Goal: Obtain resource: Download file/media

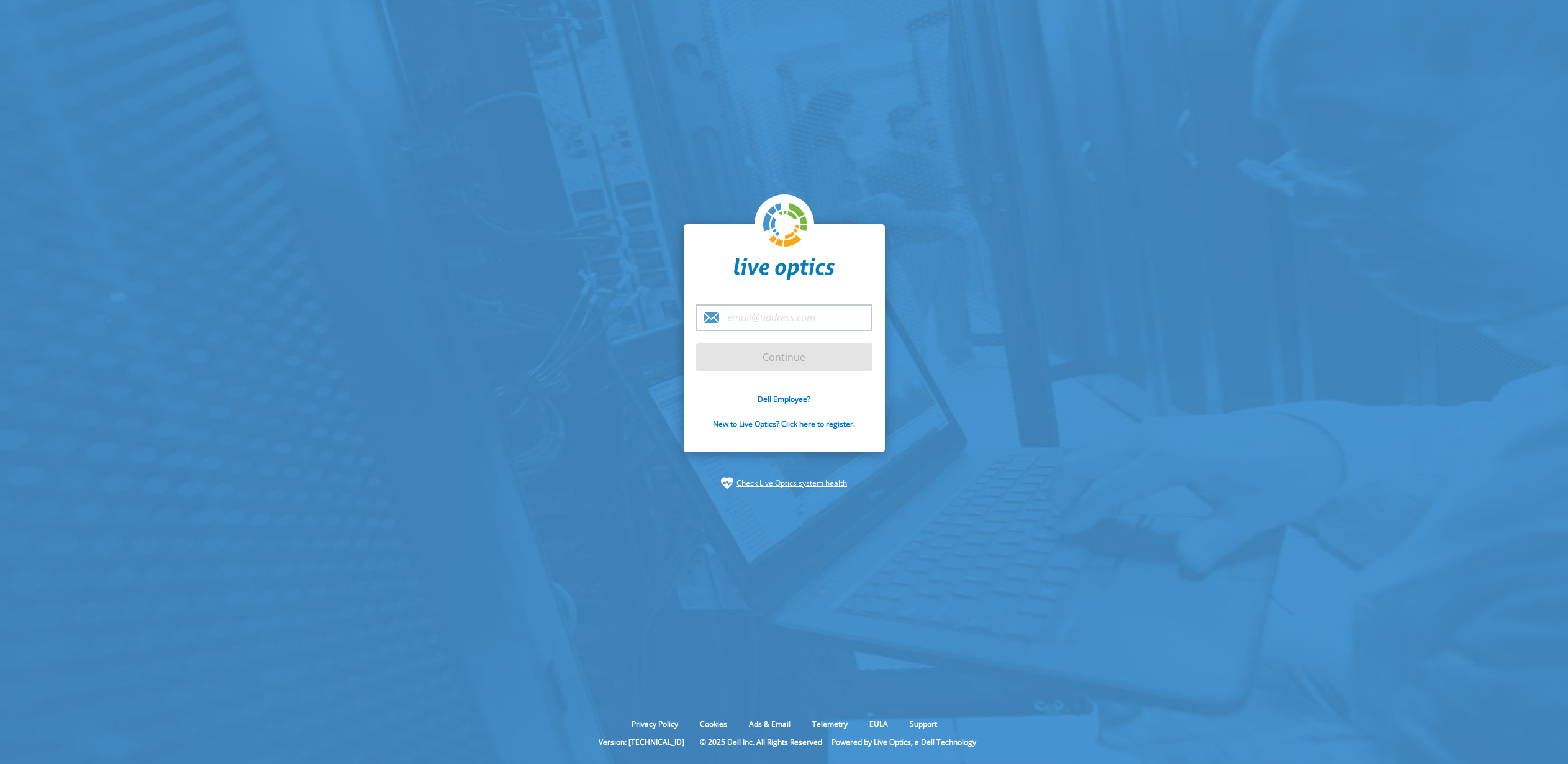
type input "[EMAIL_ADDRESS][DOMAIN_NAME]"
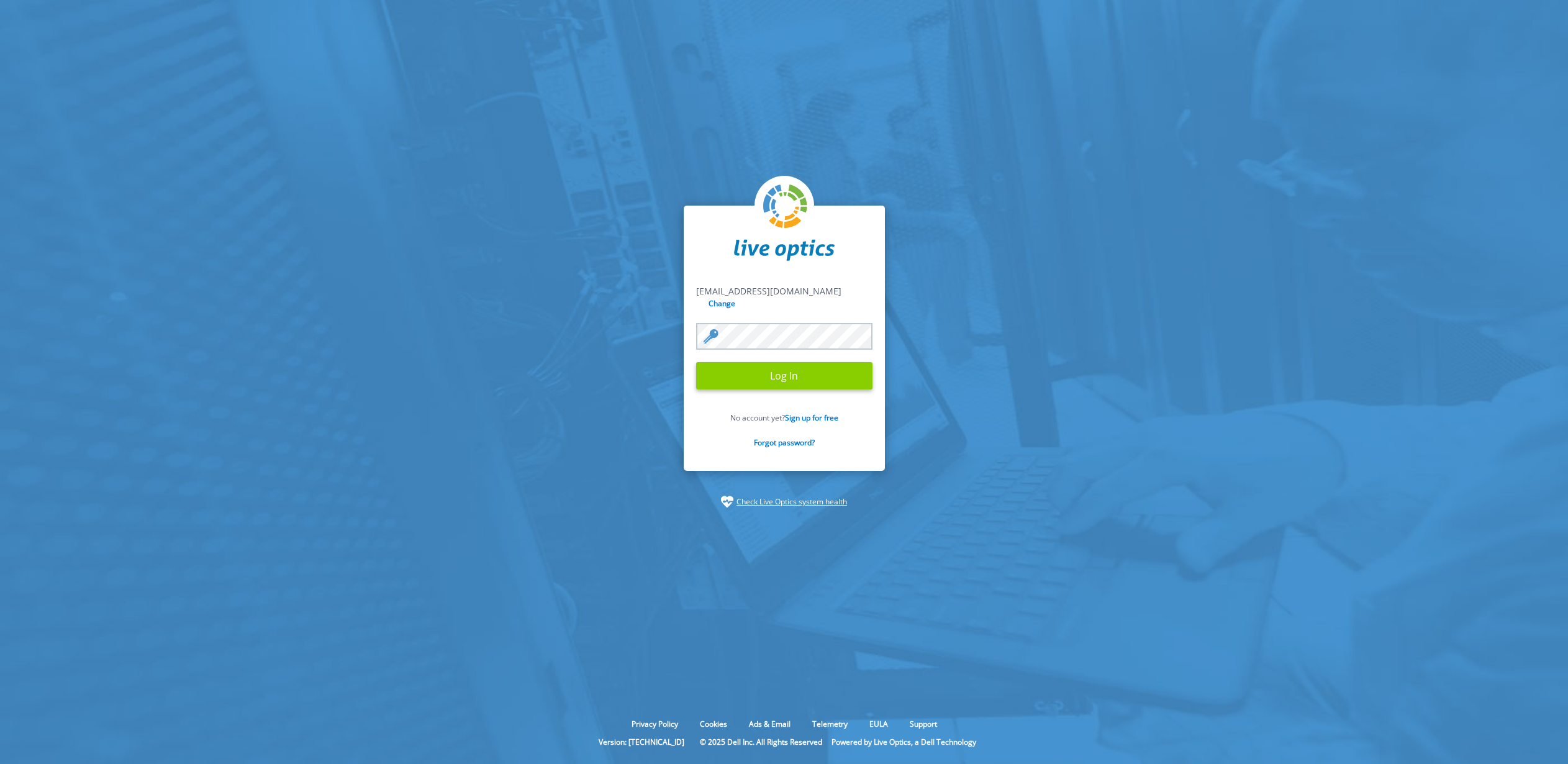
click at [792, 372] on input "Log In" at bounding box center [784, 376] width 177 height 28
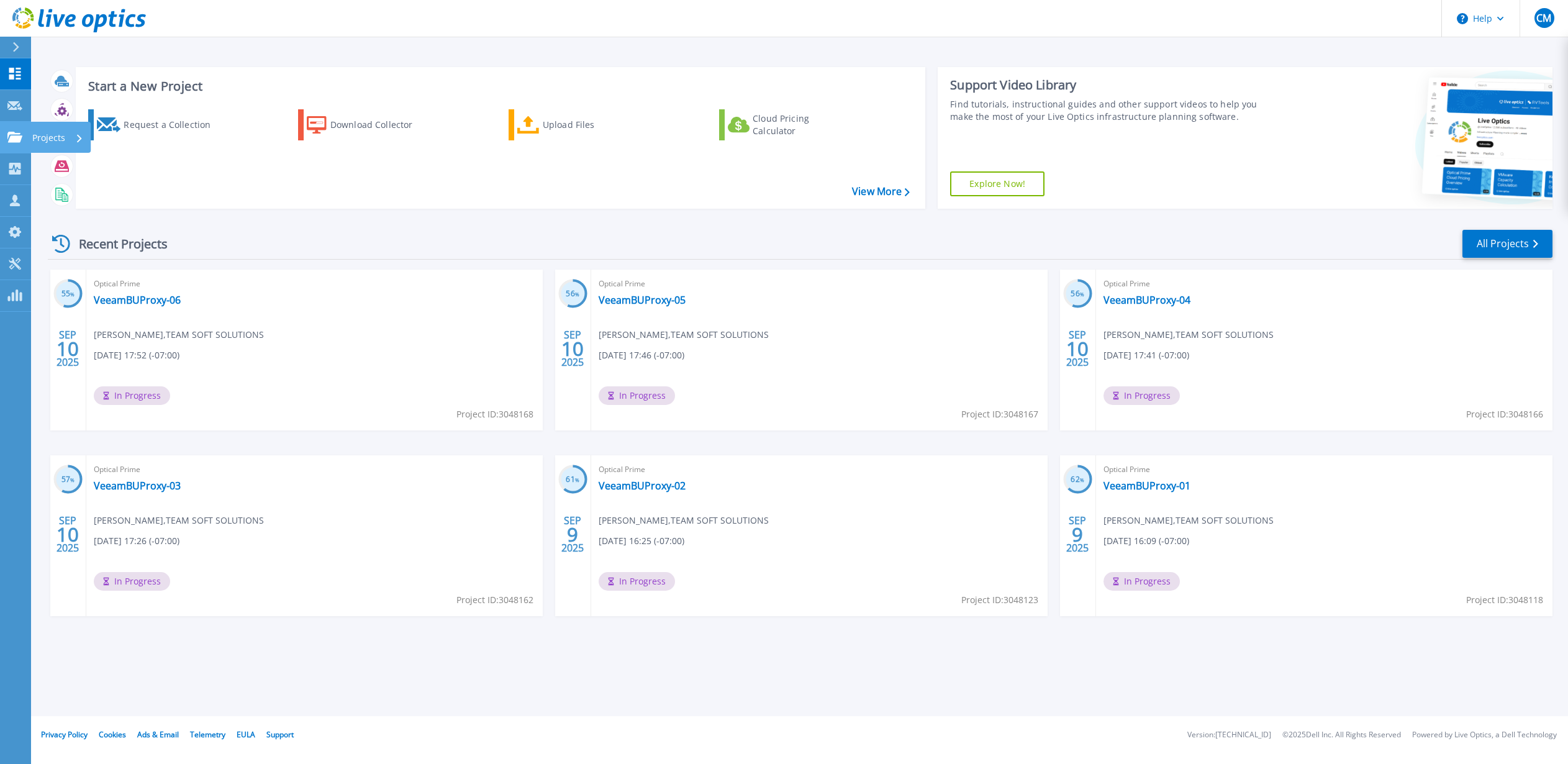
click at [40, 134] on p "Projects" at bounding box center [48, 137] width 33 height 32
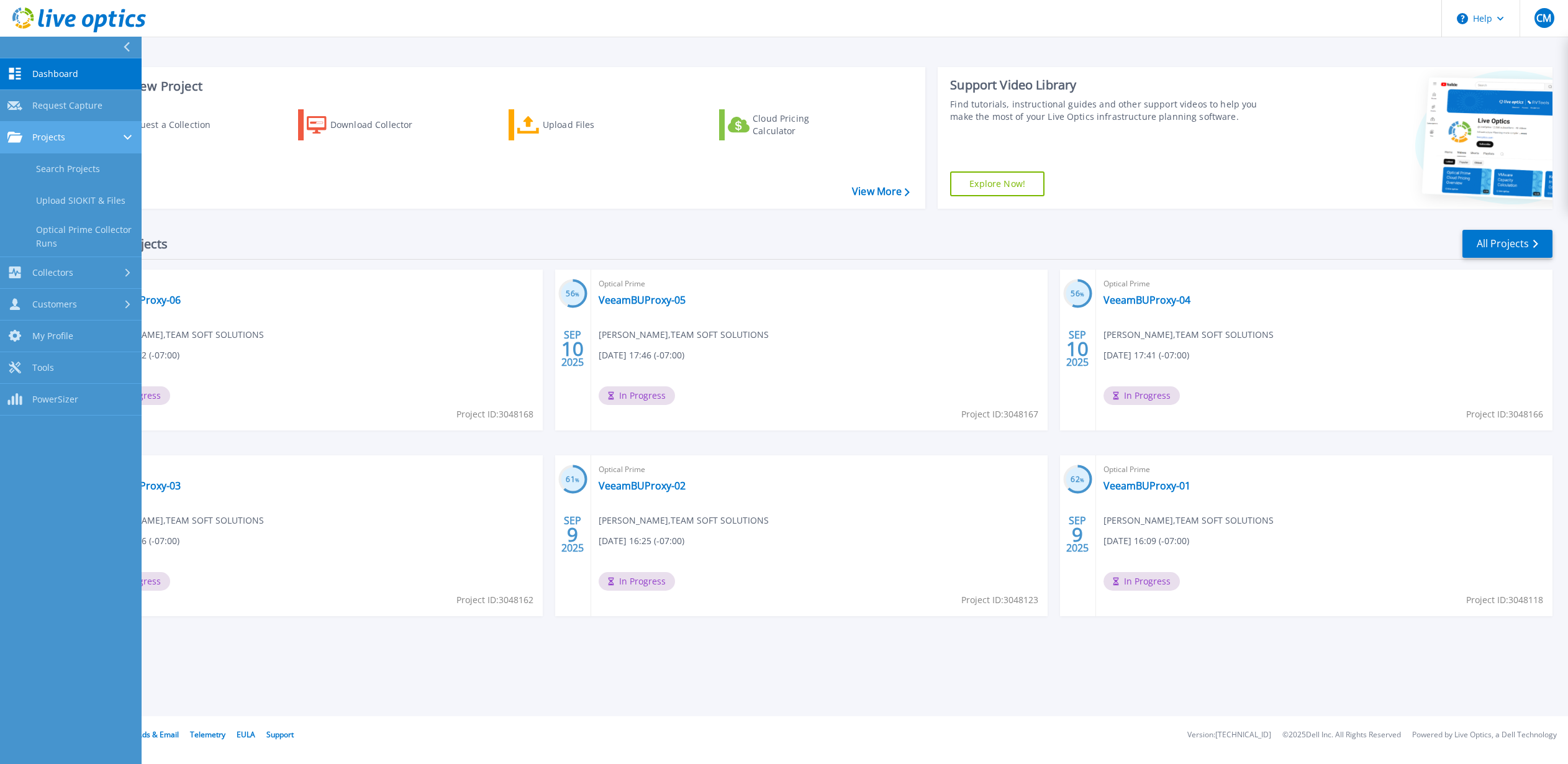
click at [52, 137] on span "Projects" at bounding box center [48, 137] width 33 height 12
click at [57, 162] on link "Search Projects" at bounding box center [71, 169] width 142 height 31
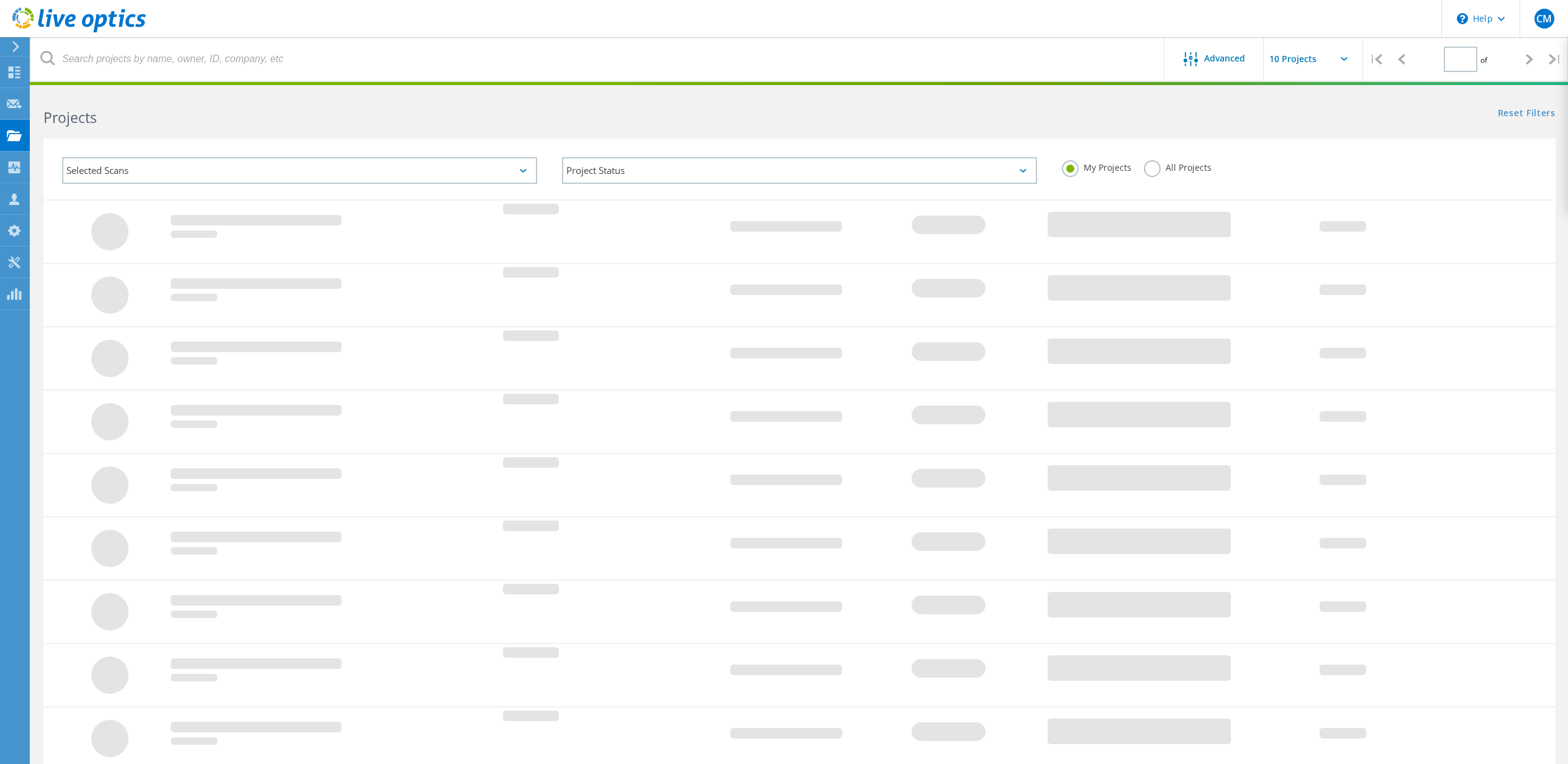
type input "1"
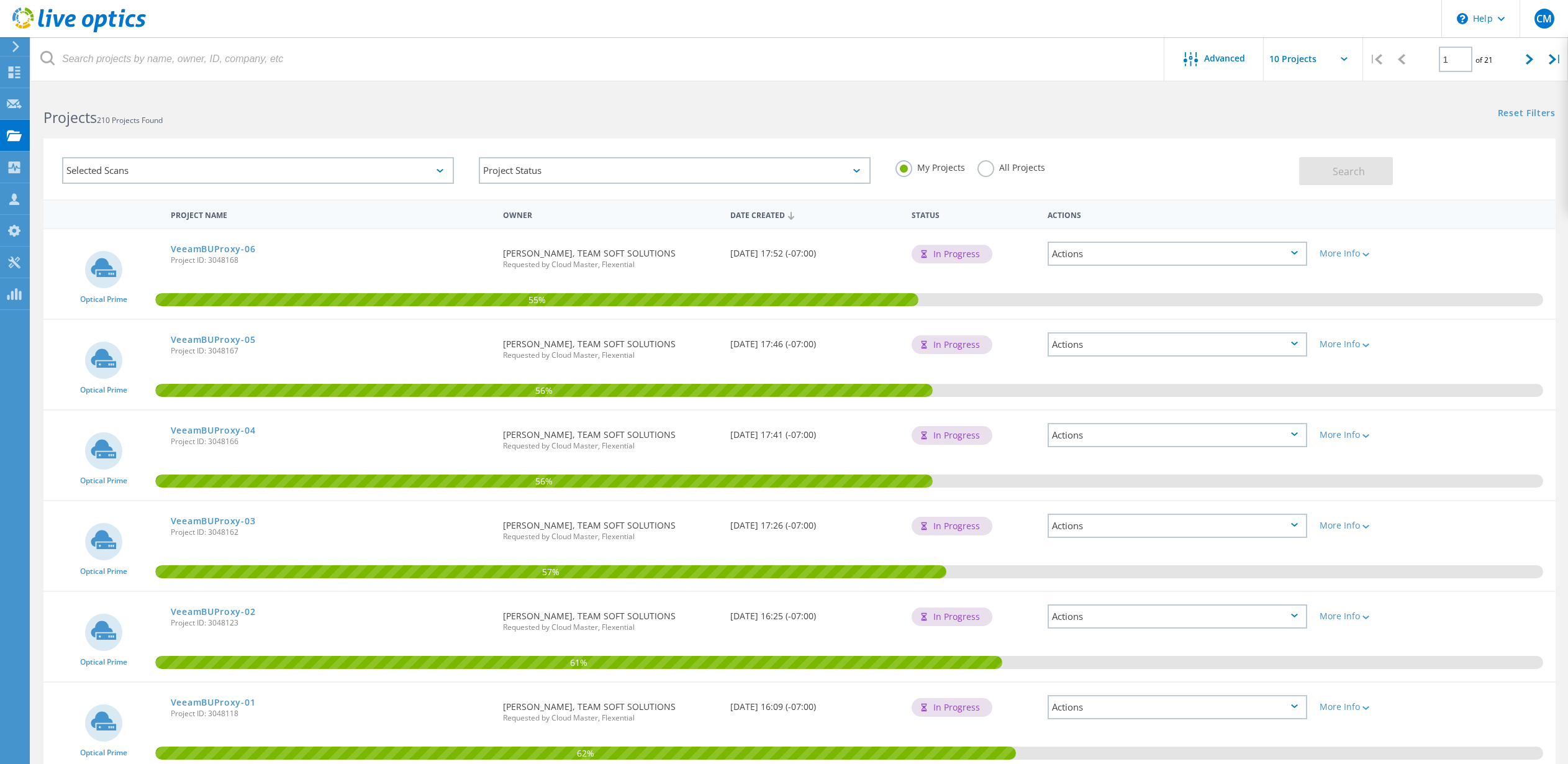
click at [986, 170] on label "All Projects" at bounding box center [1011, 166] width 68 height 12
click at [0, 0] on input "All Projects" at bounding box center [0, 0] width 0 height 0
click at [1345, 169] on span "Search" at bounding box center [1349, 170] width 32 height 13
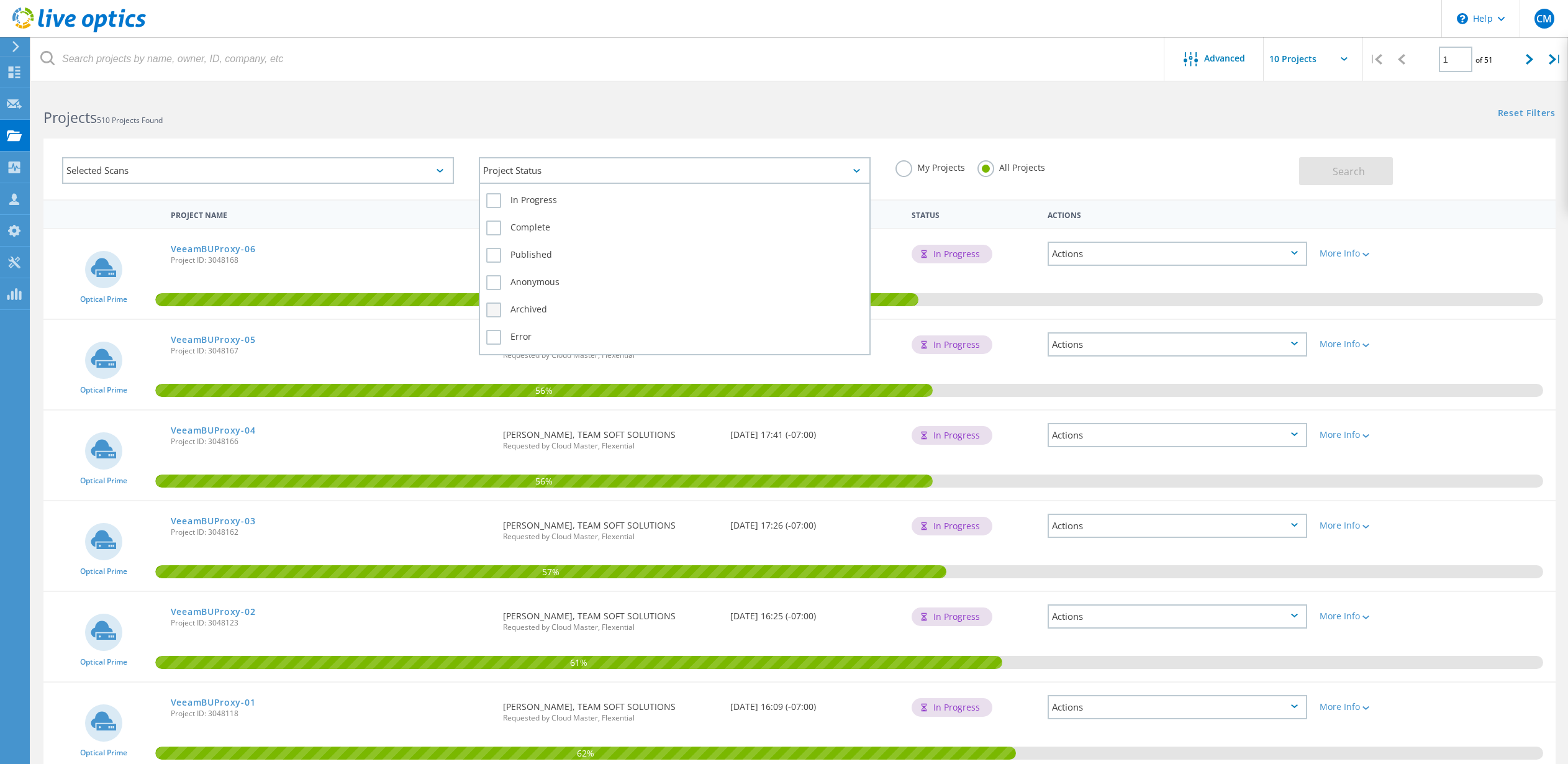
drag, startPoint x: 530, startPoint y: 158, endPoint x: 532, endPoint y: 313, distance: 155.0
click at [530, 160] on div "Project Status" at bounding box center [675, 170] width 392 height 27
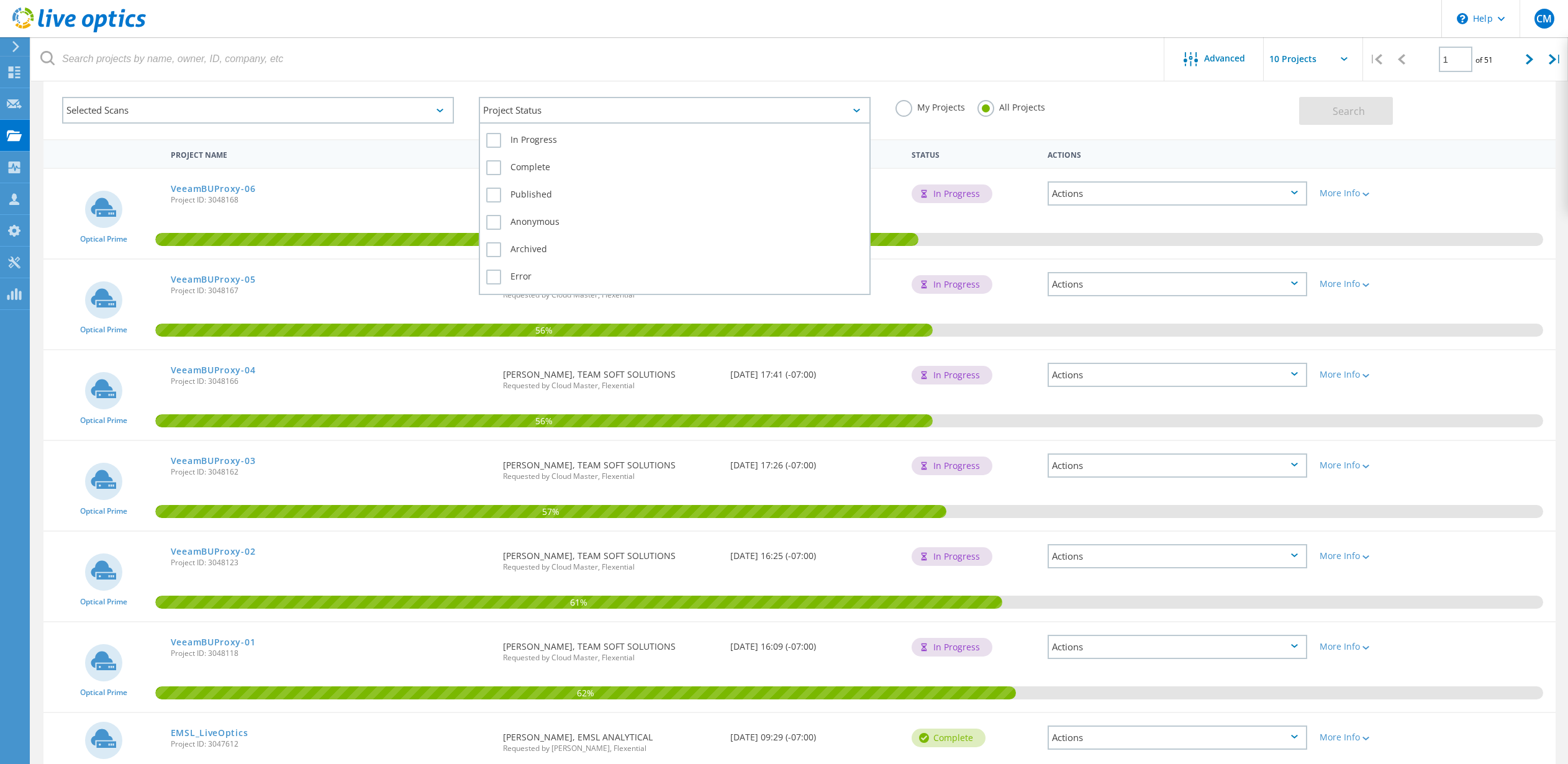
scroll to position [62, 0]
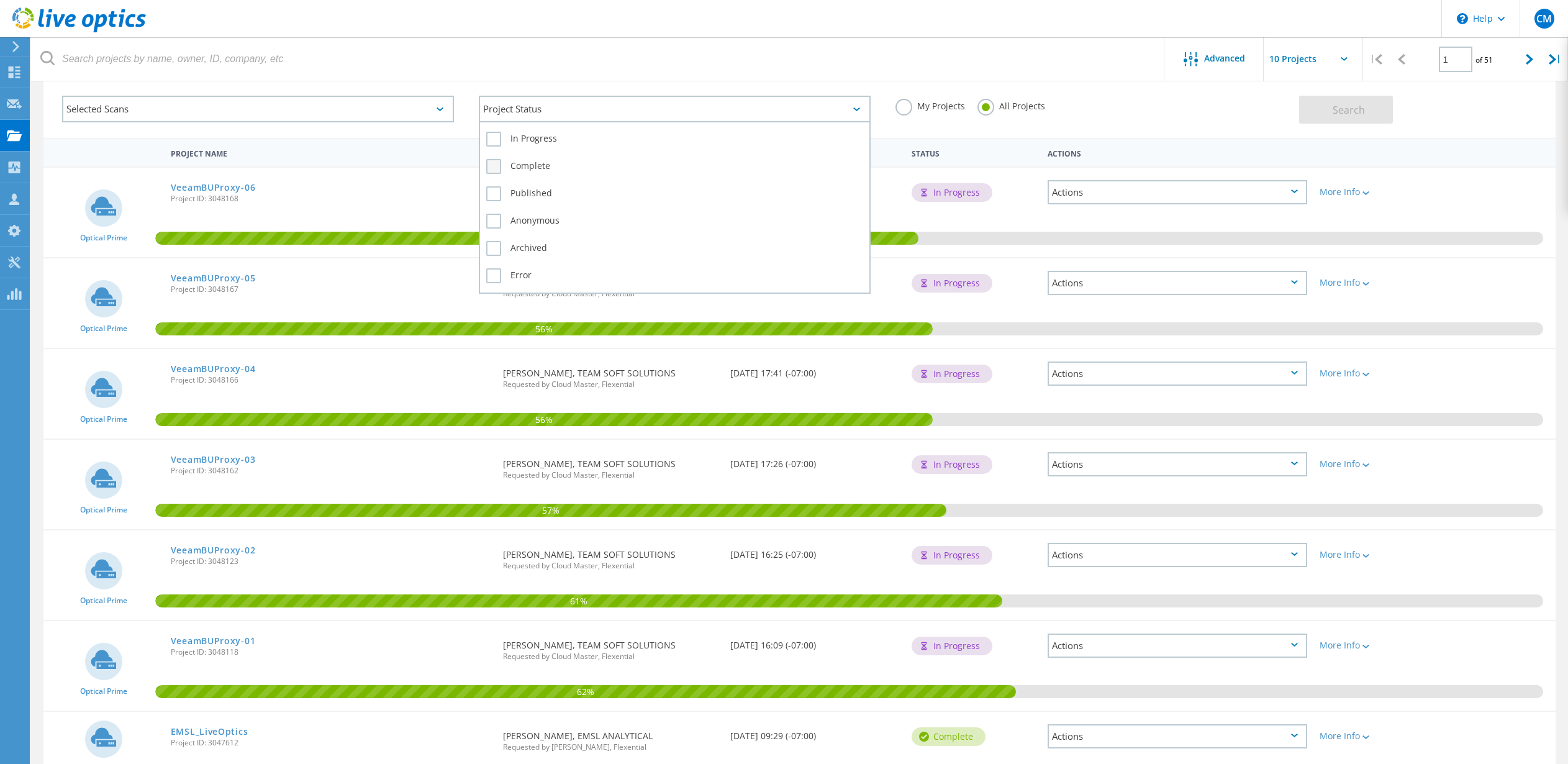
click at [502, 167] on label "Complete" at bounding box center [675, 166] width 377 height 15
click at [0, 0] on input "Complete" at bounding box center [0, 0] width 0 height 0
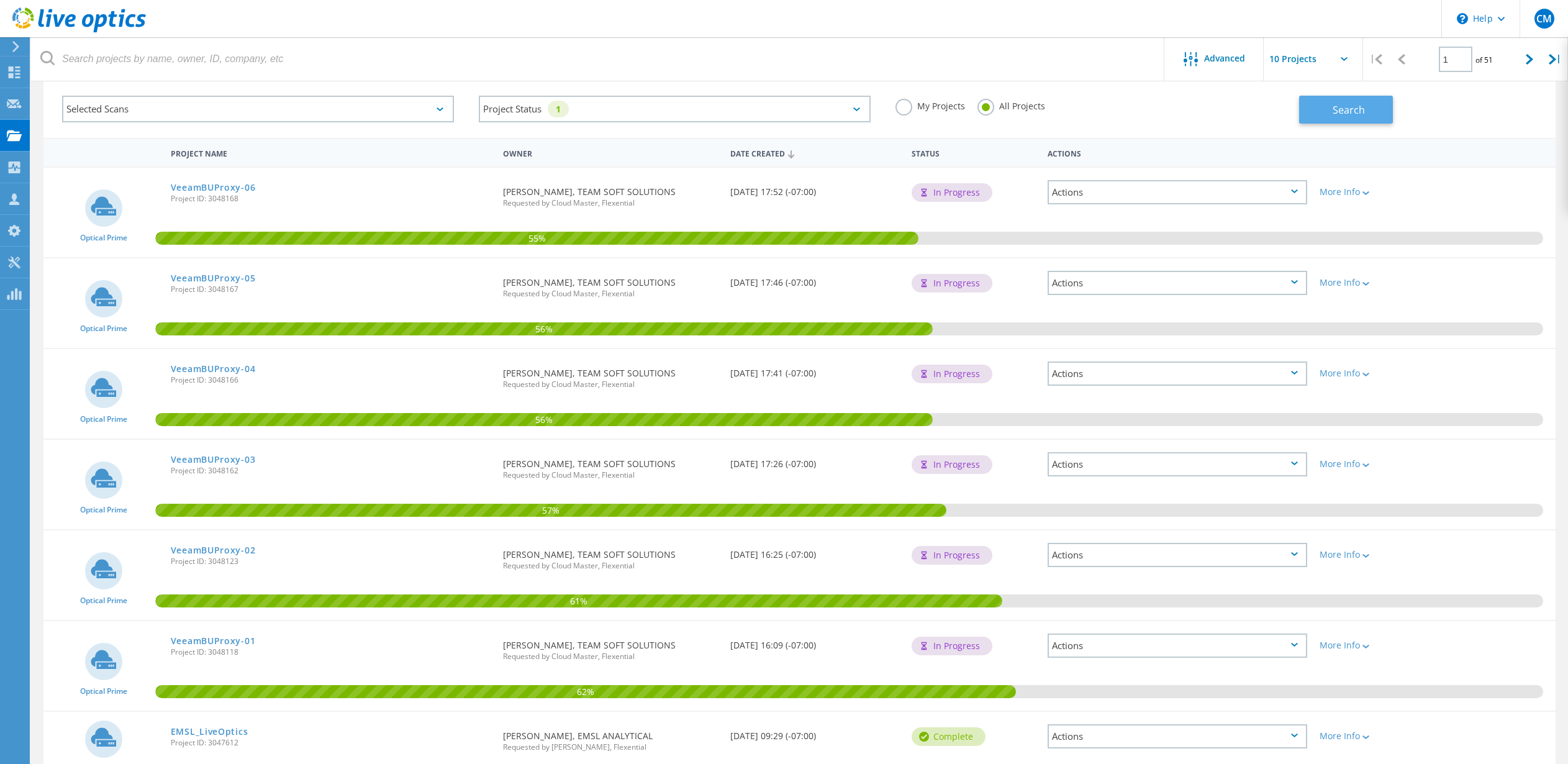
click at [1348, 104] on span "Search" at bounding box center [1349, 110] width 32 height 13
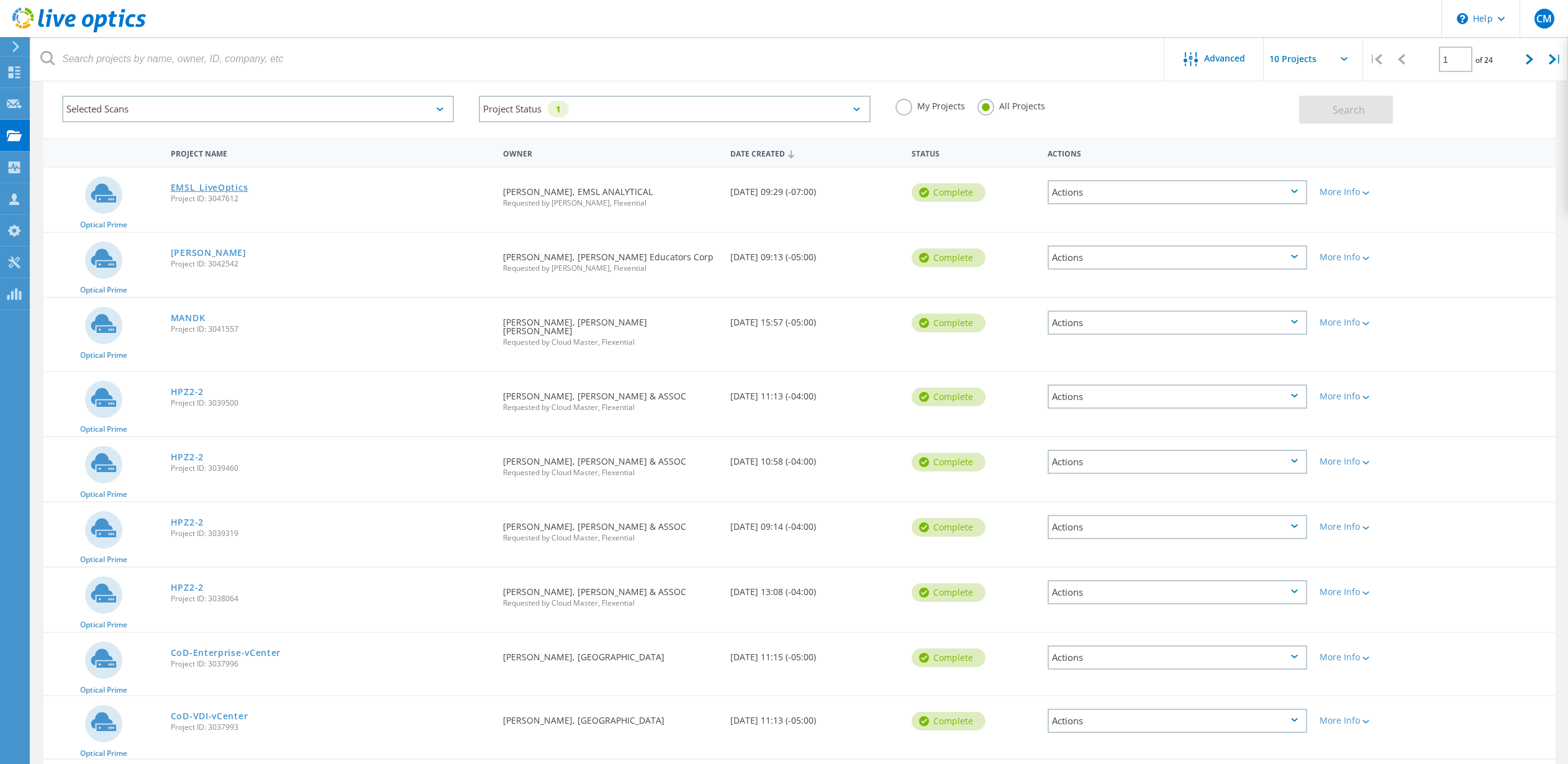
click at [216, 185] on link "EMSL_LiveOptics" at bounding box center [209, 187] width 78 height 9
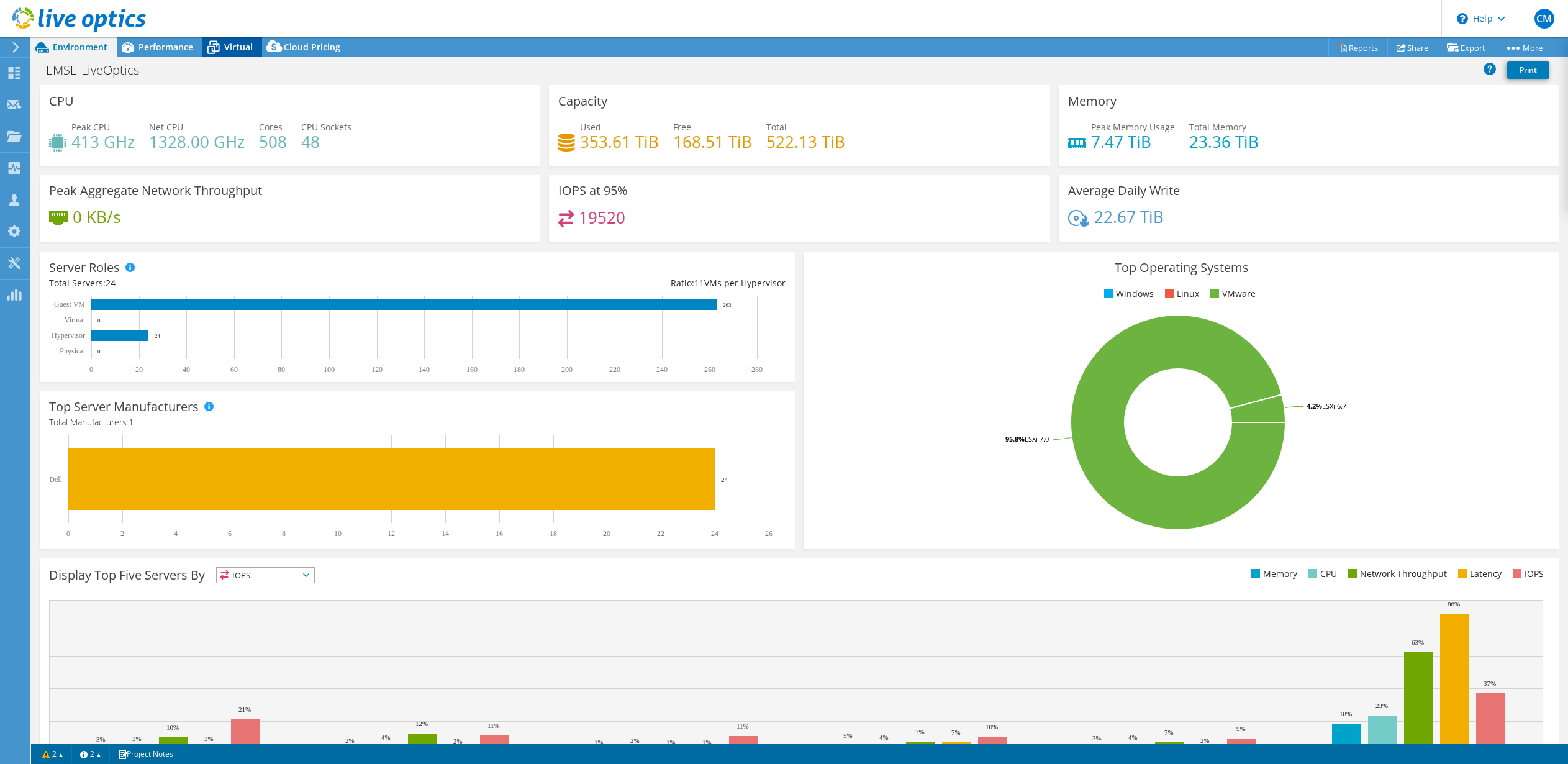
click at [236, 42] on span "Virtual" at bounding box center [238, 46] width 29 height 12
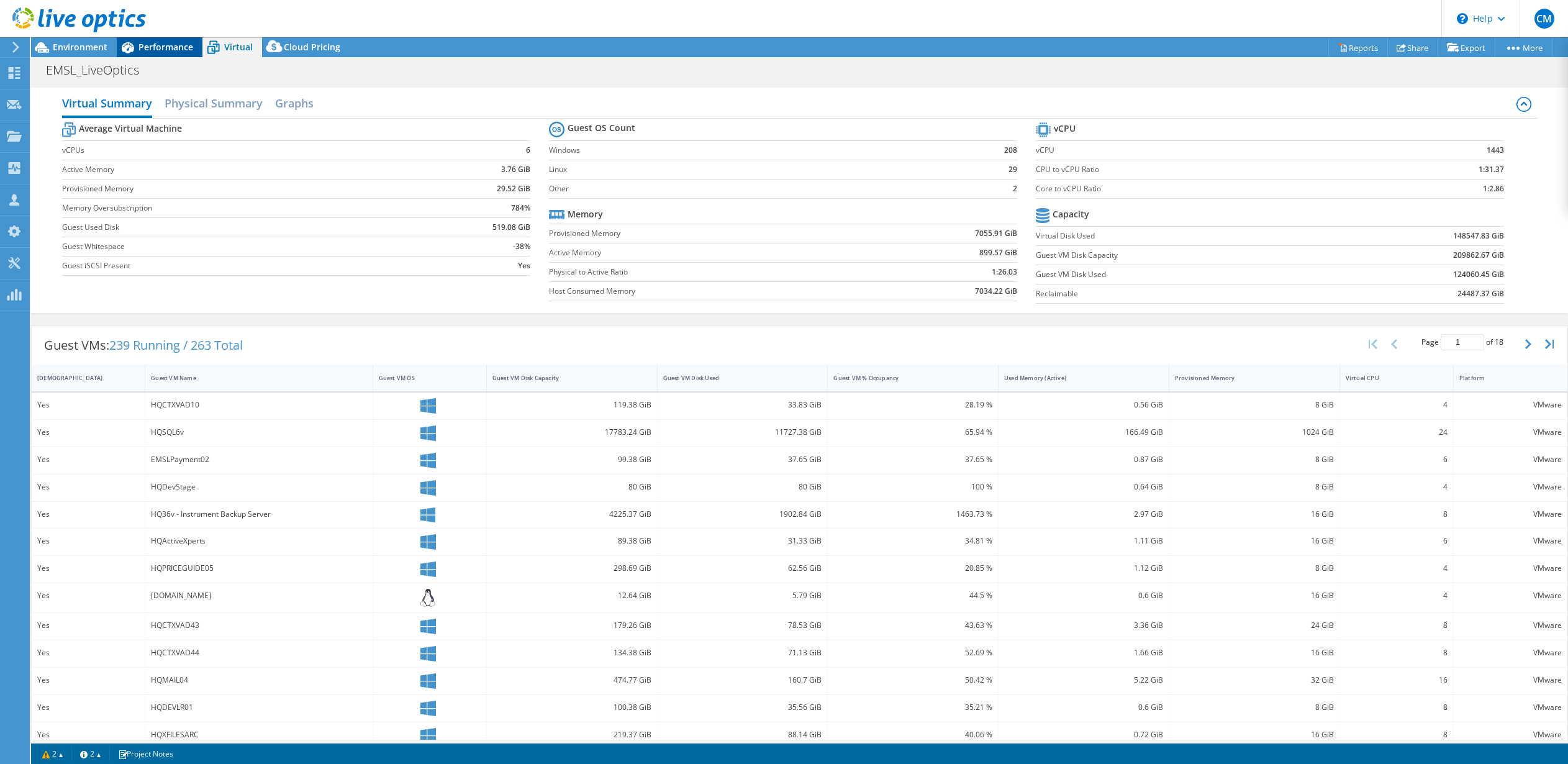
click at [161, 44] on span "Performance" at bounding box center [165, 46] width 54 height 12
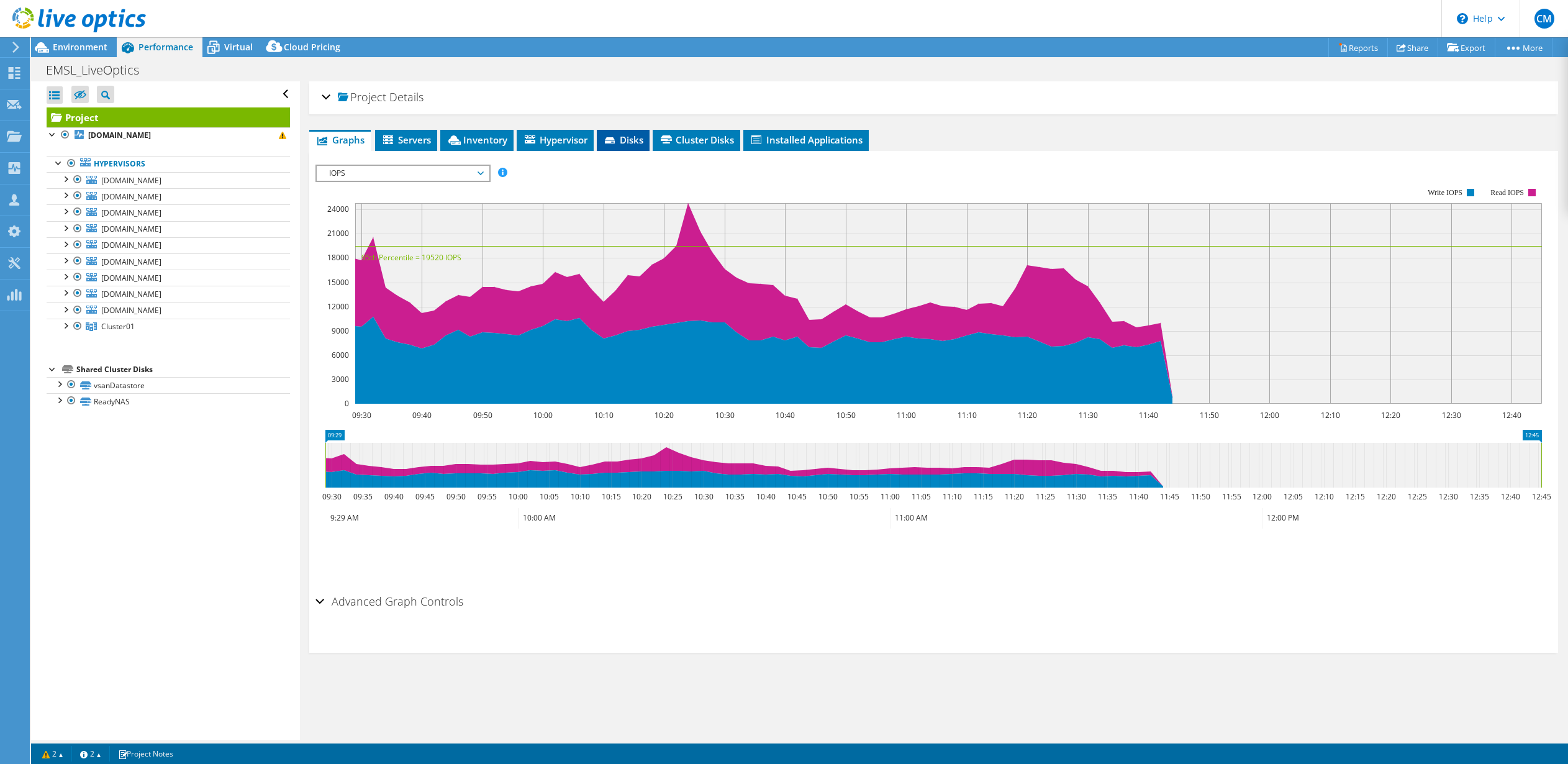
click at [627, 138] on span "Disks" at bounding box center [623, 140] width 40 height 12
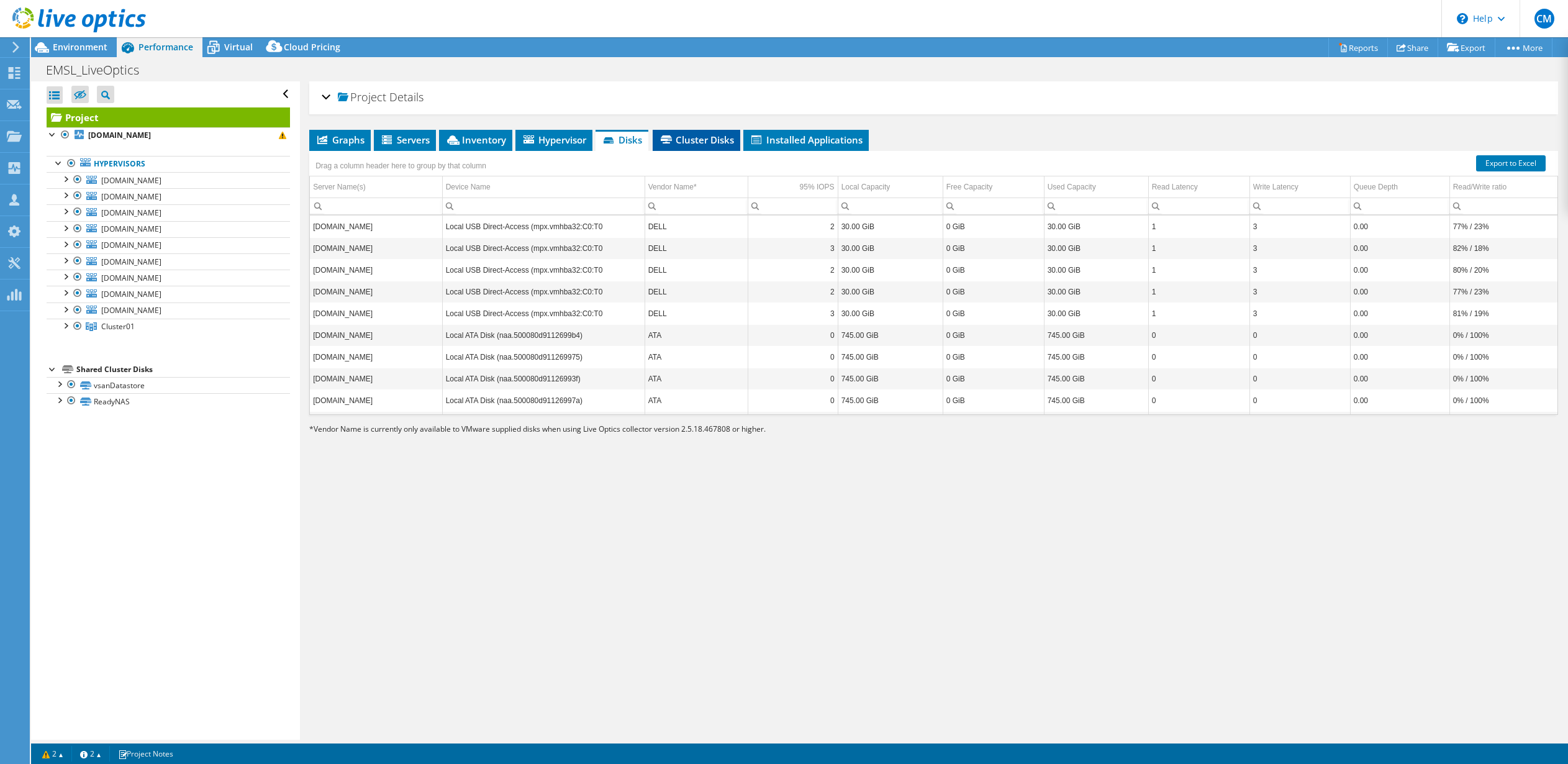
click at [709, 137] on span "Cluster Disks" at bounding box center [696, 140] width 75 height 12
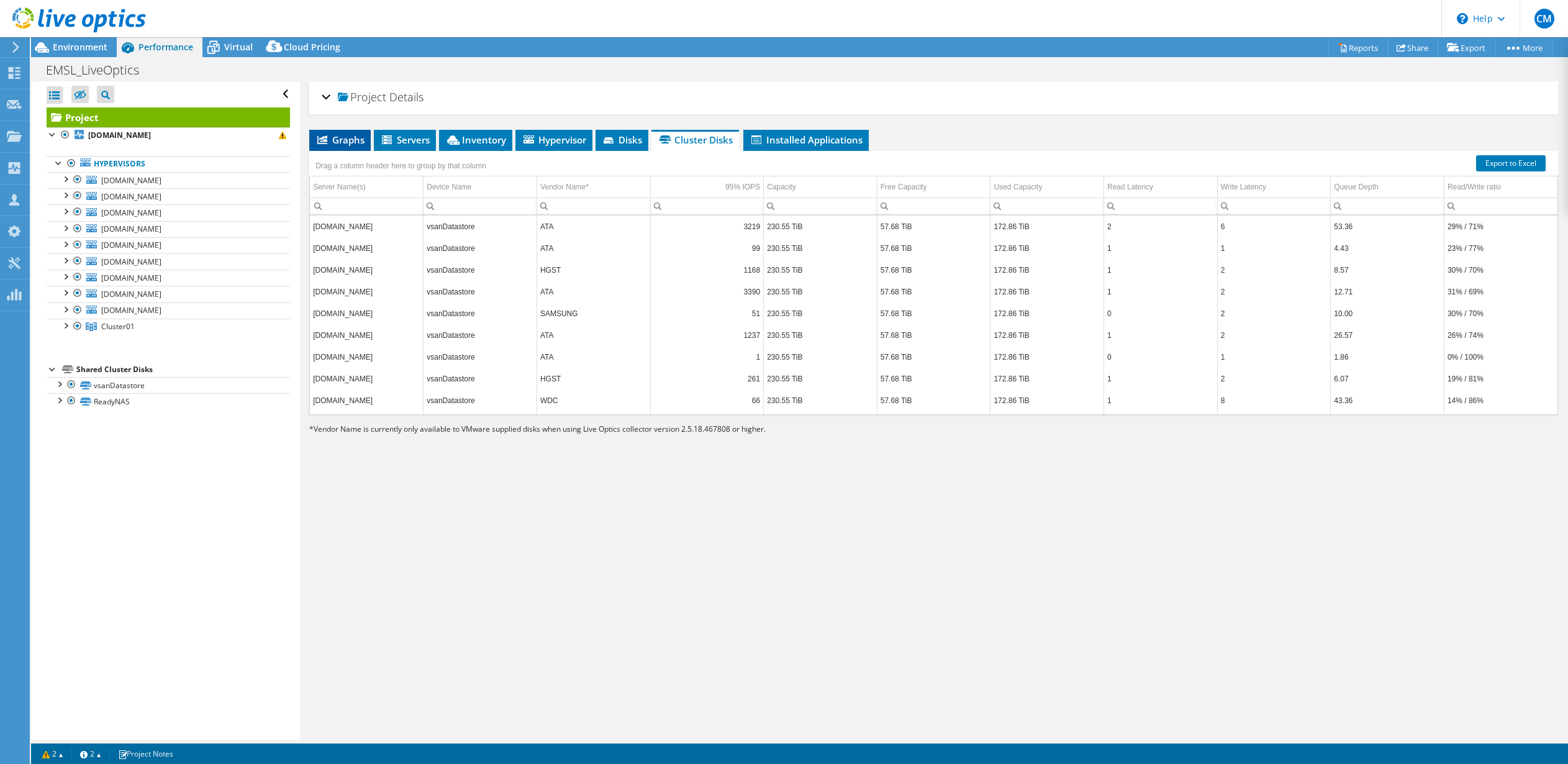
click at [345, 140] on span "Graphs" at bounding box center [340, 140] width 49 height 12
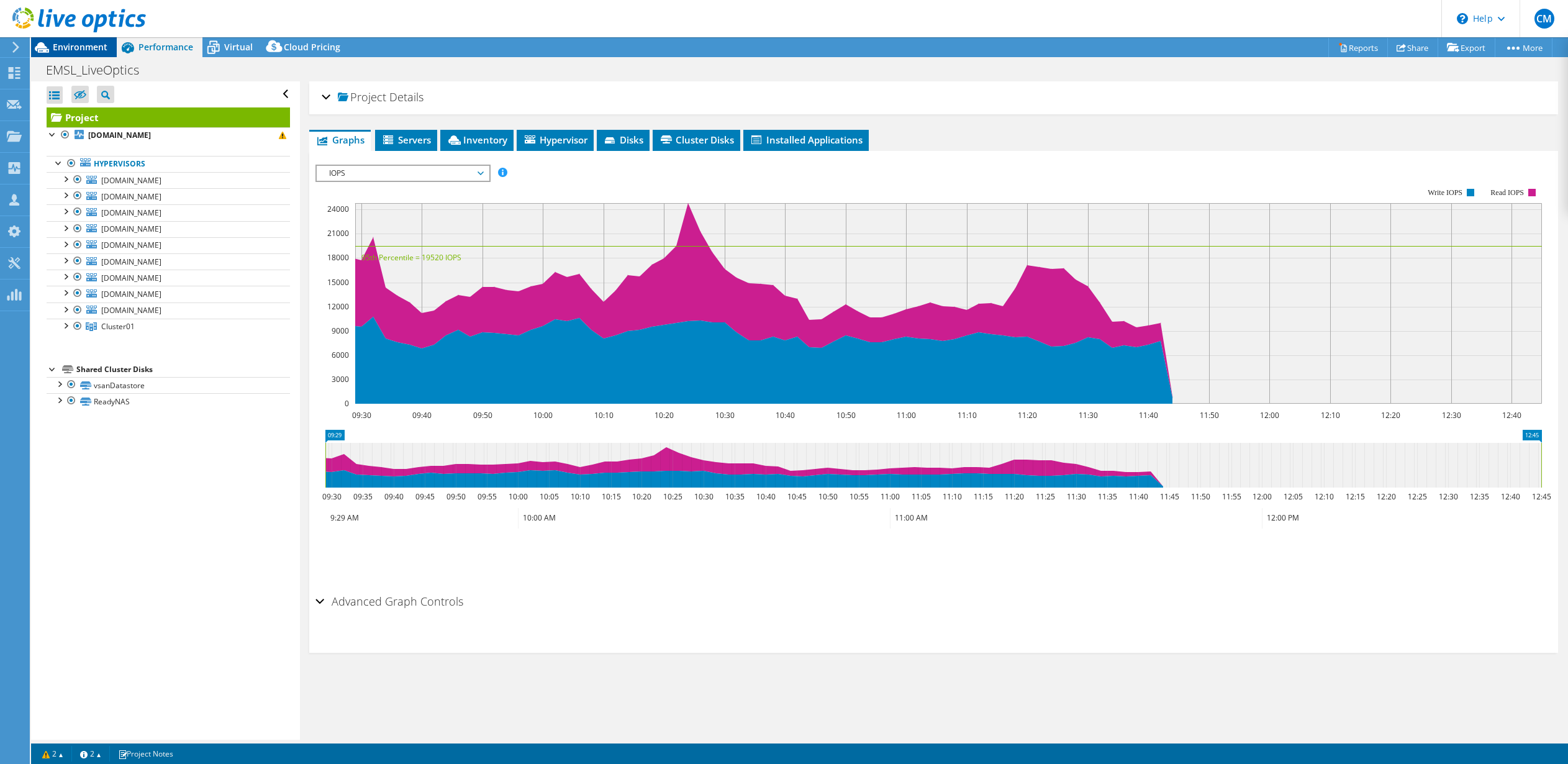
click at [78, 46] on span "Environment" at bounding box center [79, 46] width 54 height 12
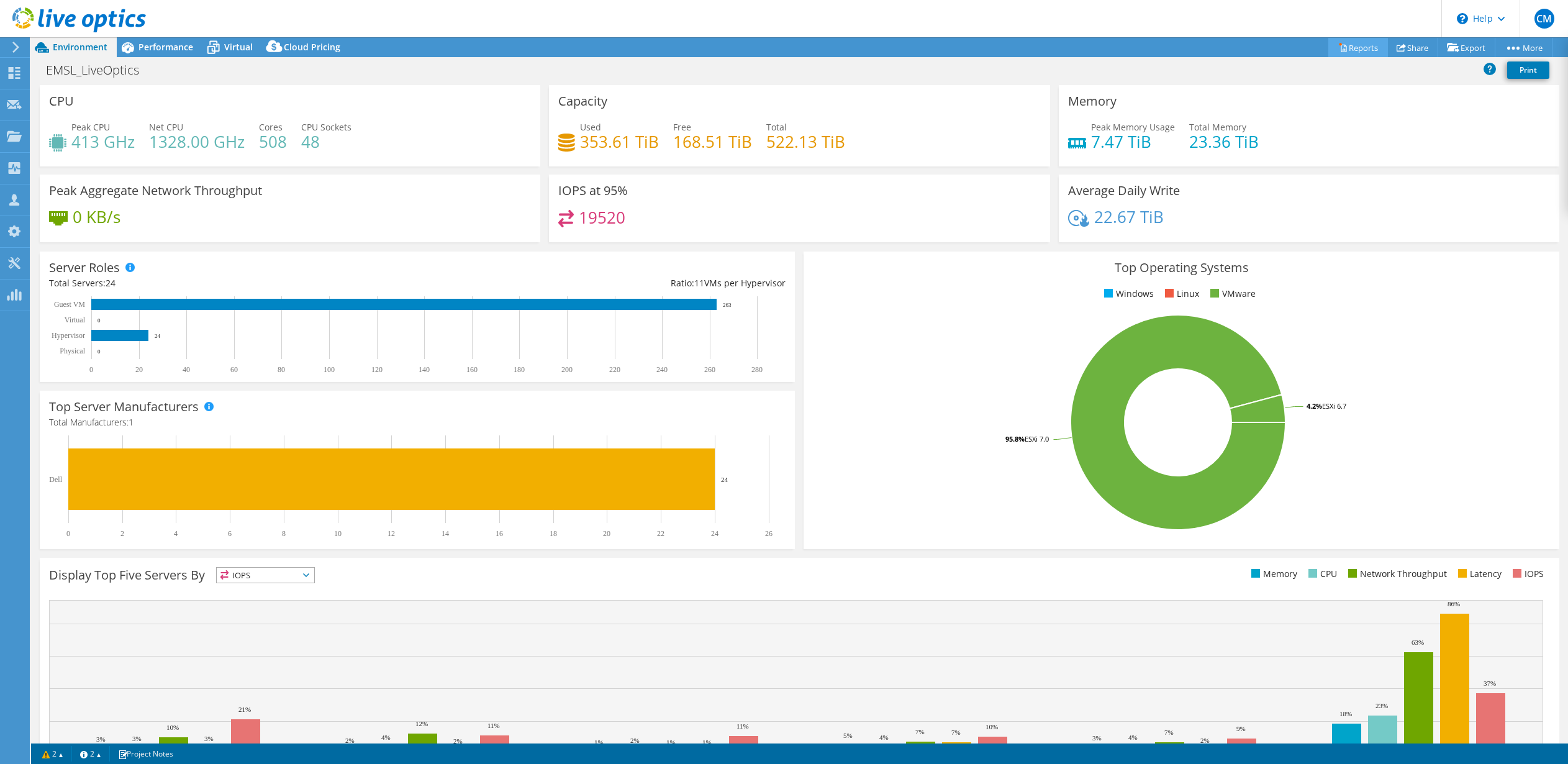
click at [1352, 50] on link "Reports" at bounding box center [1358, 47] width 60 height 20
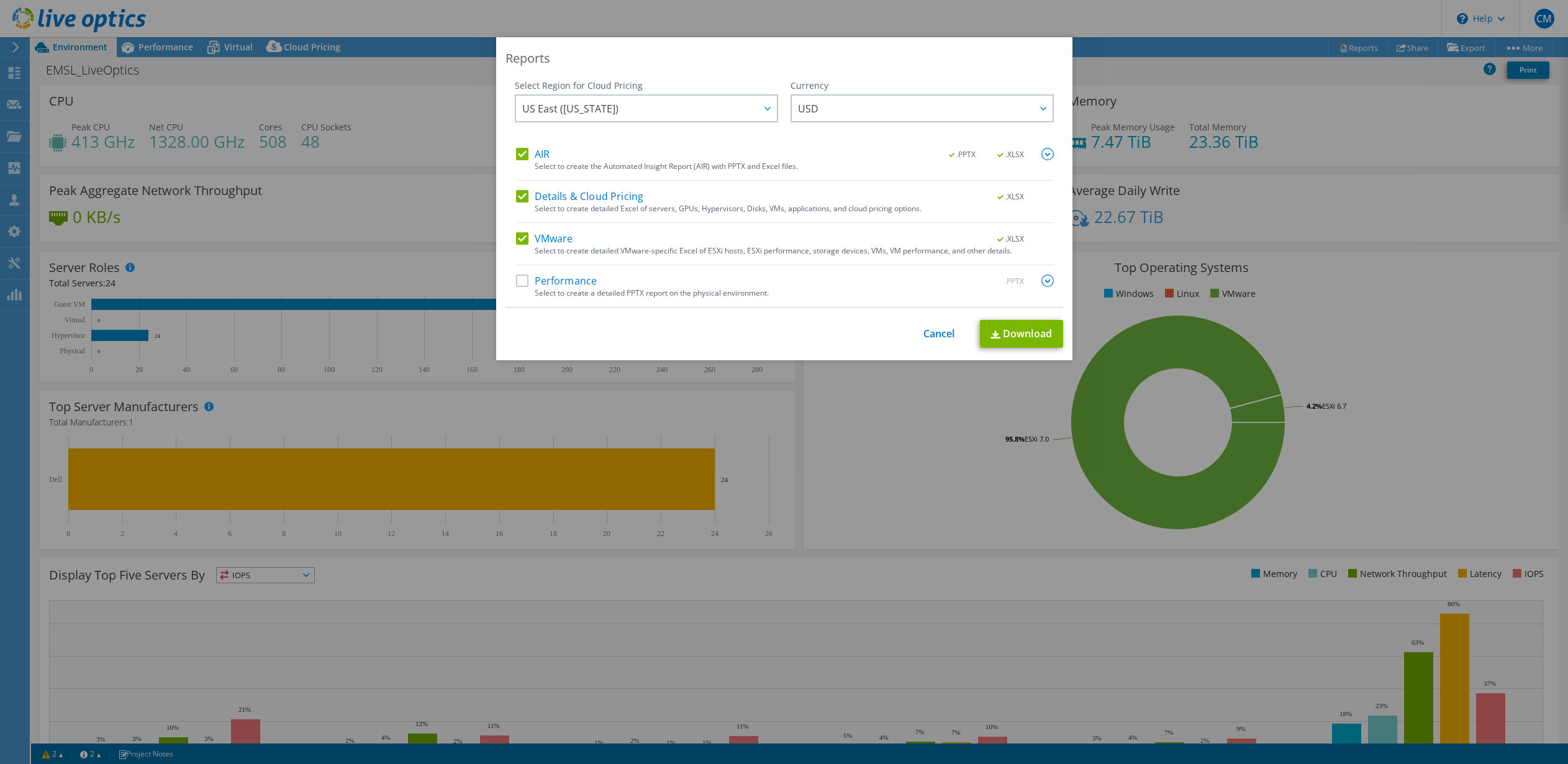
click at [525, 282] on label "Performance" at bounding box center [556, 281] width 81 height 12
click at [0, 0] on input "Performance" at bounding box center [0, 0] width 0 height 0
click at [1049, 278] on img at bounding box center [1048, 281] width 12 height 12
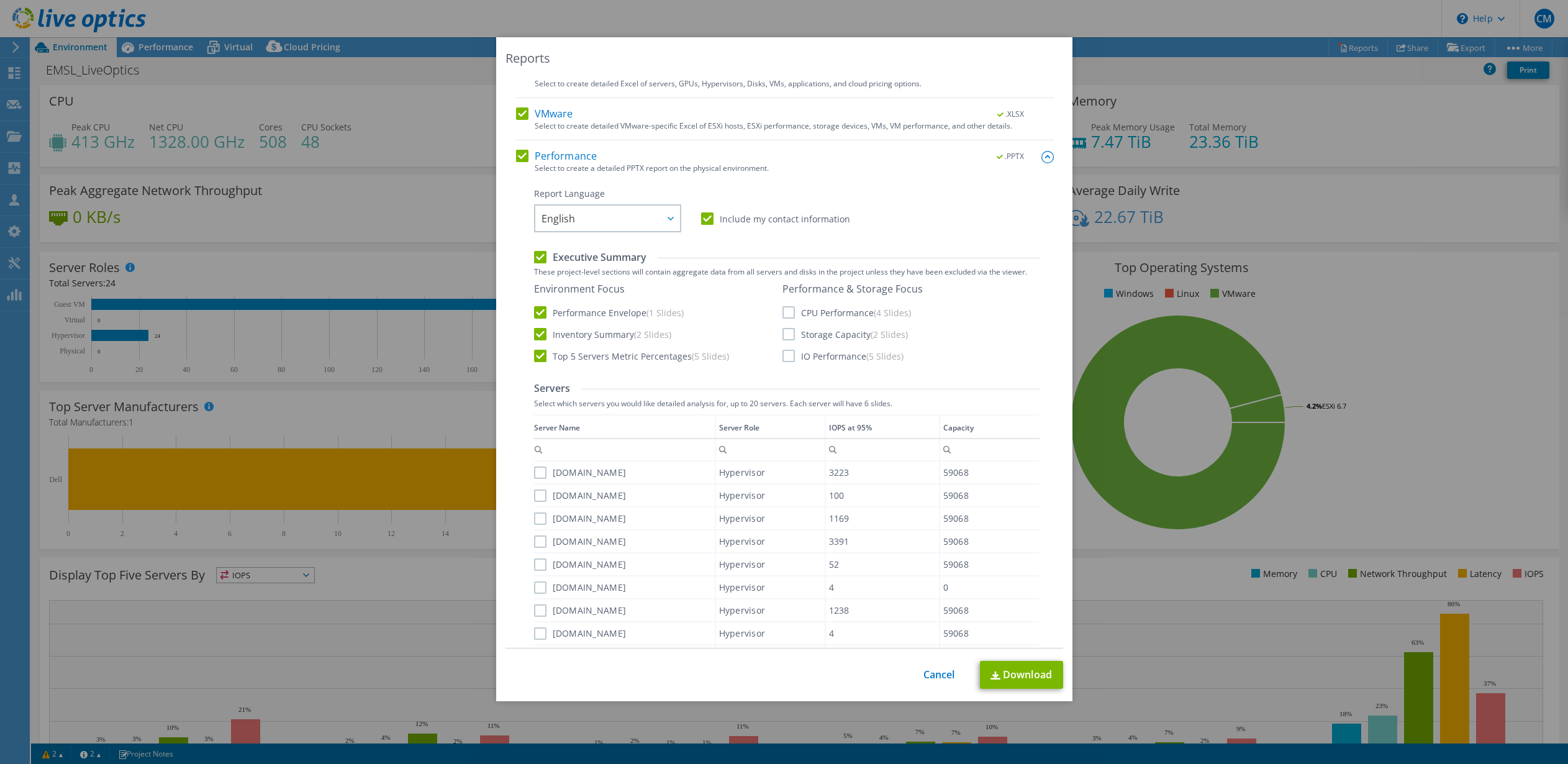
scroll to position [159, 0]
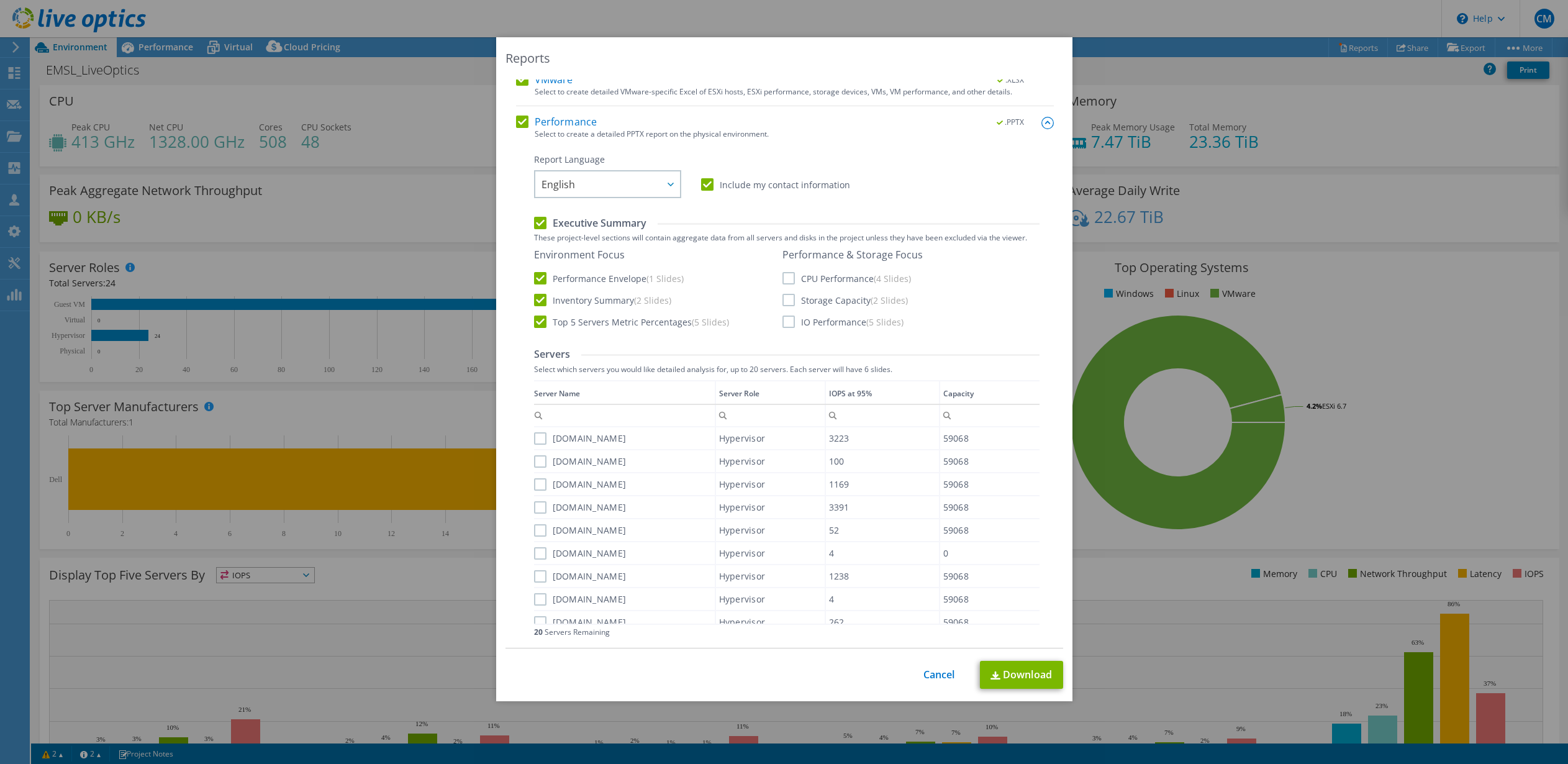
click at [787, 275] on label "CPU Performance (4 Slides)" at bounding box center [847, 278] width 129 height 12
click at [0, 0] on input "CPU Performance (4 Slides)" at bounding box center [0, 0] width 0 height 0
click at [790, 303] on label "Storage Capacity (2 Slides)" at bounding box center [845, 300] width 126 height 12
click at [0, 0] on input "Storage Capacity (2 Slides)" at bounding box center [0, 0] width 0 height 0
click at [790, 322] on label "IO Performance (5 Slides)" at bounding box center [843, 322] width 121 height 12
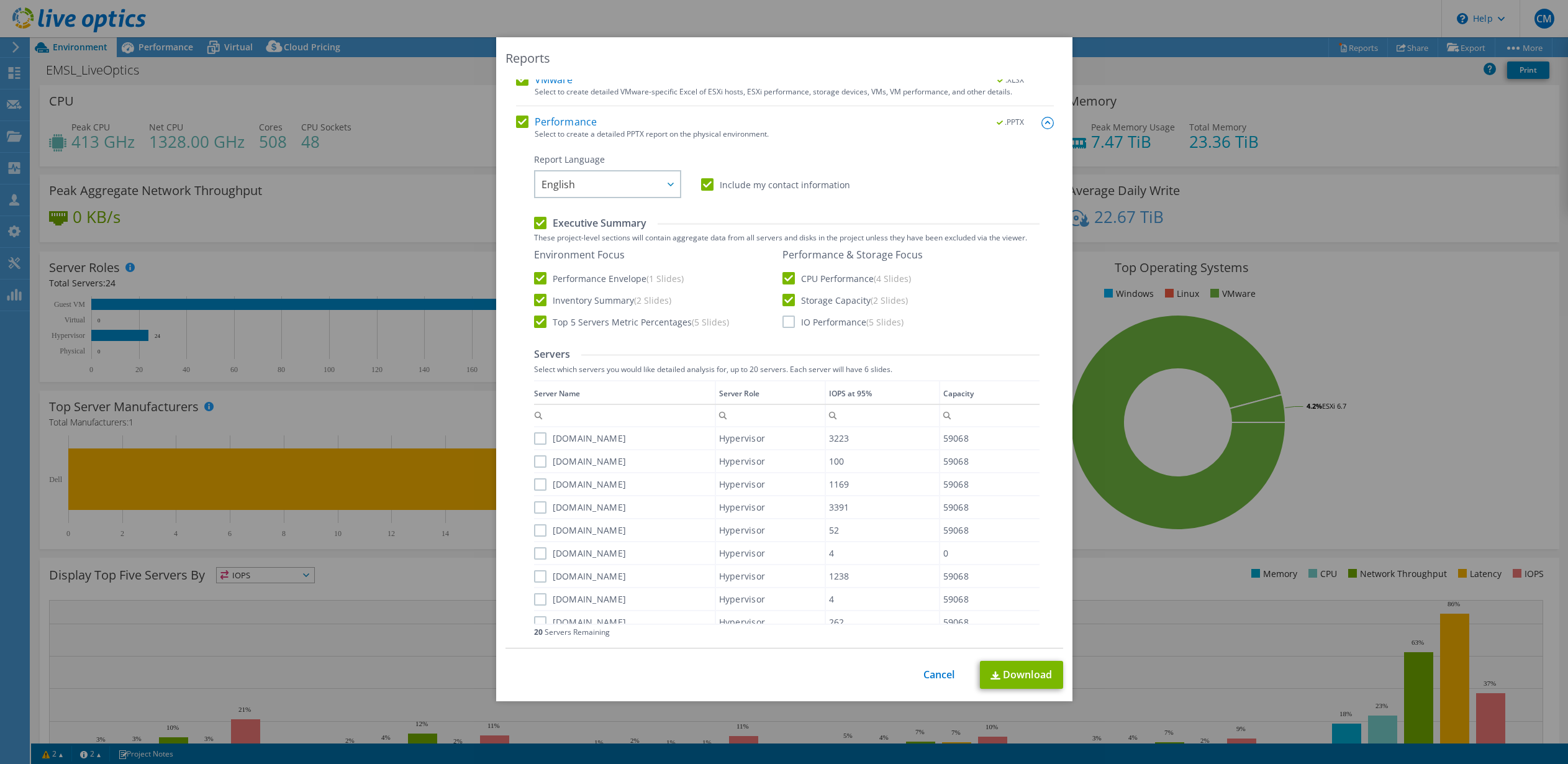
click at [0, 0] on input "IO Performance (5 Slides)" at bounding box center [0, 0] width 0 height 0
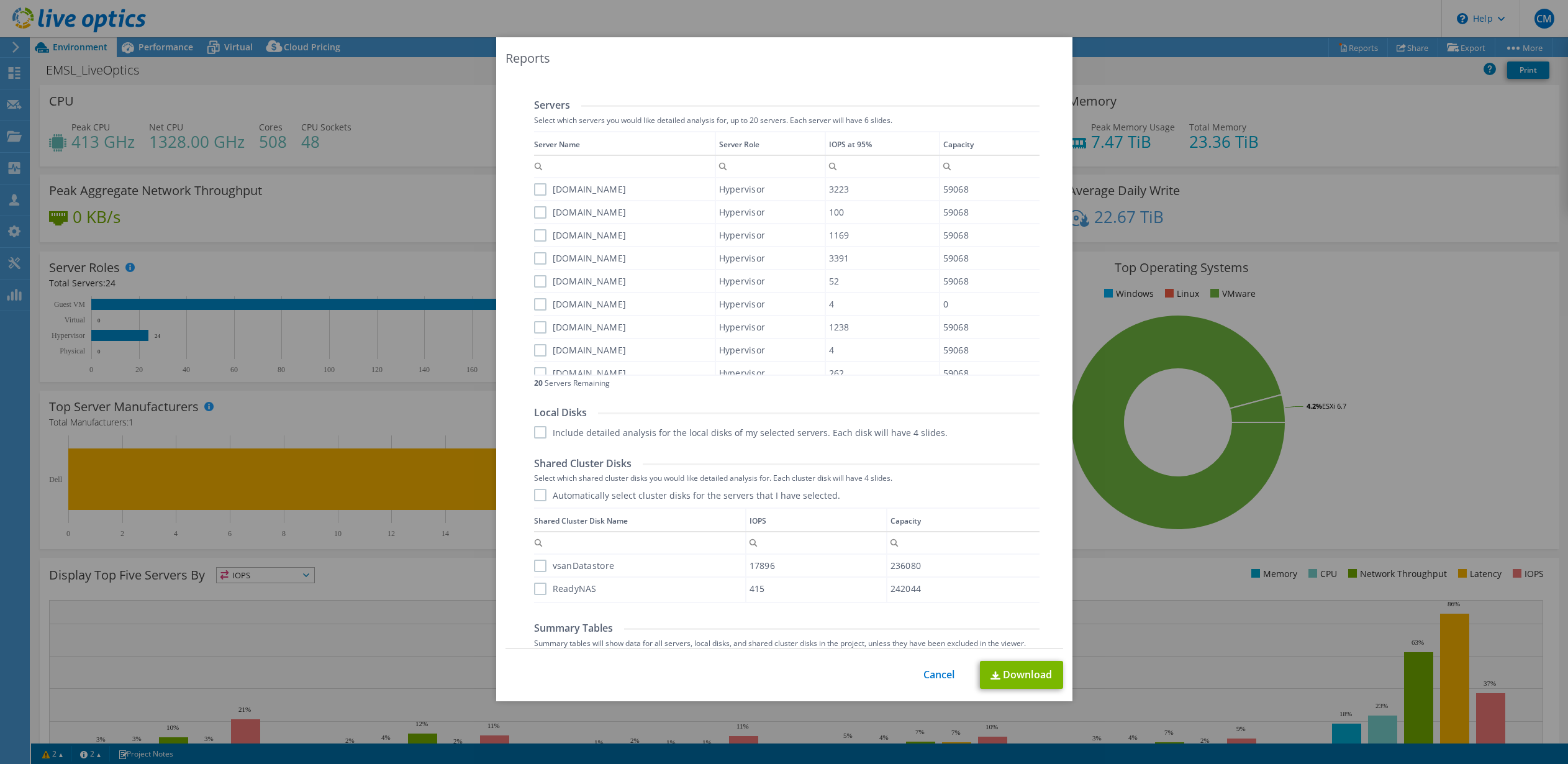
scroll to position [479, 0]
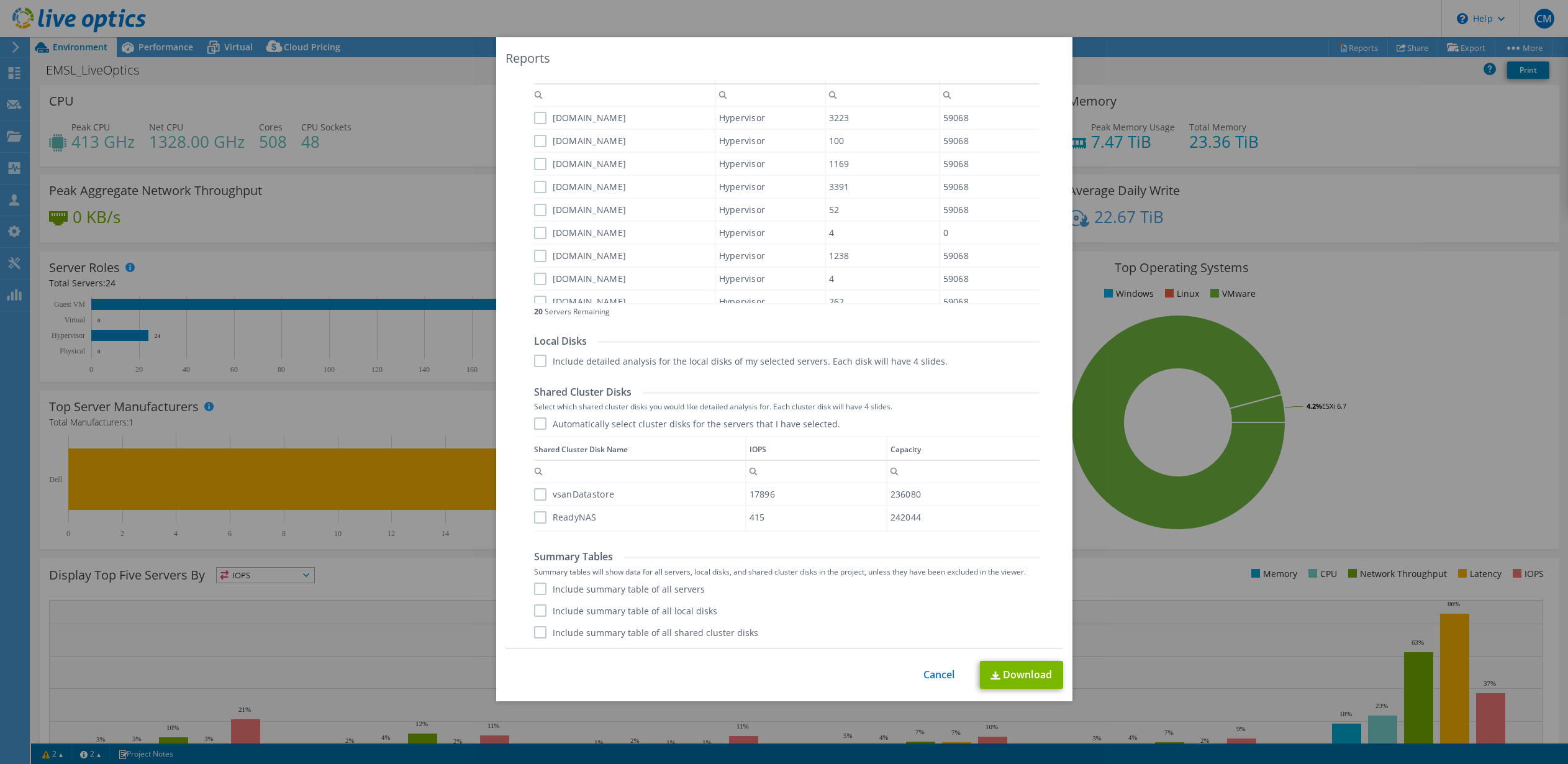
click at [536, 590] on label "Include summary table of all servers" at bounding box center [619, 589] width 170 height 12
click at [0, 0] on input "Include summary table of all servers" at bounding box center [0, 0] width 0 height 0
click at [540, 611] on label "Include summary table of all local disks" at bounding box center [626, 610] width 183 height 12
click at [0, 0] on input "Include summary table of all local disks" at bounding box center [0, 0] width 0 height 0
click at [541, 631] on label "Include summary table of all shared cluster disks" at bounding box center [646, 633] width 224 height 12
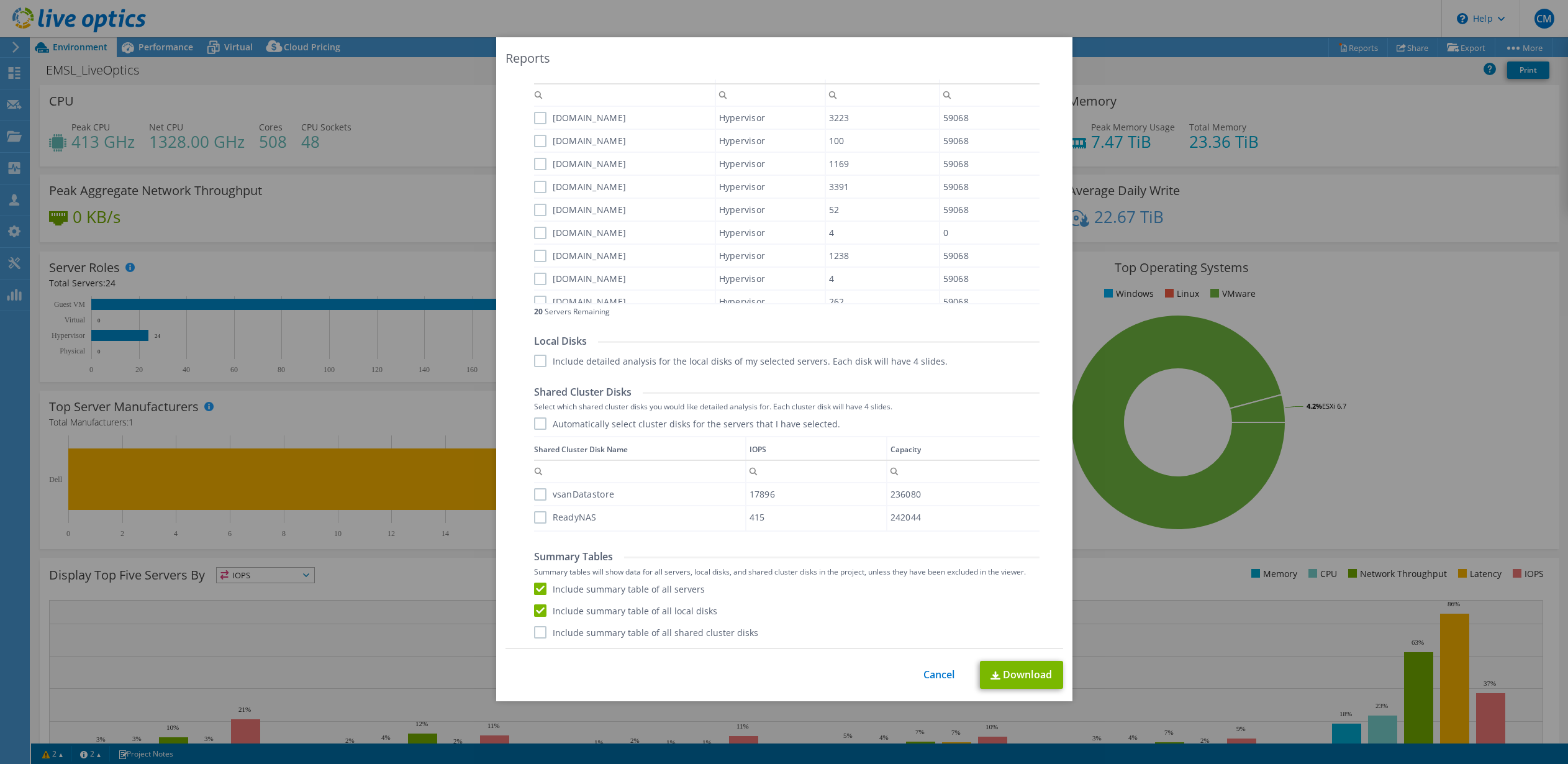
click at [0, 0] on input "Include summary table of all shared cluster disks" at bounding box center [0, 0] width 0 height 0
click at [1016, 674] on link "Download" at bounding box center [1021, 675] width 83 height 28
click at [939, 674] on link "Cancel" at bounding box center [939, 675] width 31 height 12
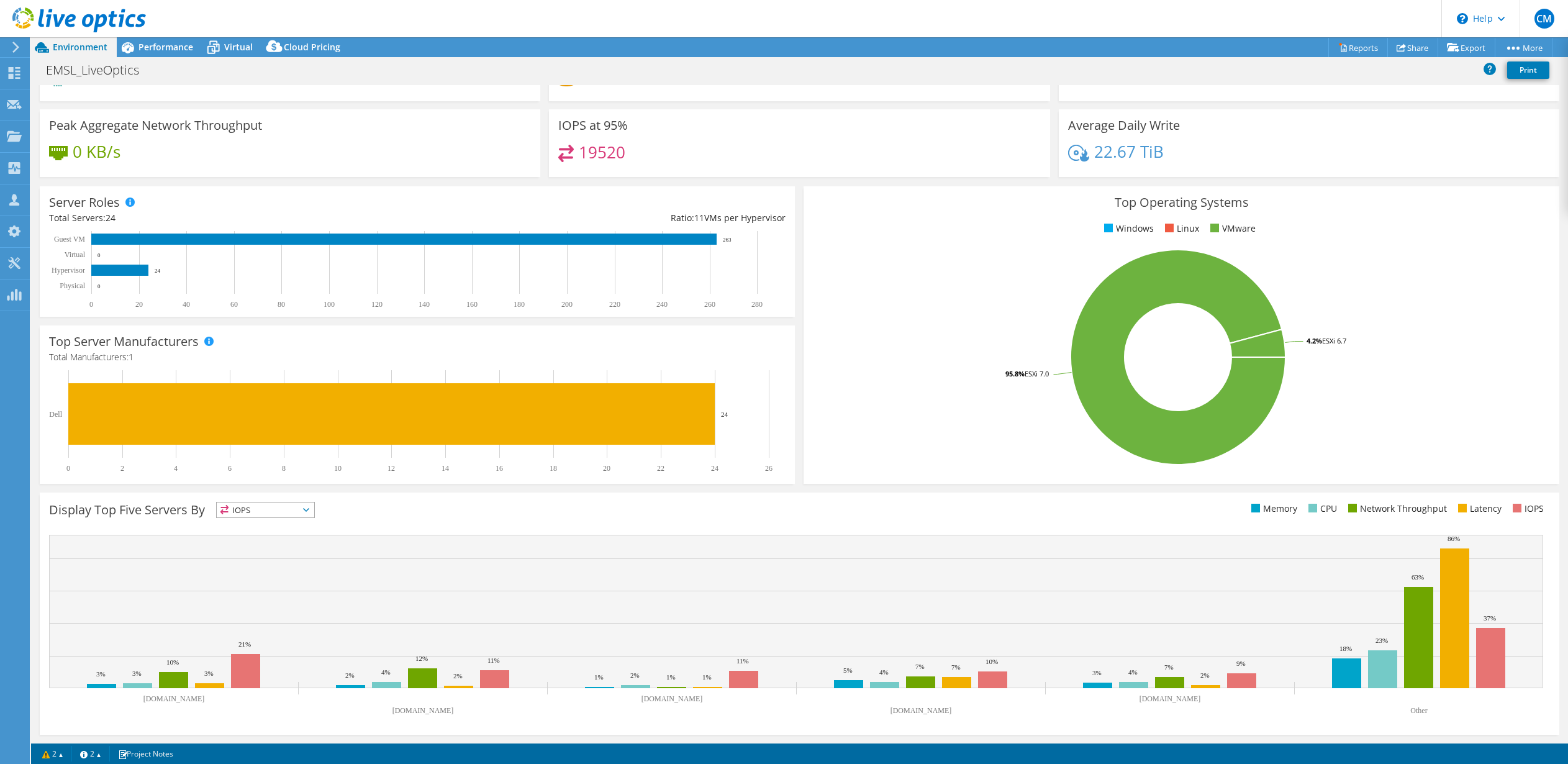
scroll to position [0, 0]
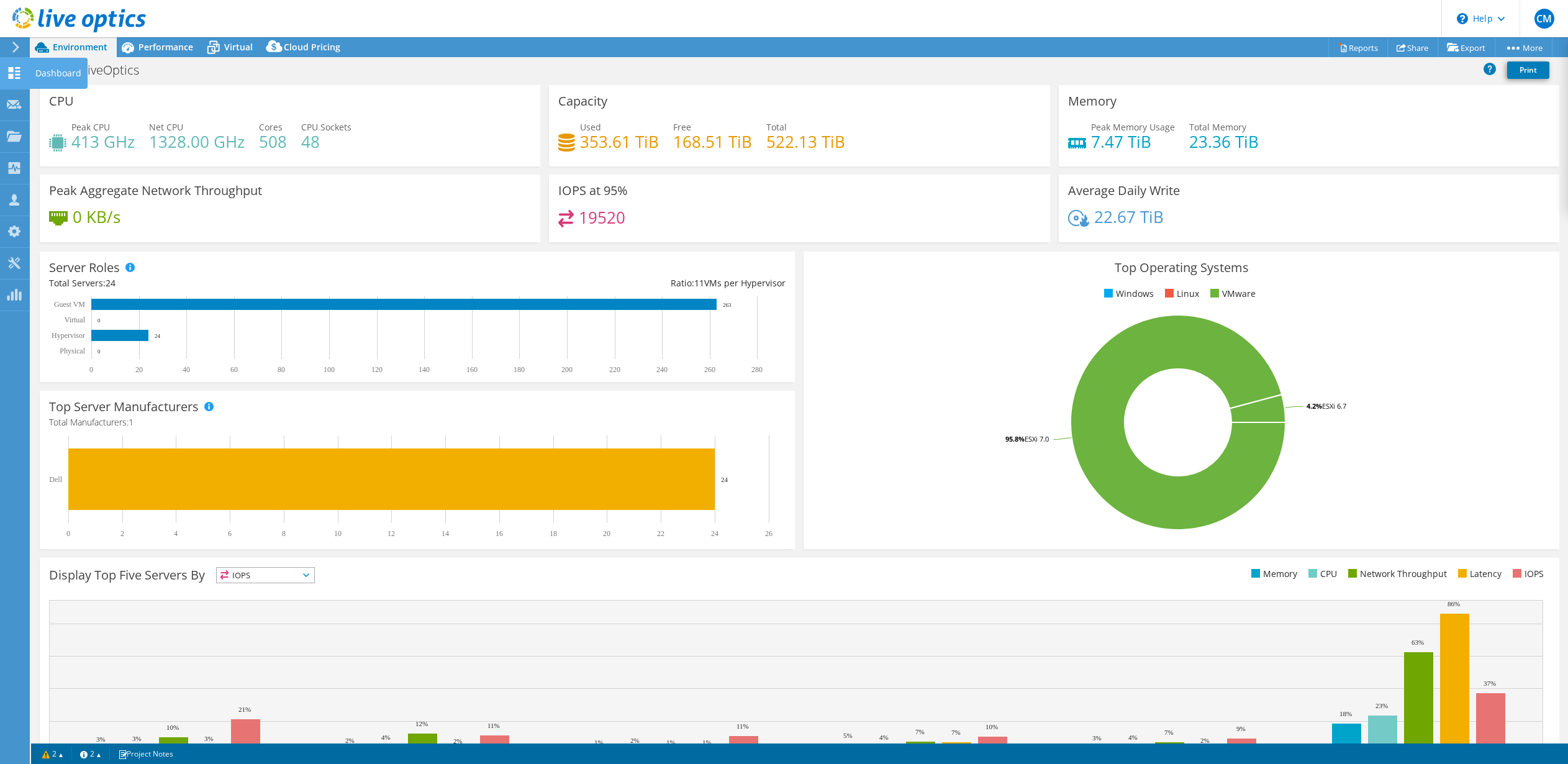
click at [40, 70] on div "Dashboard" at bounding box center [58, 73] width 58 height 31
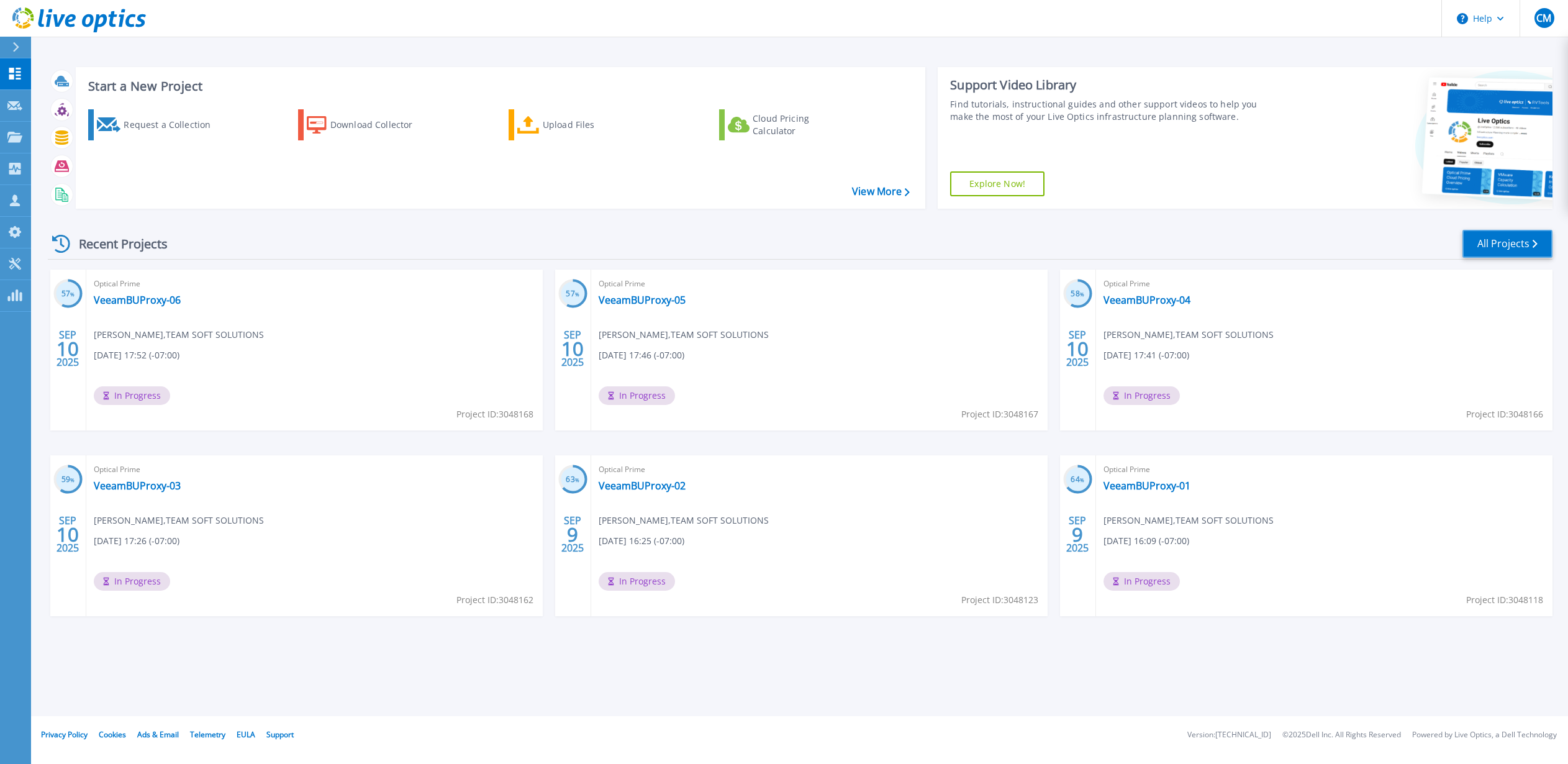
click at [1500, 246] on link "All Projects" at bounding box center [1507, 244] width 90 height 28
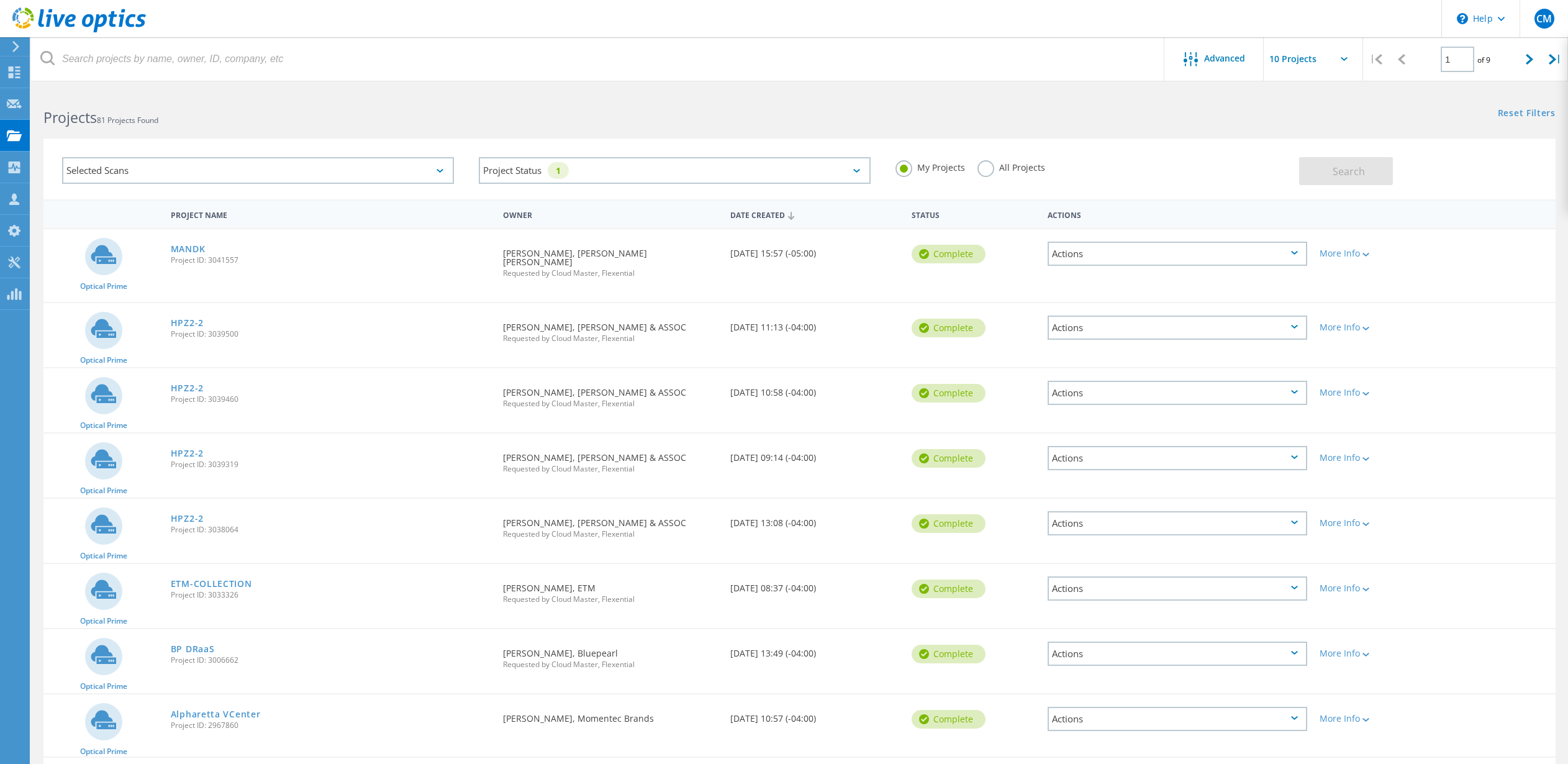
scroll to position [162, 0]
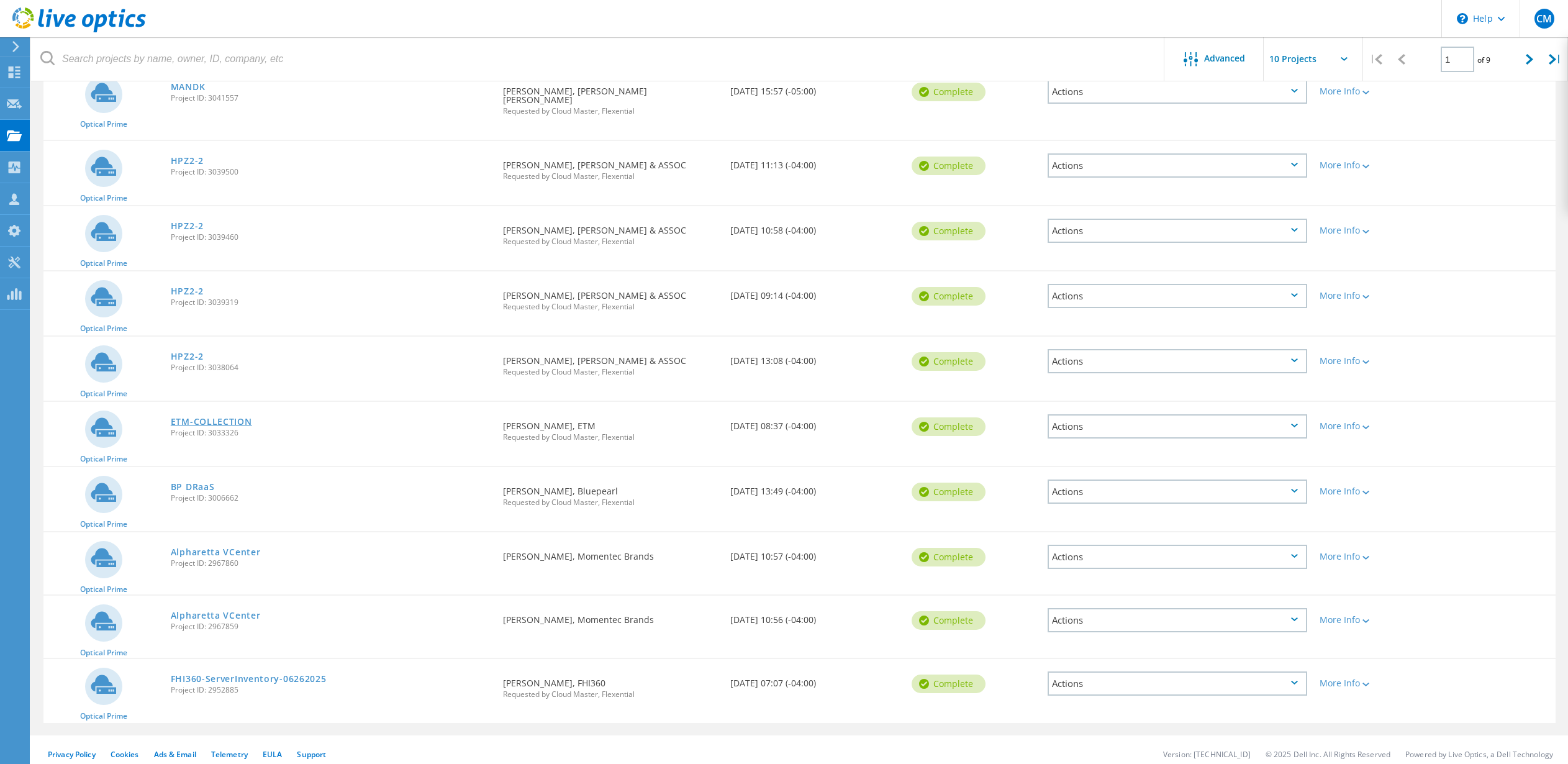
click at [216, 418] on link "ETM-COLLECTION" at bounding box center [211, 422] width 81 height 9
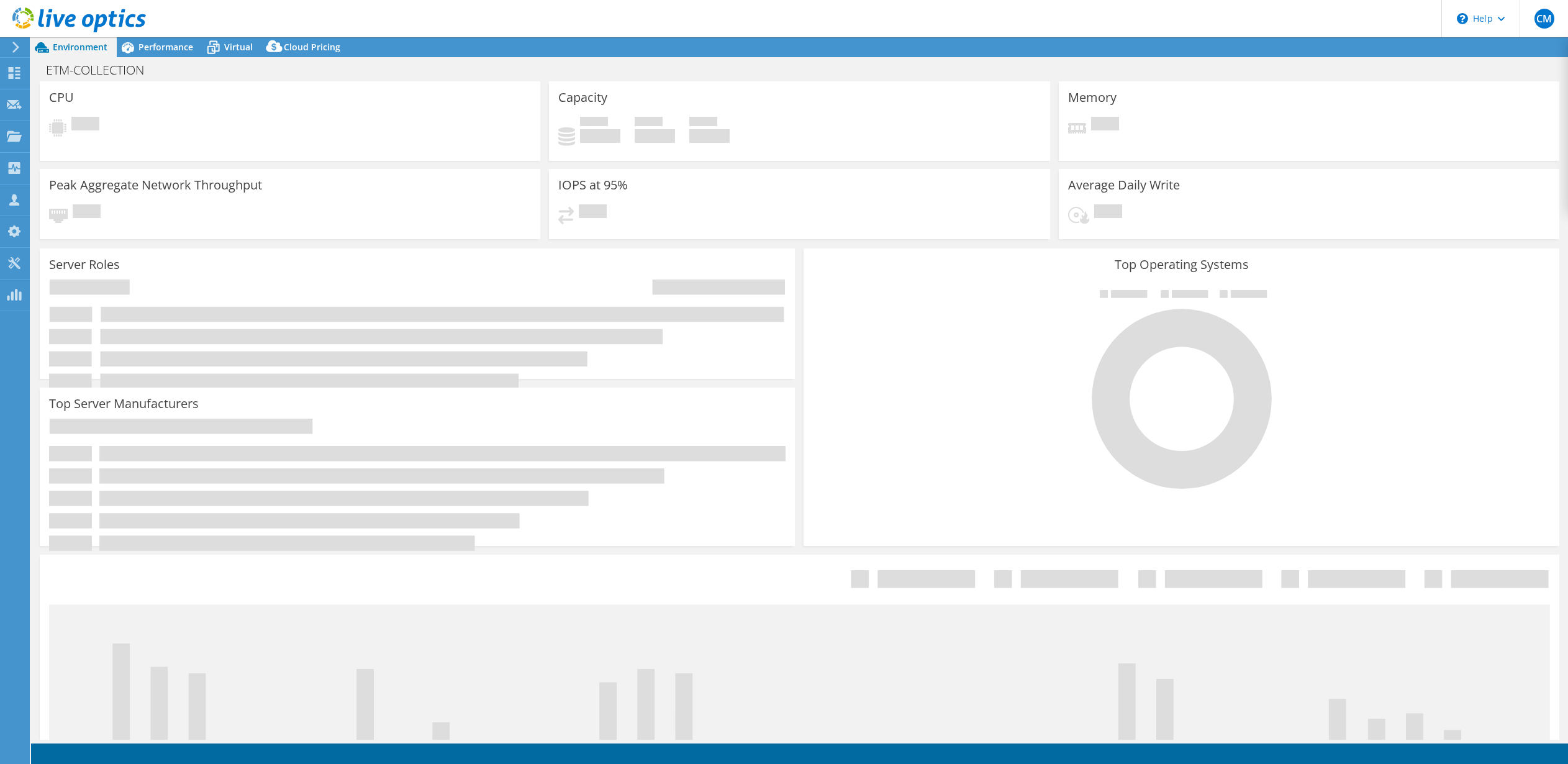
select select "USD"
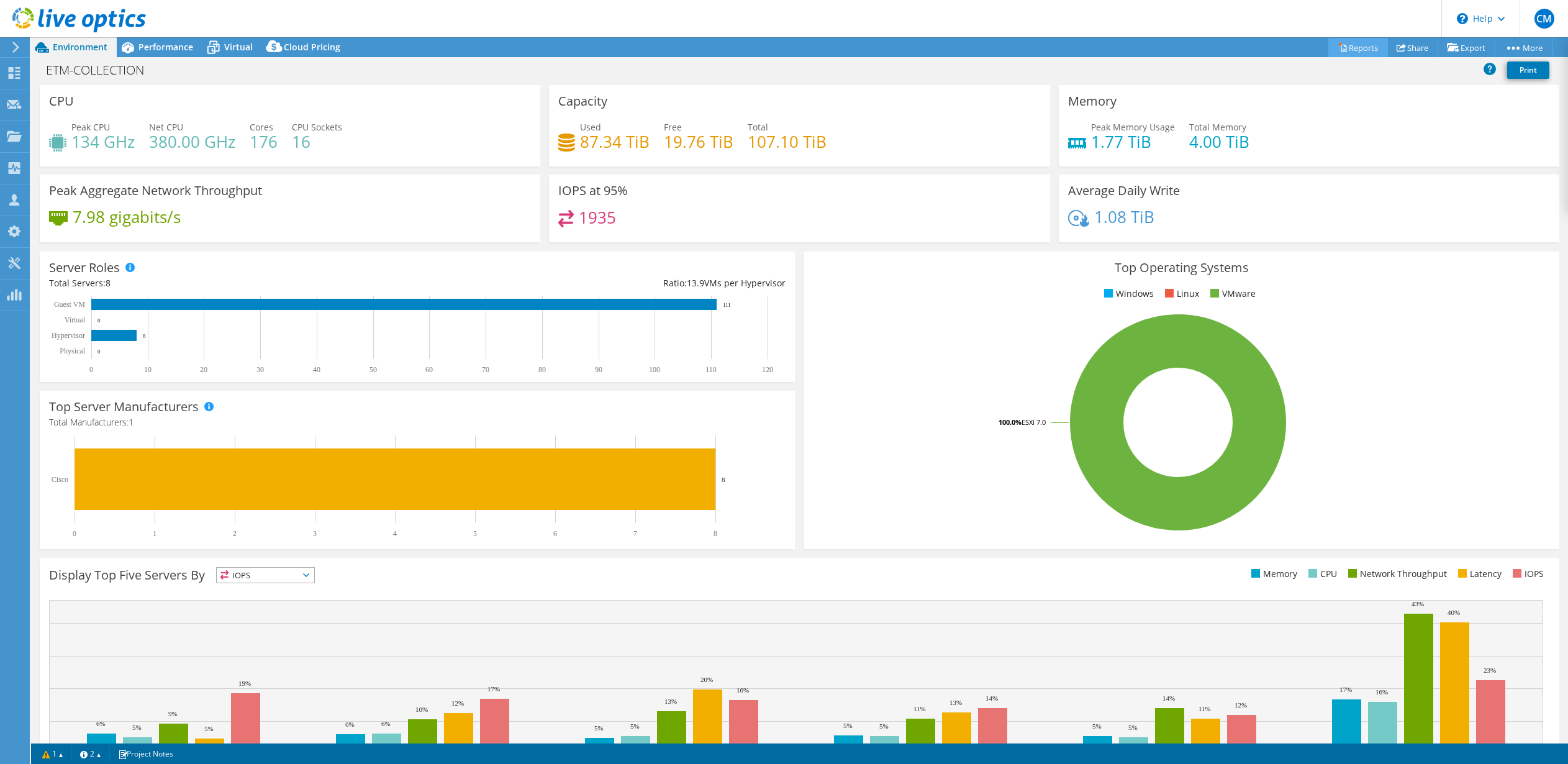
click at [1355, 49] on link "Reports" at bounding box center [1358, 47] width 60 height 20
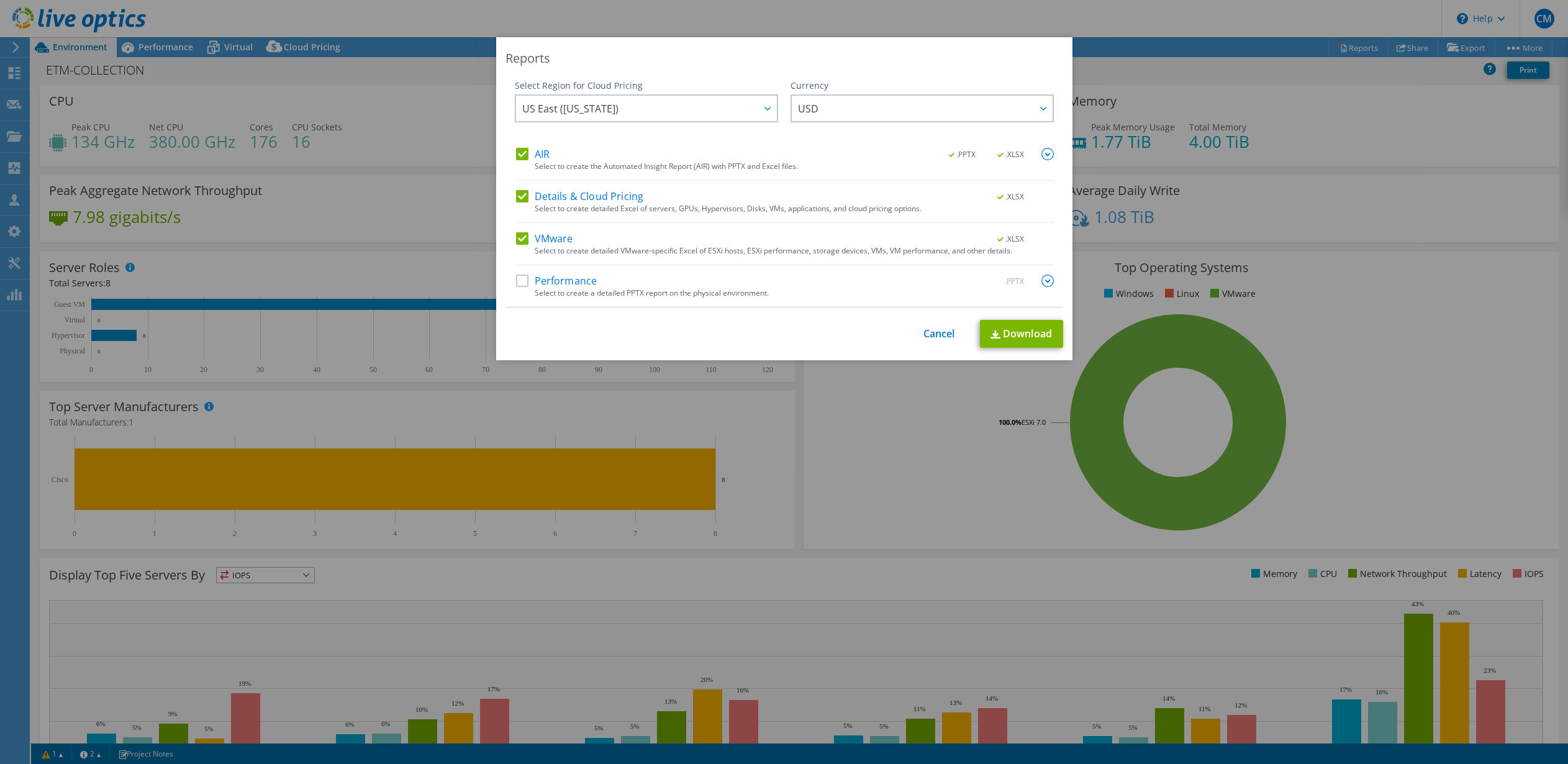
click at [536, 279] on label "Performance" at bounding box center [556, 281] width 81 height 12
click at [0, 0] on input "Performance" at bounding box center [0, 0] width 0 height 0
click at [1049, 275] on img at bounding box center [1048, 281] width 12 height 12
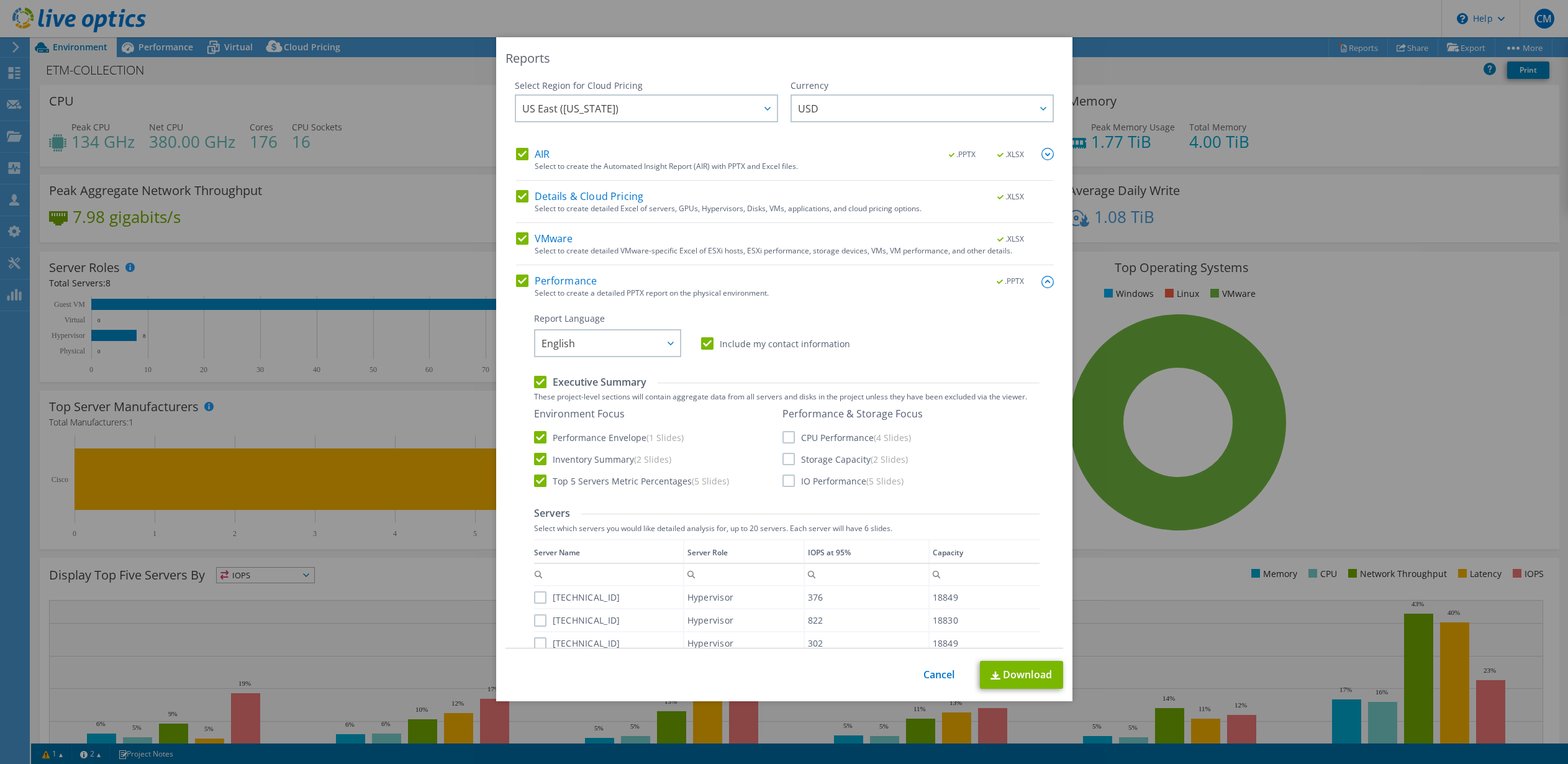
click at [792, 438] on label "CPU Performance (4 Slides)" at bounding box center [847, 437] width 129 height 12
click at [0, 0] on input "CPU Performance (4 Slides)" at bounding box center [0, 0] width 0 height 0
click at [791, 465] on label "Storage Capacity (2 Slides)" at bounding box center [845, 459] width 126 height 12
click at [0, 0] on input "Storage Capacity (2 Slides)" at bounding box center [0, 0] width 0 height 0
click at [791, 481] on label "IO Performance (5 Slides)" at bounding box center [843, 481] width 121 height 12
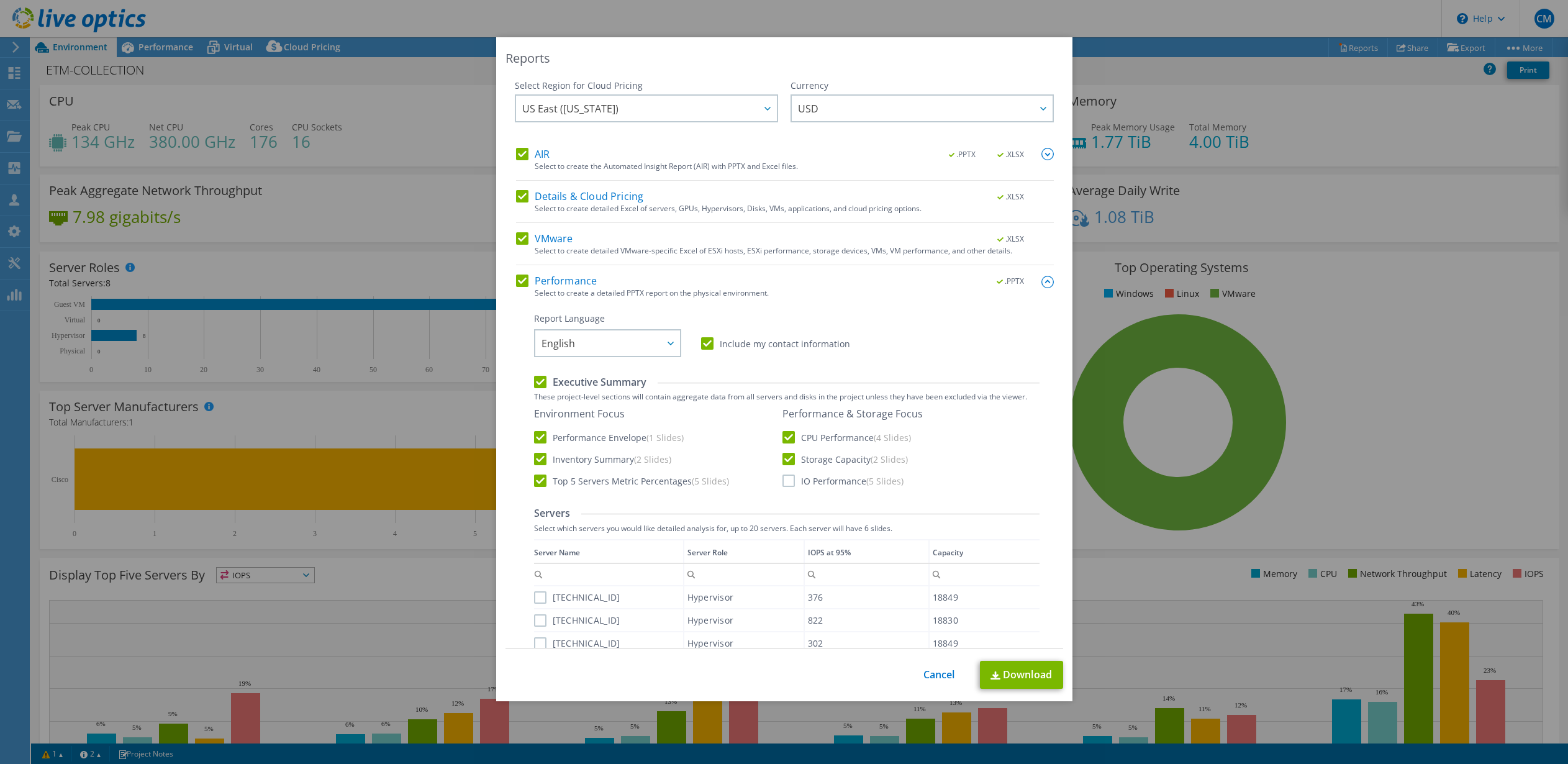
click at [0, 0] on input "IO Performance (5 Slides)" at bounding box center [0, 0] width 0 height 0
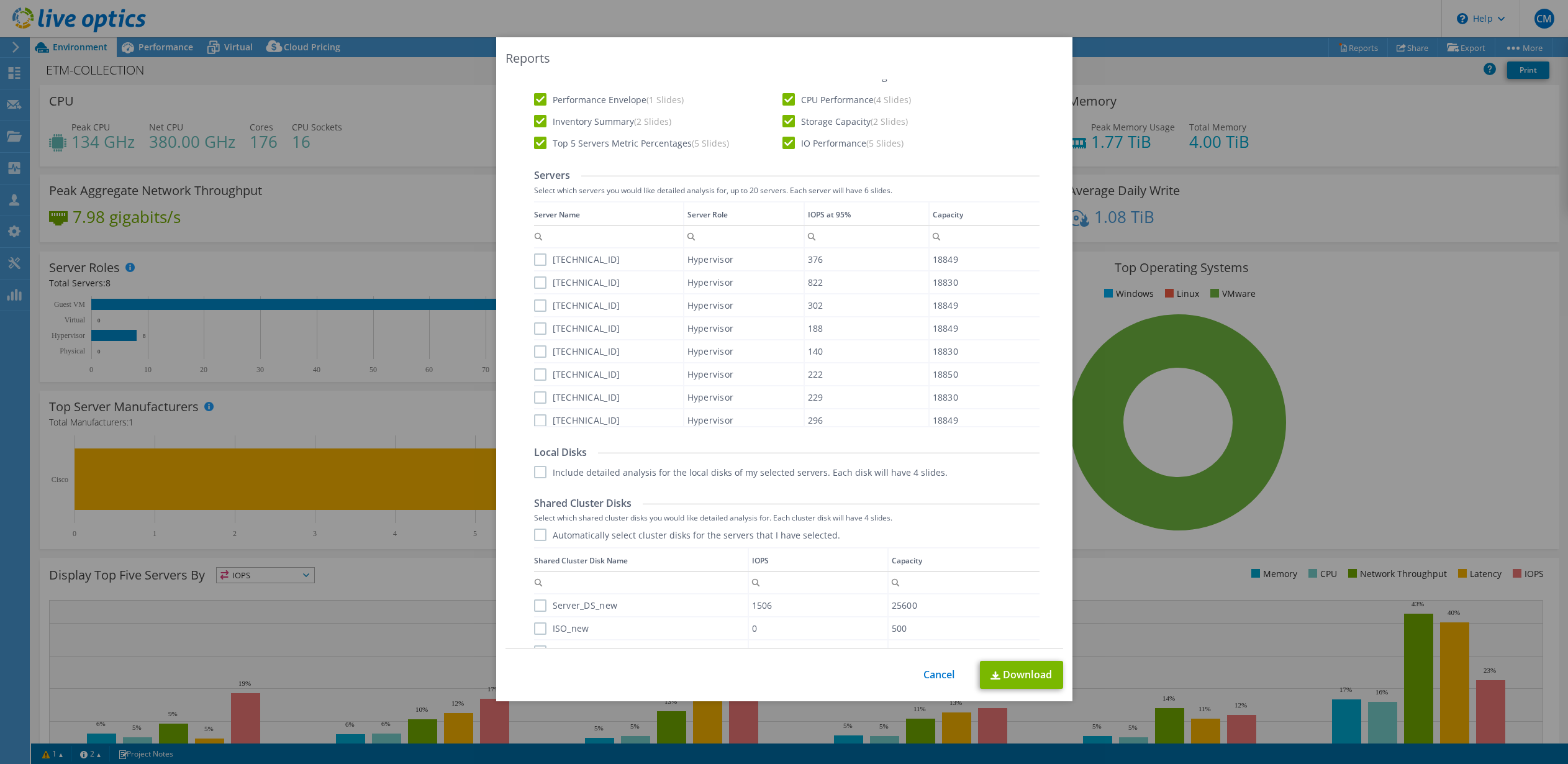
scroll to position [471, 0]
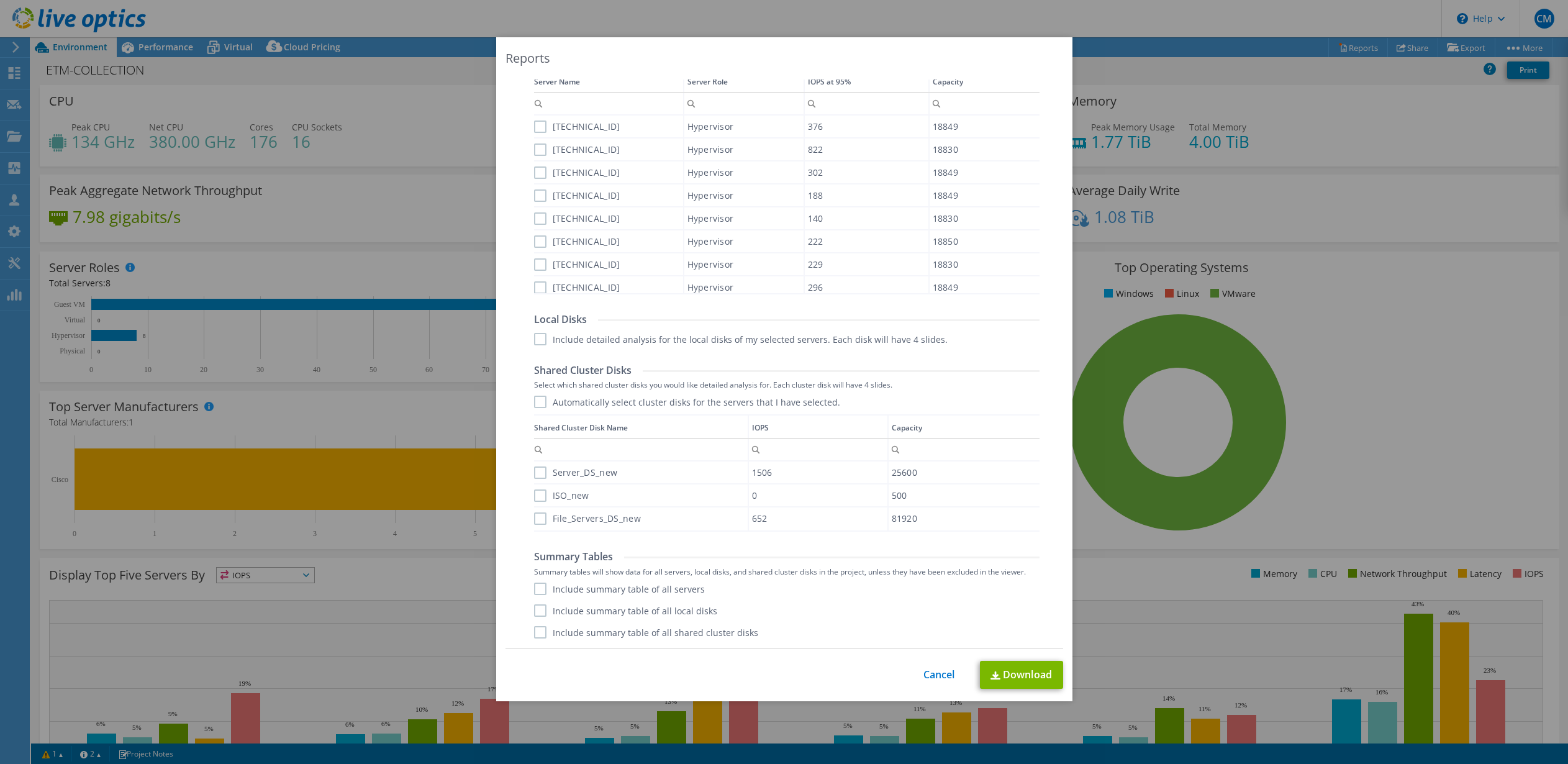
click at [539, 587] on label "Include summary table of all servers" at bounding box center [619, 589] width 170 height 12
click at [0, 0] on input "Include summary table of all servers" at bounding box center [0, 0] width 0 height 0
click at [539, 610] on label "Include summary table of all local disks" at bounding box center [626, 610] width 183 height 12
click at [0, 0] on input "Include summary table of all local disks" at bounding box center [0, 0] width 0 height 0
click at [541, 641] on div "Performance .PPTX Select to create a detailed PPTX report on the physical envir…" at bounding box center [784, 226] width 538 height 844
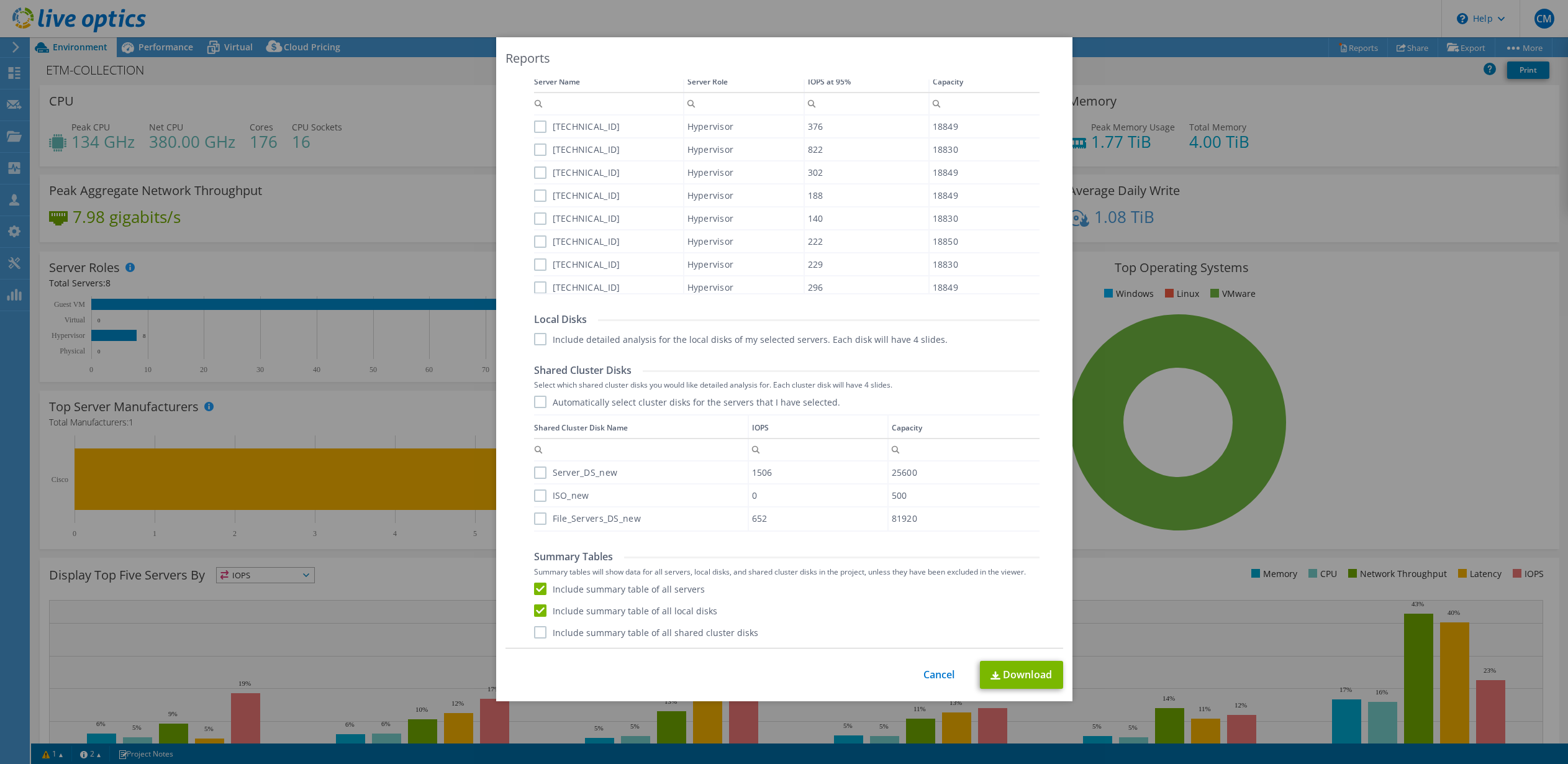
click at [540, 629] on label "Include summary table of all shared cluster disks" at bounding box center [646, 633] width 224 height 12
click at [0, 0] on input "Include summary table of all shared cluster disks" at bounding box center [0, 0] width 0 height 0
click at [1017, 668] on link "Download" at bounding box center [1021, 675] width 83 height 28
click at [937, 673] on link "Cancel" at bounding box center [939, 675] width 31 height 12
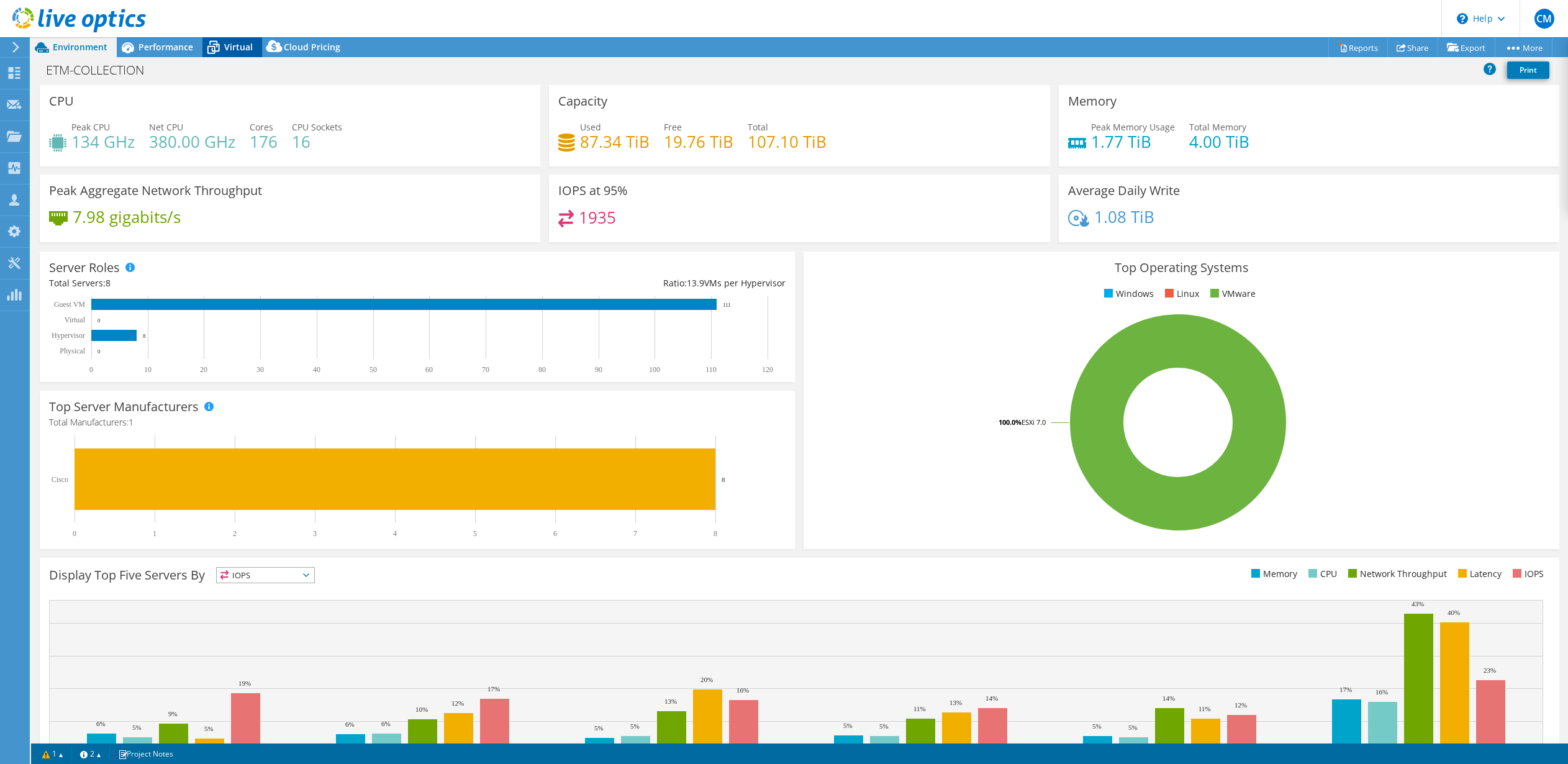
click at [228, 50] on span "Virtual" at bounding box center [238, 46] width 29 height 12
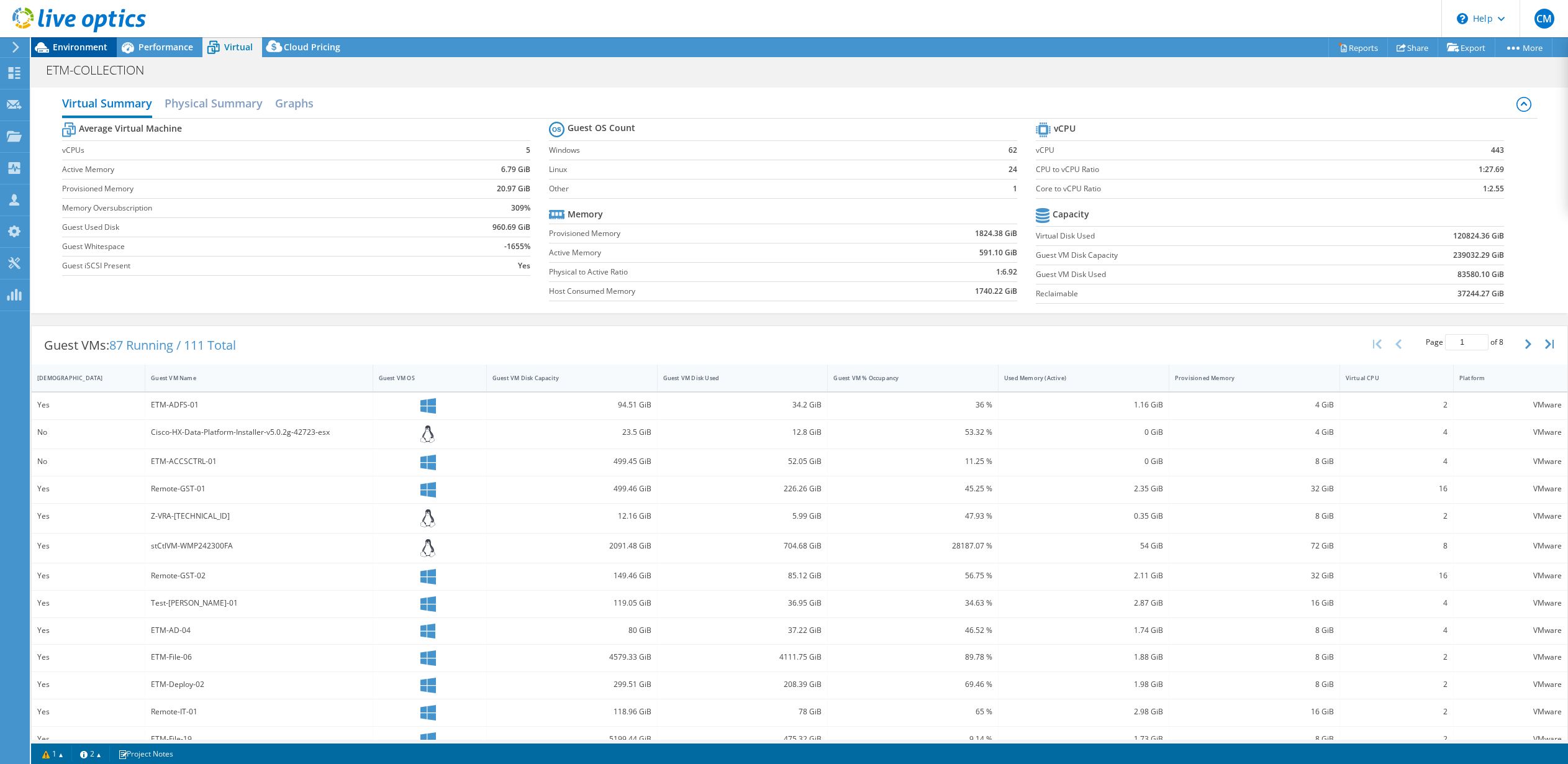
click at [72, 48] on span "Environment" at bounding box center [79, 46] width 54 height 12
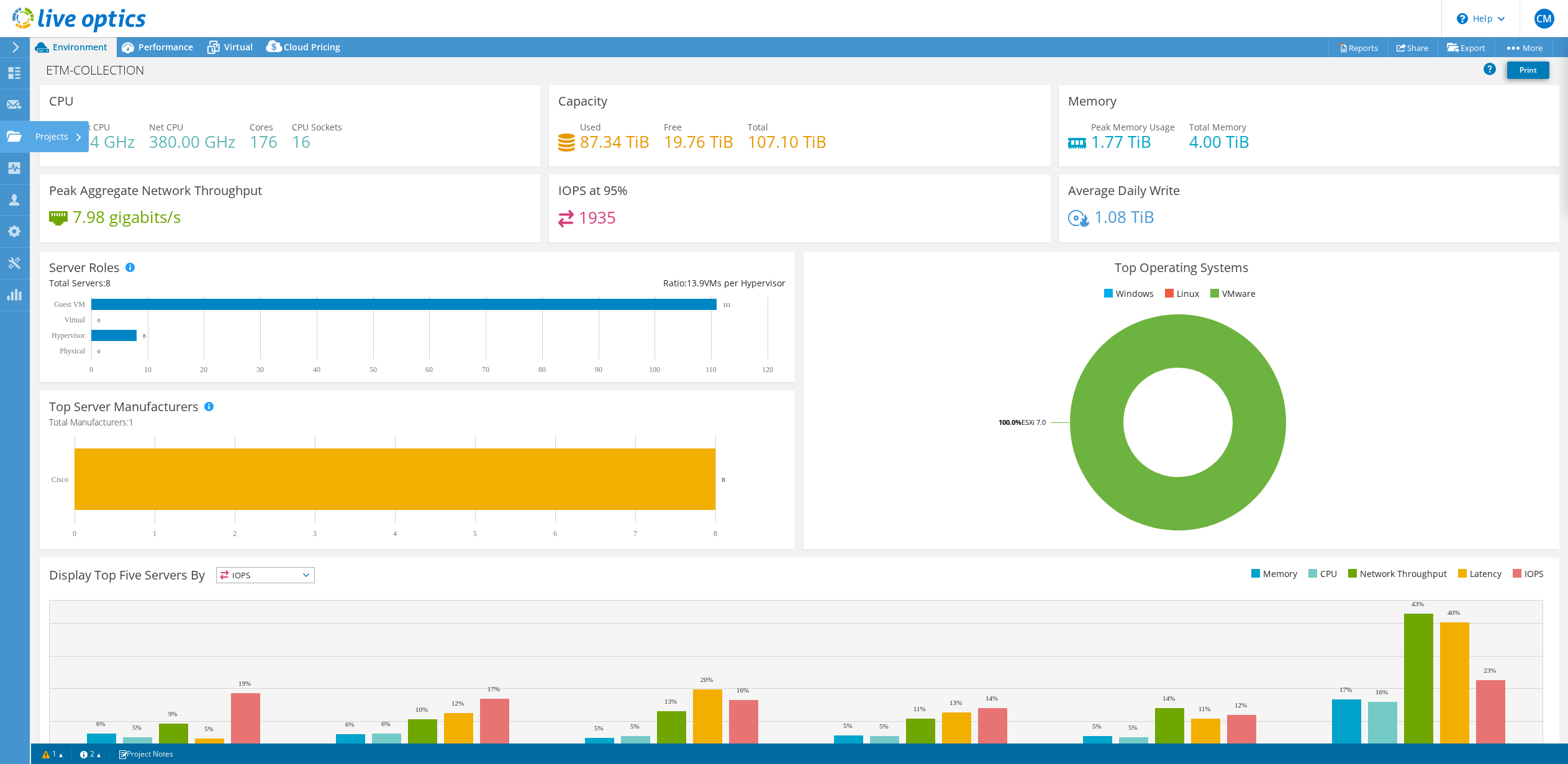
click at [31, 140] on div "Projects" at bounding box center [59, 137] width 60 height 31
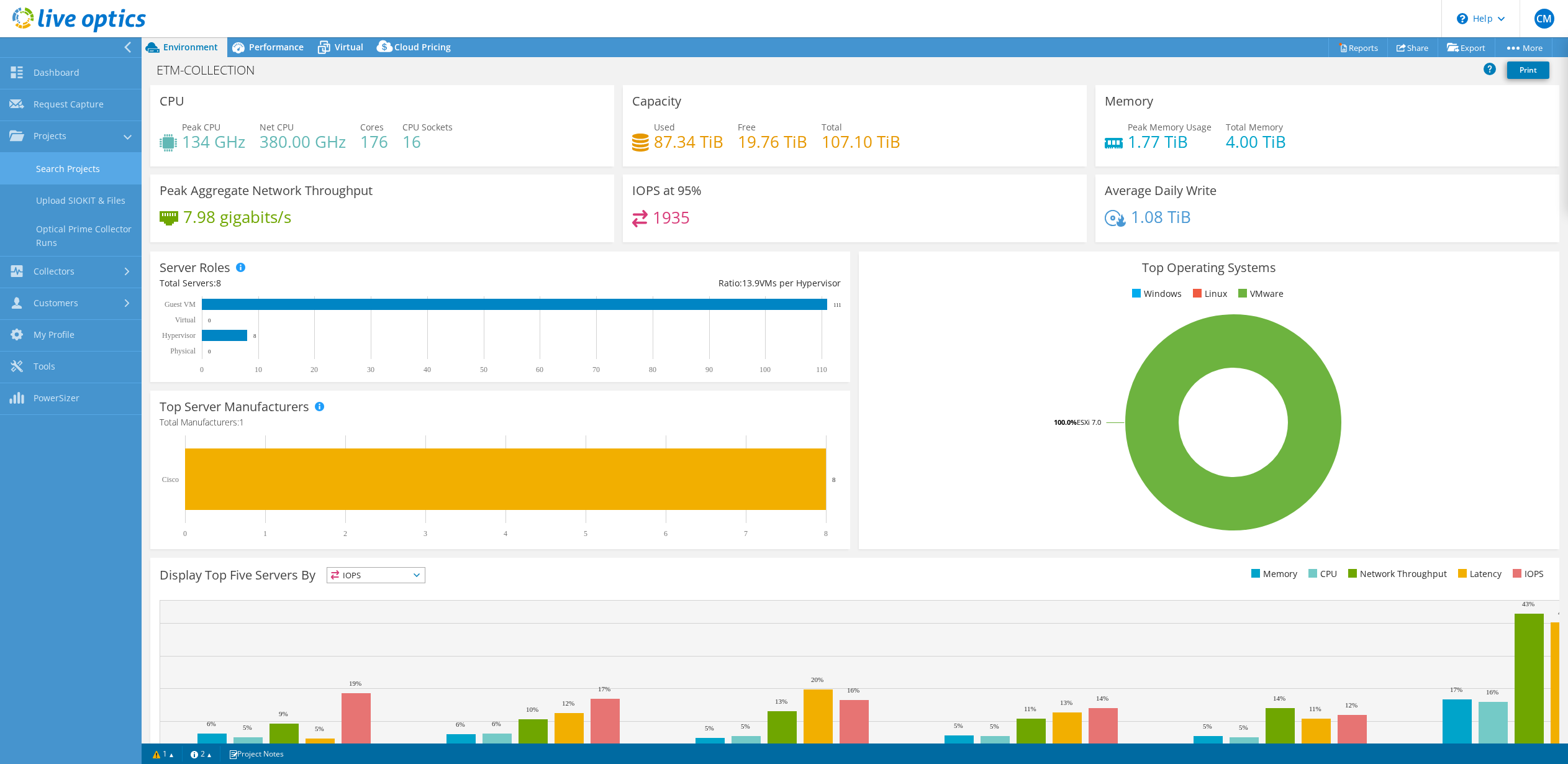
click at [58, 167] on link "Search Projects" at bounding box center [71, 168] width 142 height 31
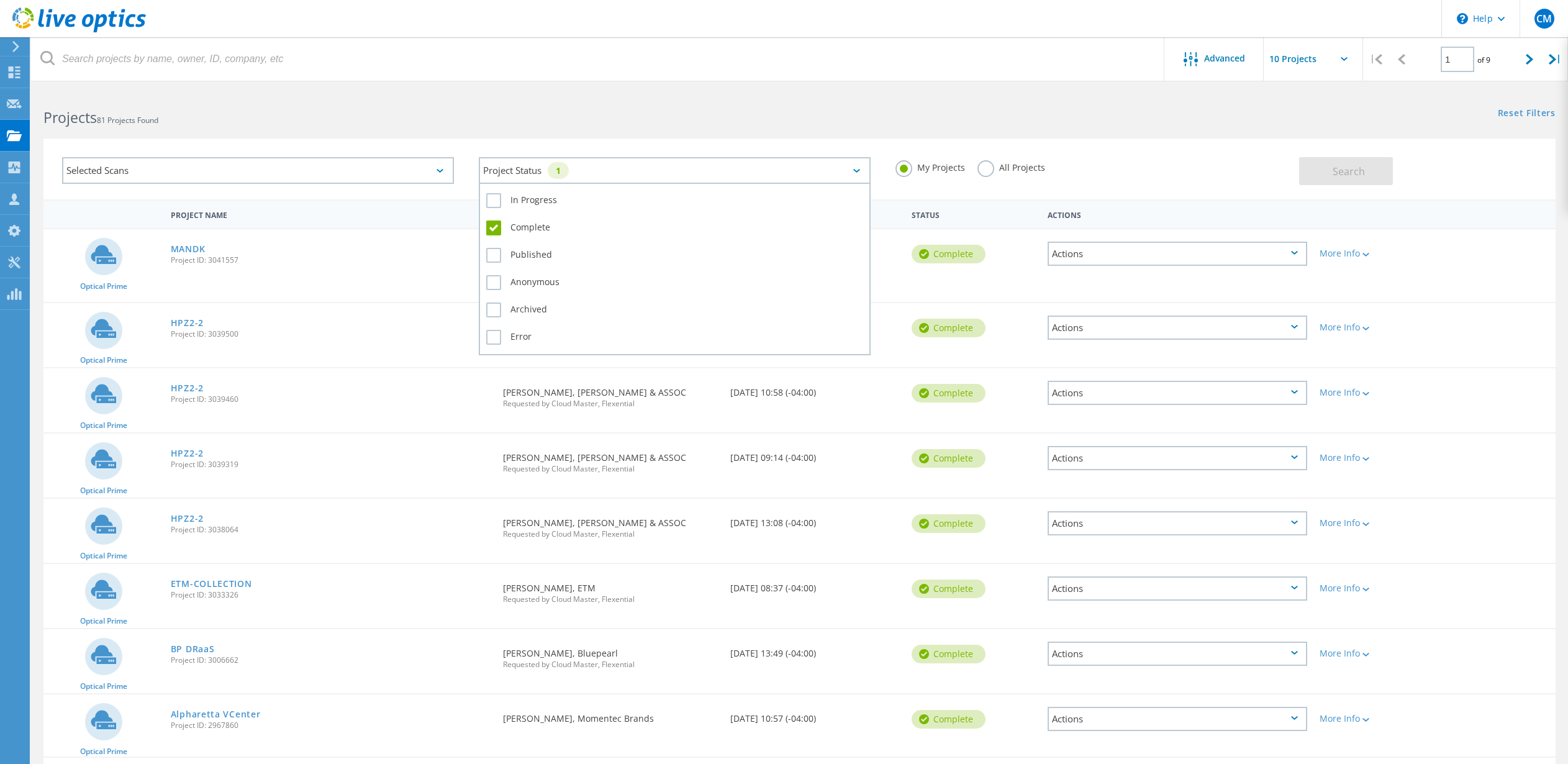
click at [856, 169] on icon at bounding box center [857, 170] width 7 height 4
click at [492, 257] on label "Published" at bounding box center [675, 255] width 377 height 15
click at [0, 0] on input "Published" at bounding box center [0, 0] width 0 height 0
click at [490, 285] on label "Anonymous" at bounding box center [675, 282] width 377 height 15
click at [0, 0] on input "Anonymous" at bounding box center [0, 0] width 0 height 0
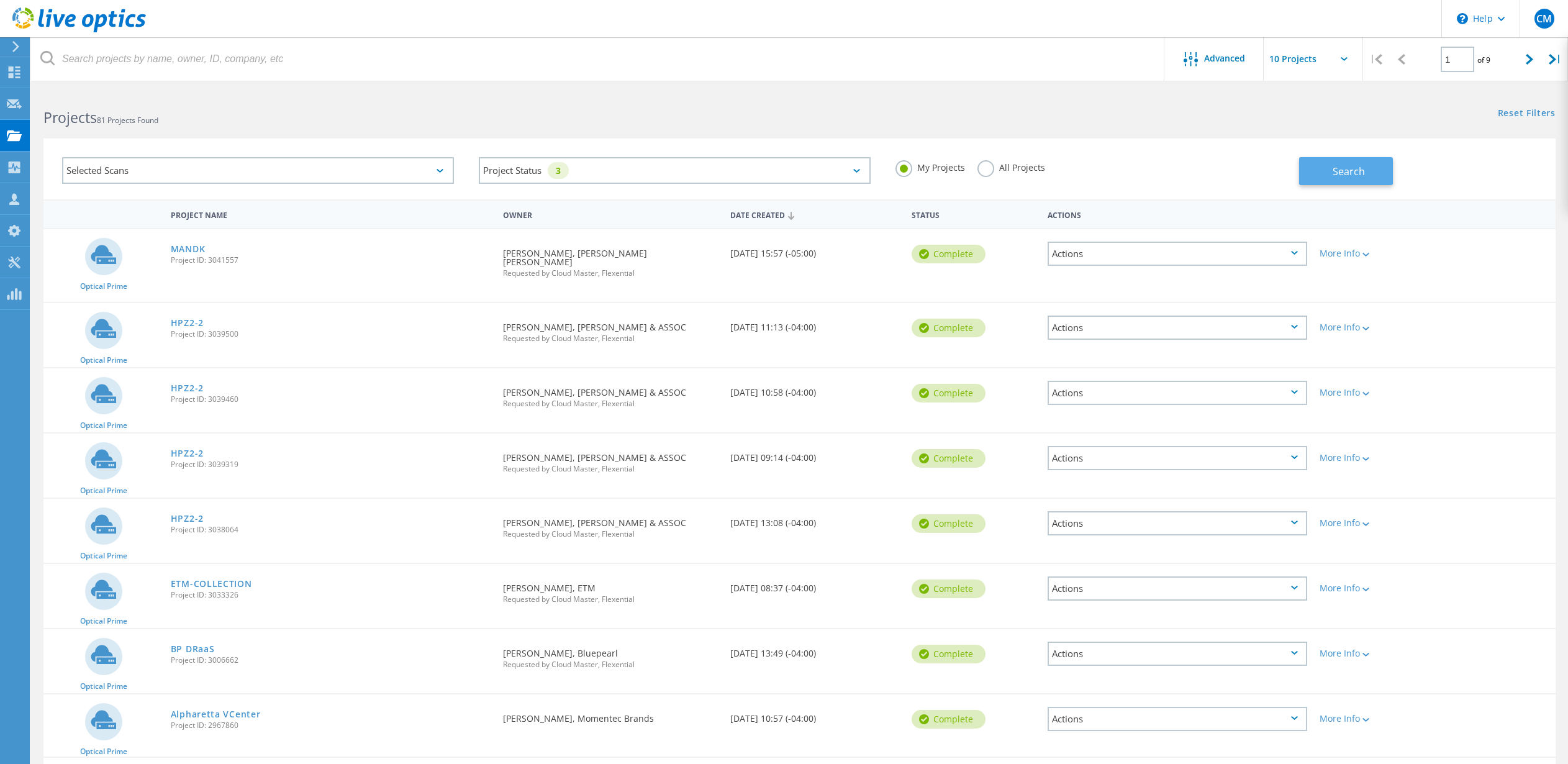
click at [1344, 172] on span "Search" at bounding box center [1349, 170] width 32 height 13
click at [1531, 62] on icon at bounding box center [1530, 60] width 7 height 11
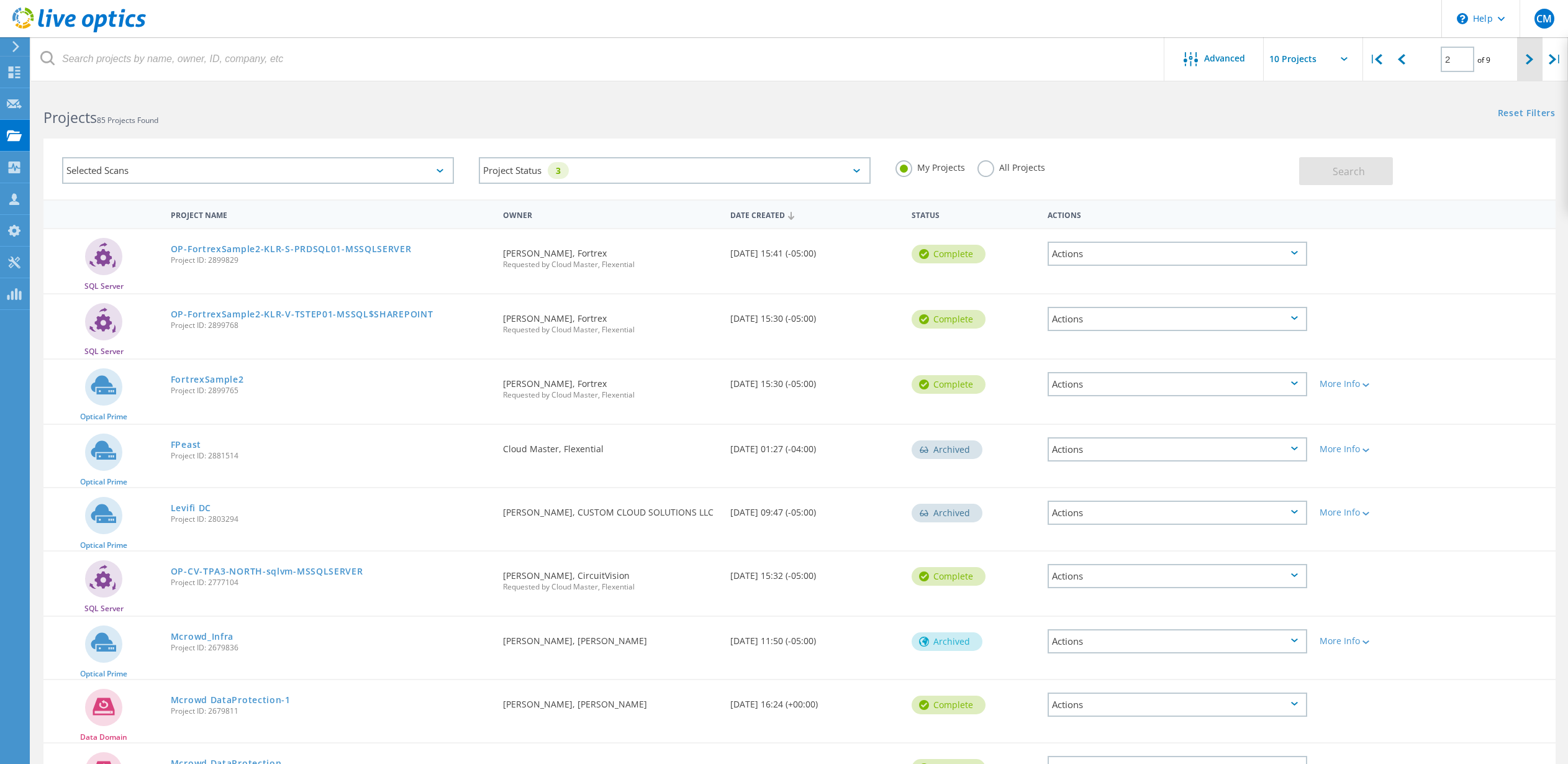
click at [1532, 62] on icon at bounding box center [1530, 60] width 7 height 11
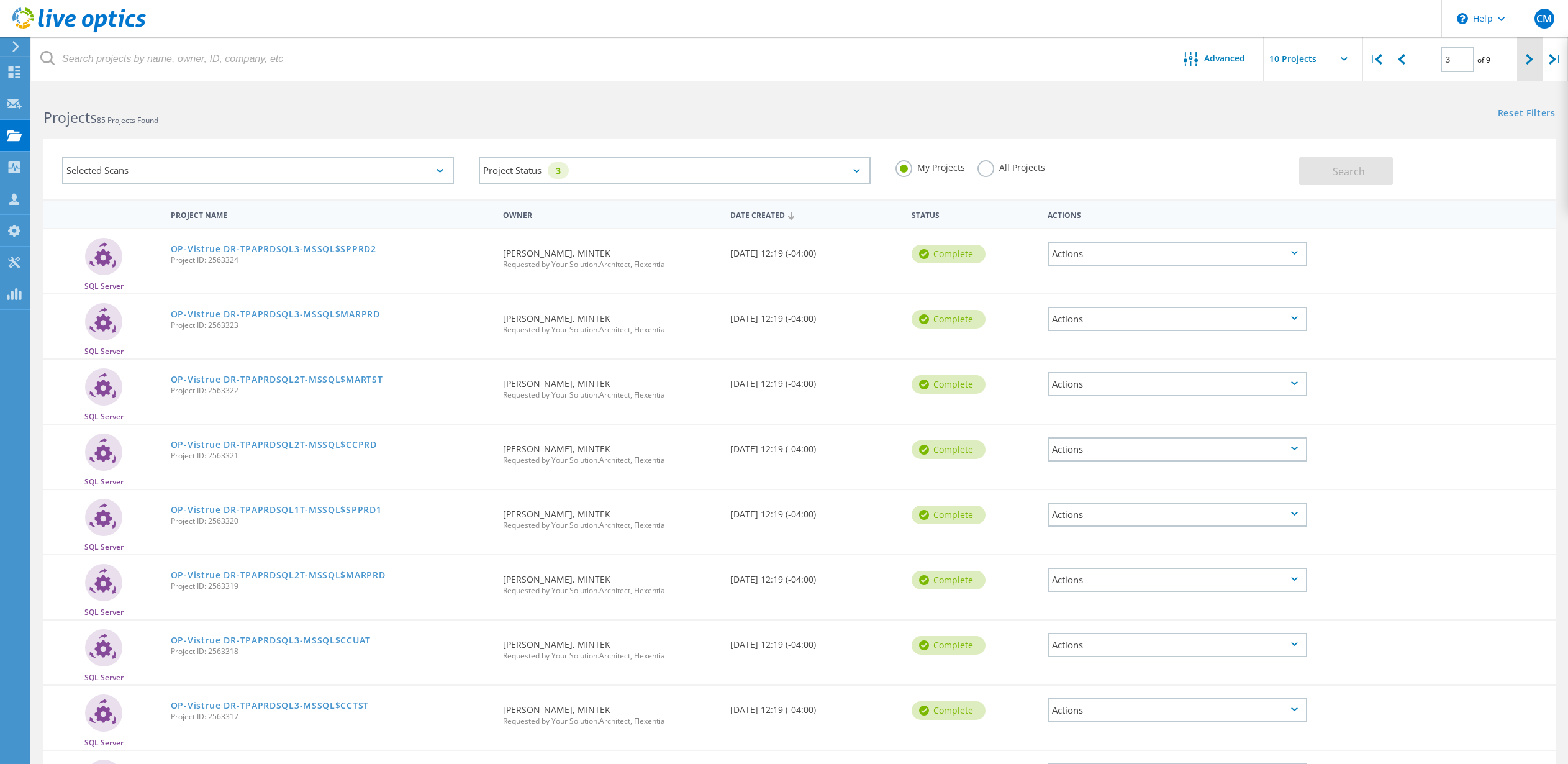
click at [1527, 61] on icon at bounding box center [1530, 60] width 7 height 11
click at [1529, 58] on icon at bounding box center [1530, 60] width 7 height 11
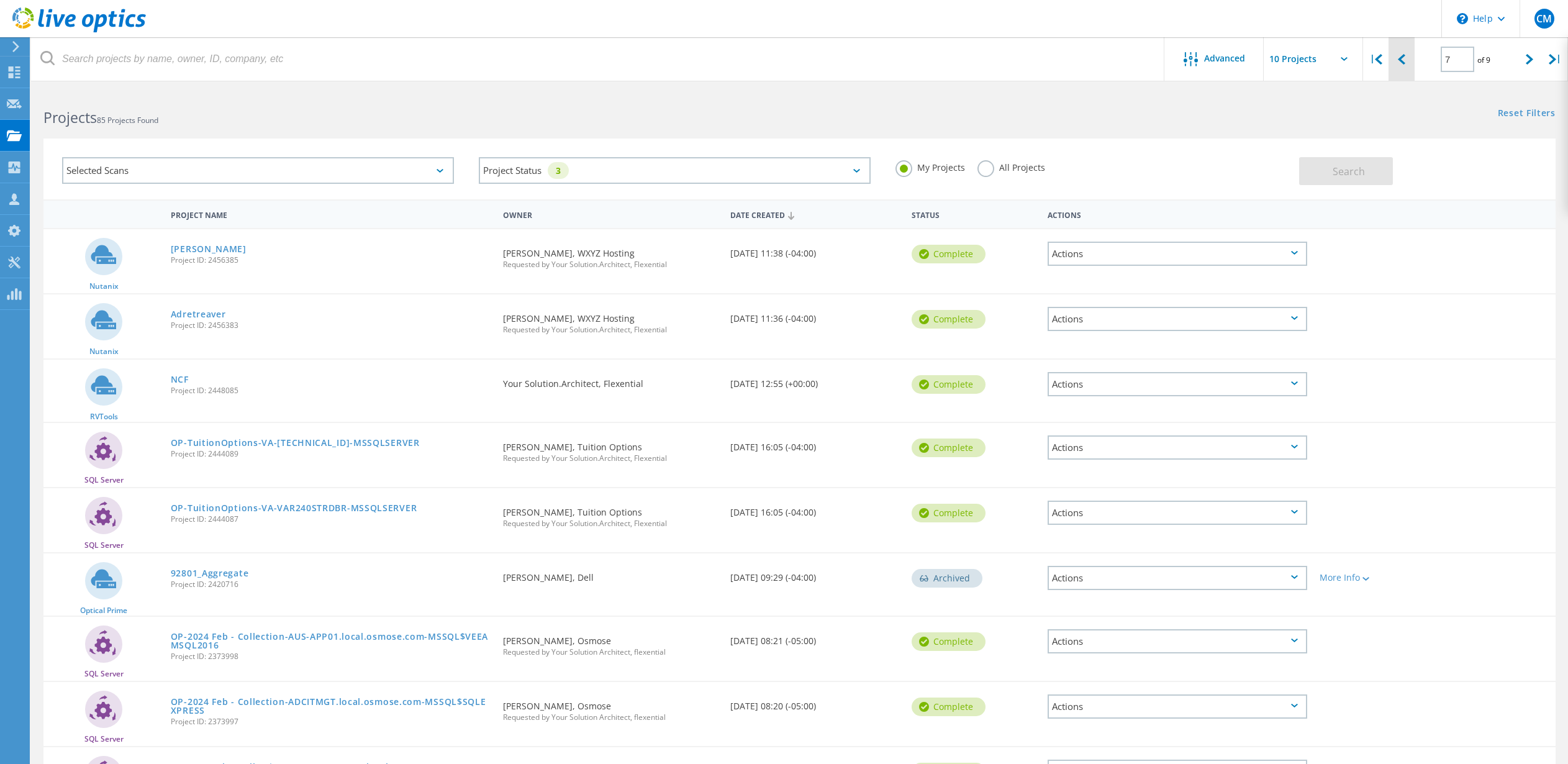
click at [1406, 59] on div at bounding box center [1401, 59] width 26 height 44
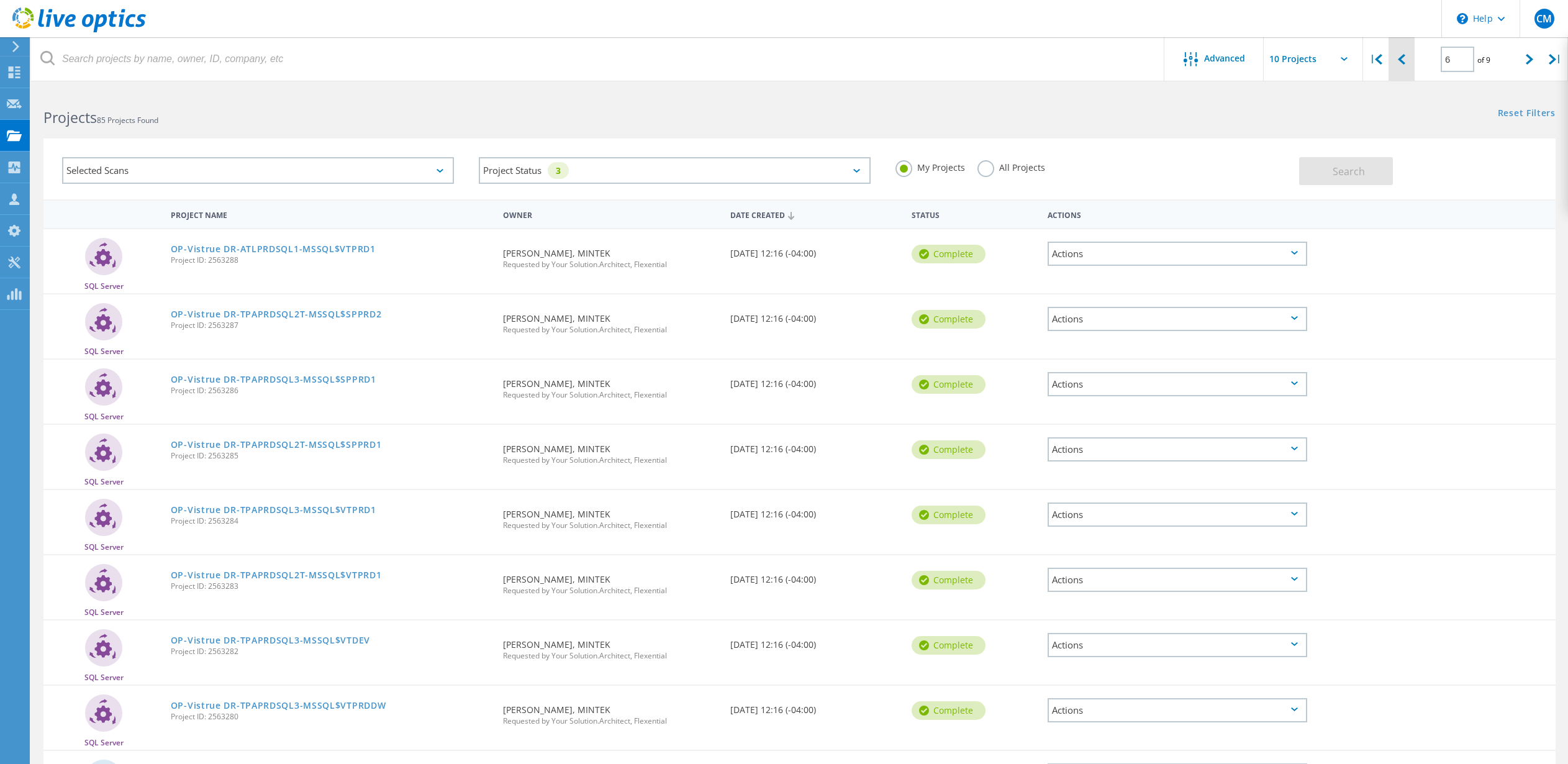
click at [1406, 54] on div at bounding box center [1401, 59] width 26 height 44
click at [1405, 58] on icon at bounding box center [1402, 60] width 7 height 11
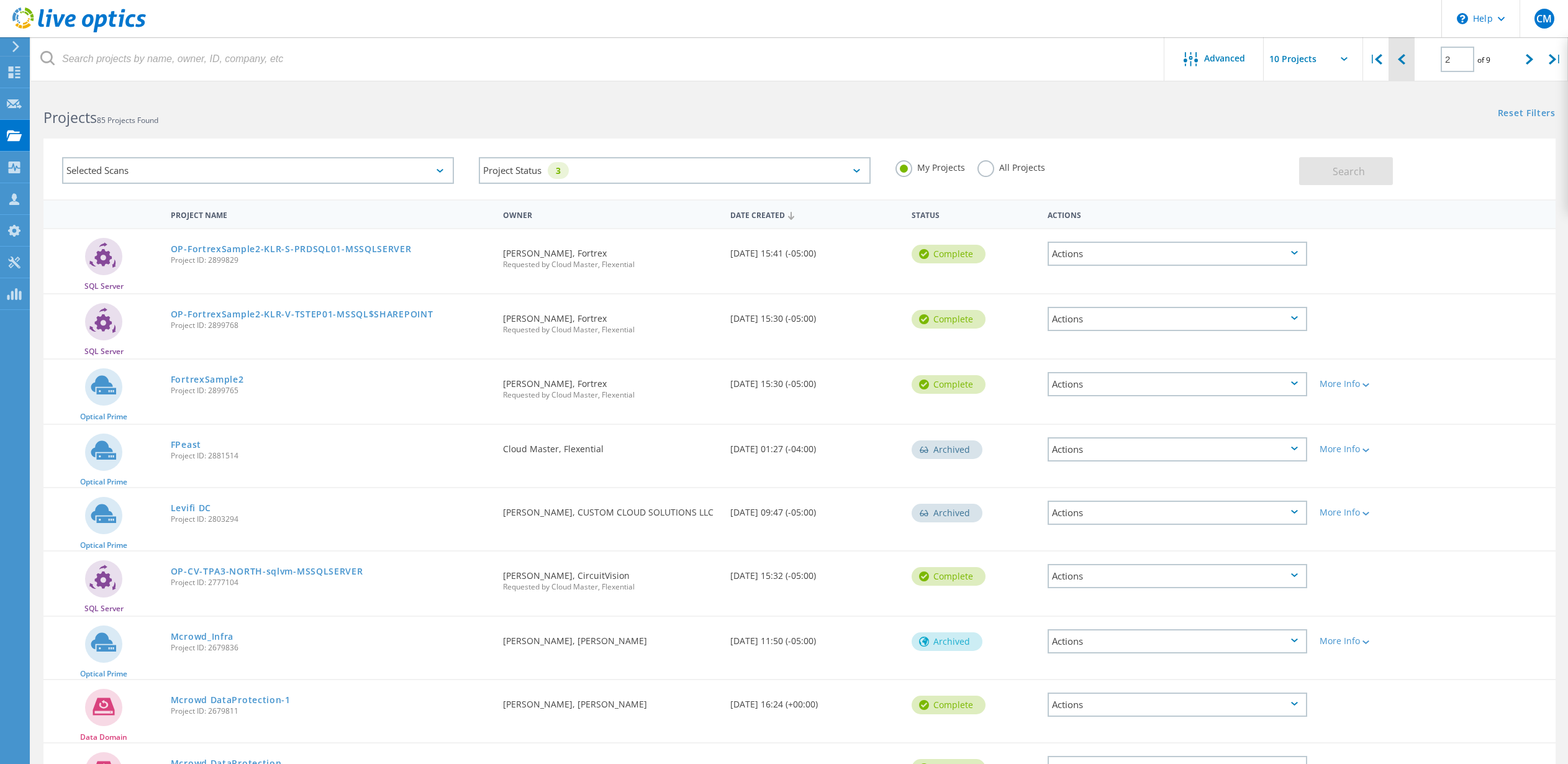
click at [1403, 57] on icon at bounding box center [1402, 60] width 7 height 11
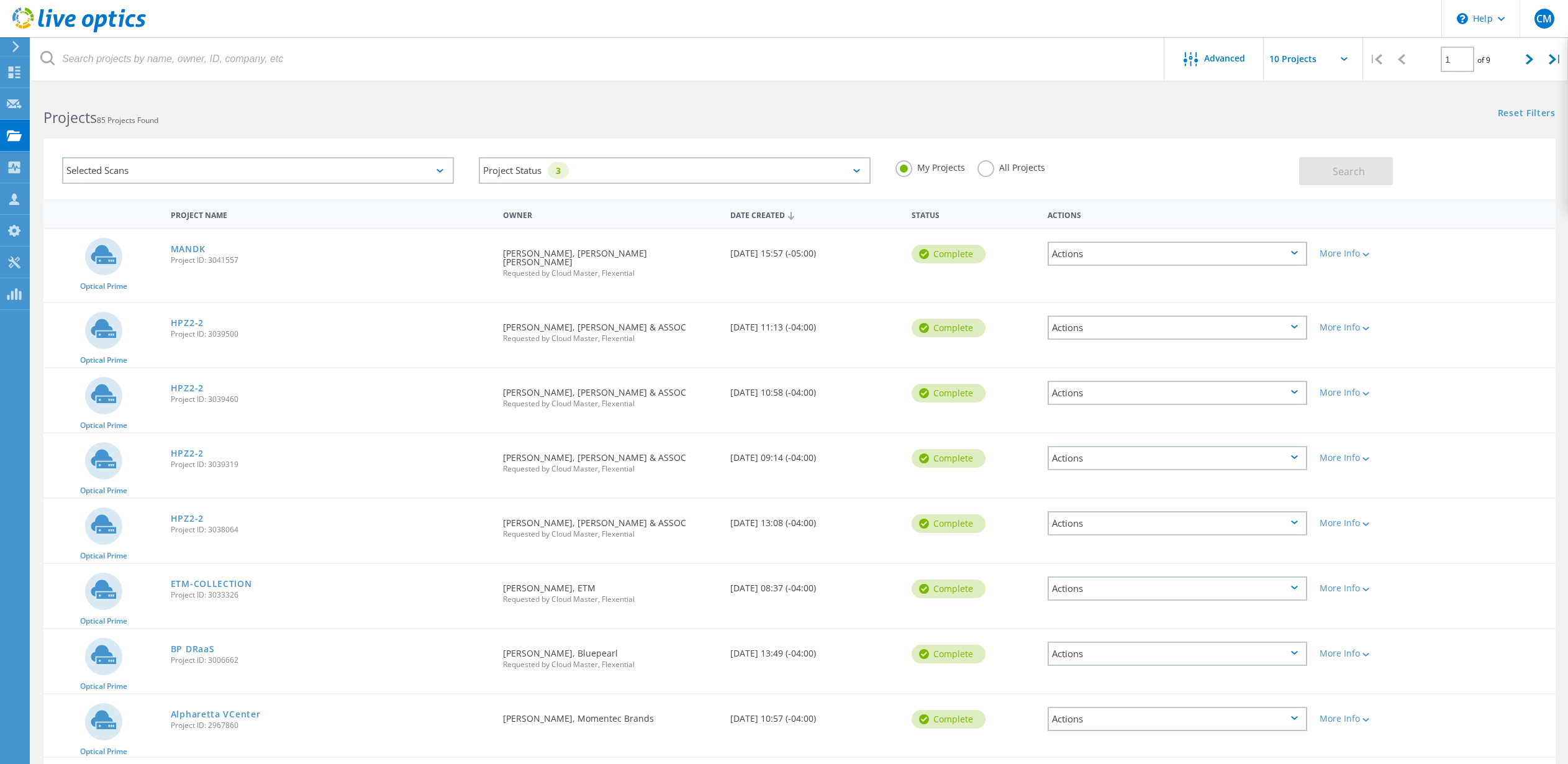
click at [983, 170] on label "All Projects" at bounding box center [1011, 166] width 68 height 12
click at [0, 0] on input "All Projects" at bounding box center [0, 0] width 0 height 0
click at [1360, 166] on span "Search" at bounding box center [1349, 170] width 32 height 13
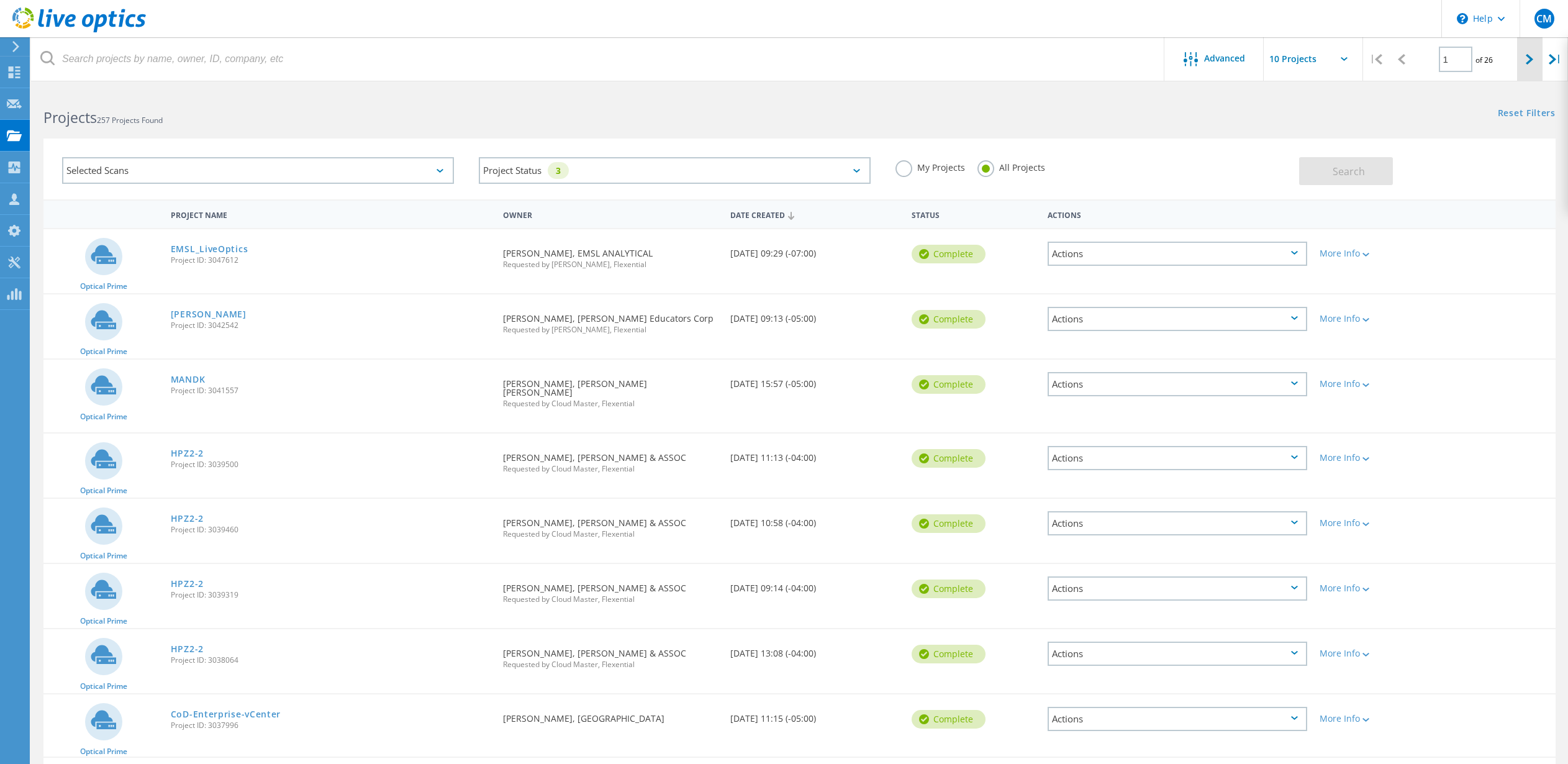
click at [1529, 56] on icon at bounding box center [1530, 60] width 7 height 11
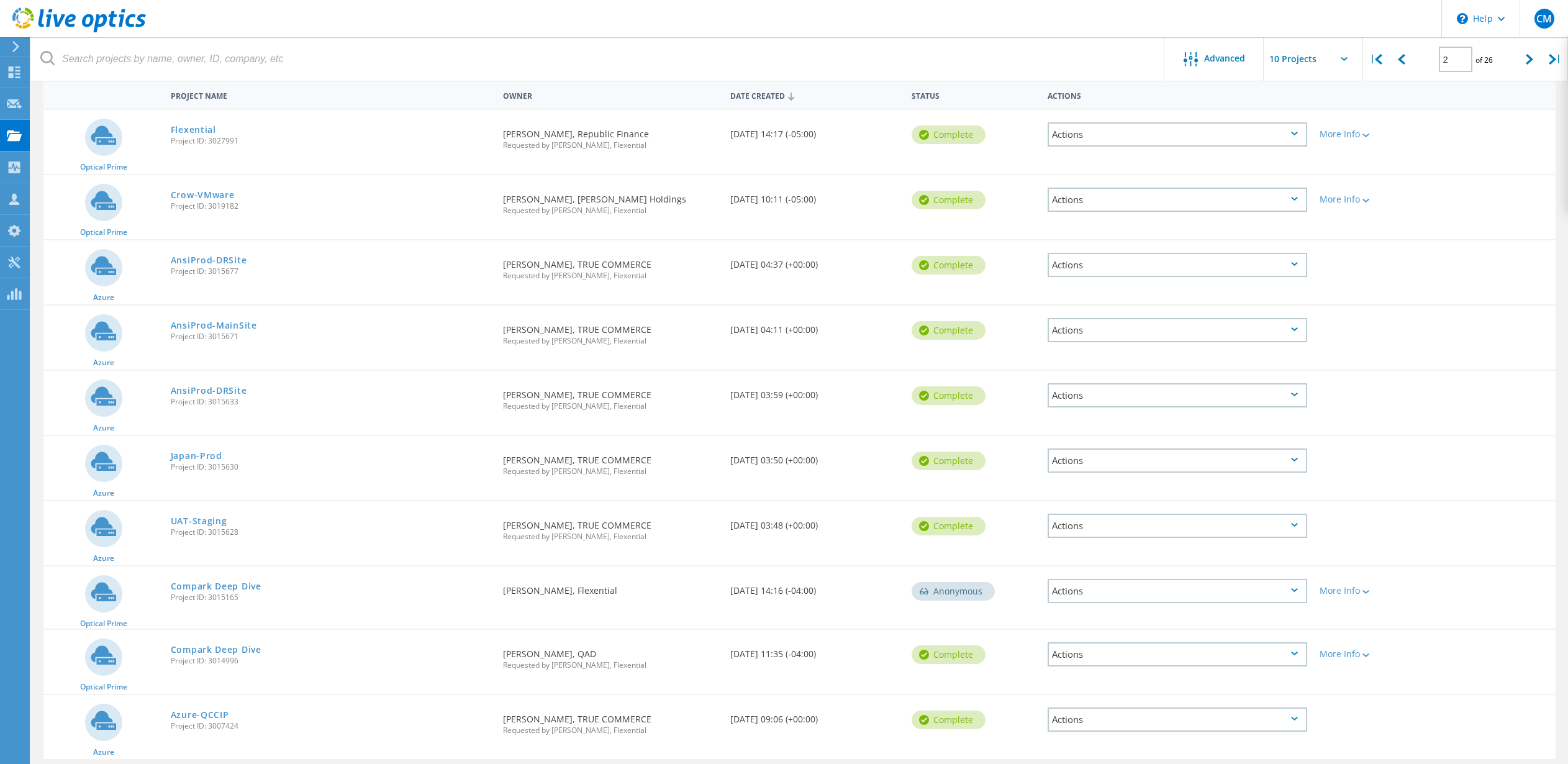
scroll to position [164, 0]
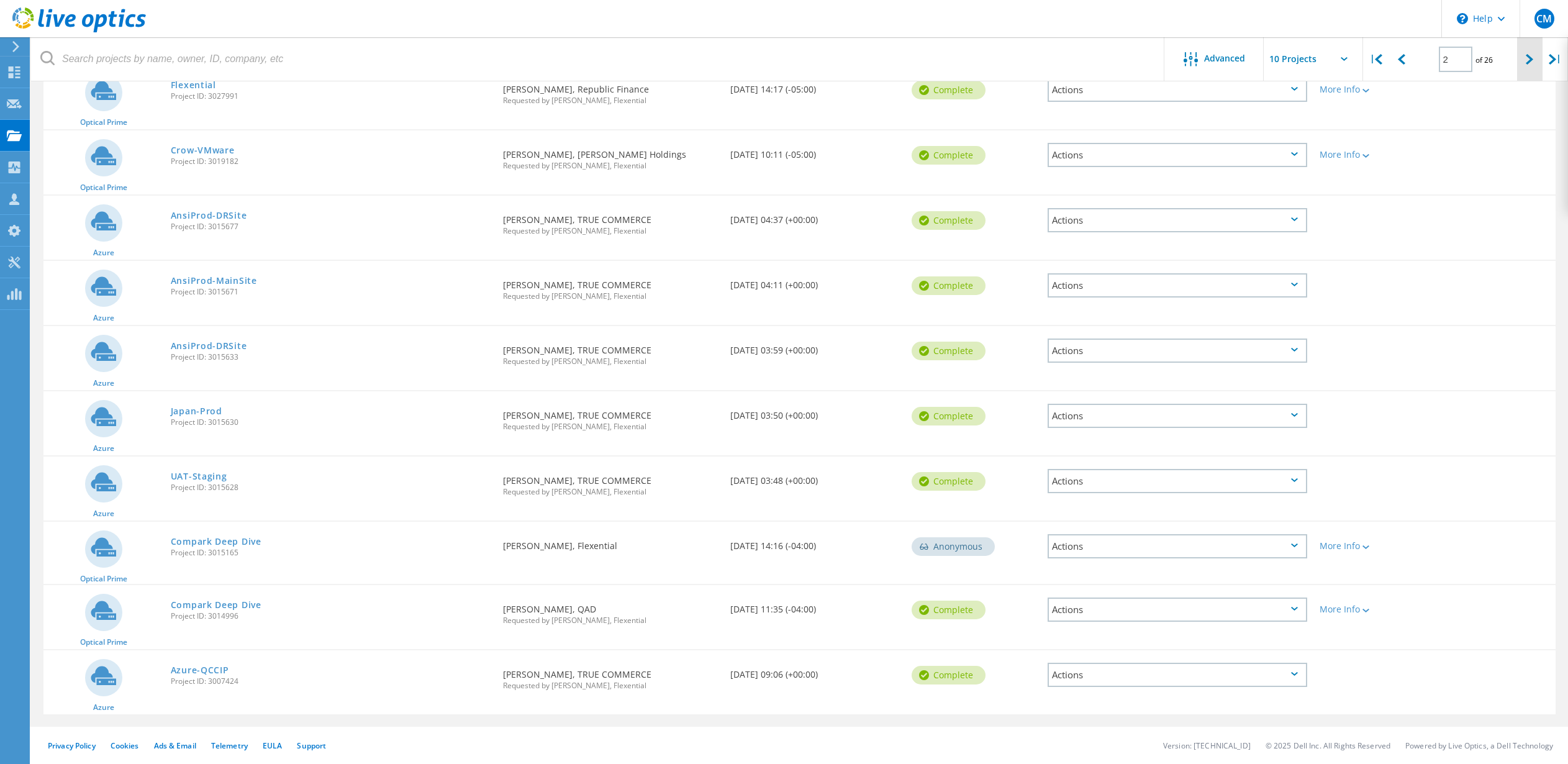
click at [1531, 61] on icon at bounding box center [1530, 60] width 7 height 11
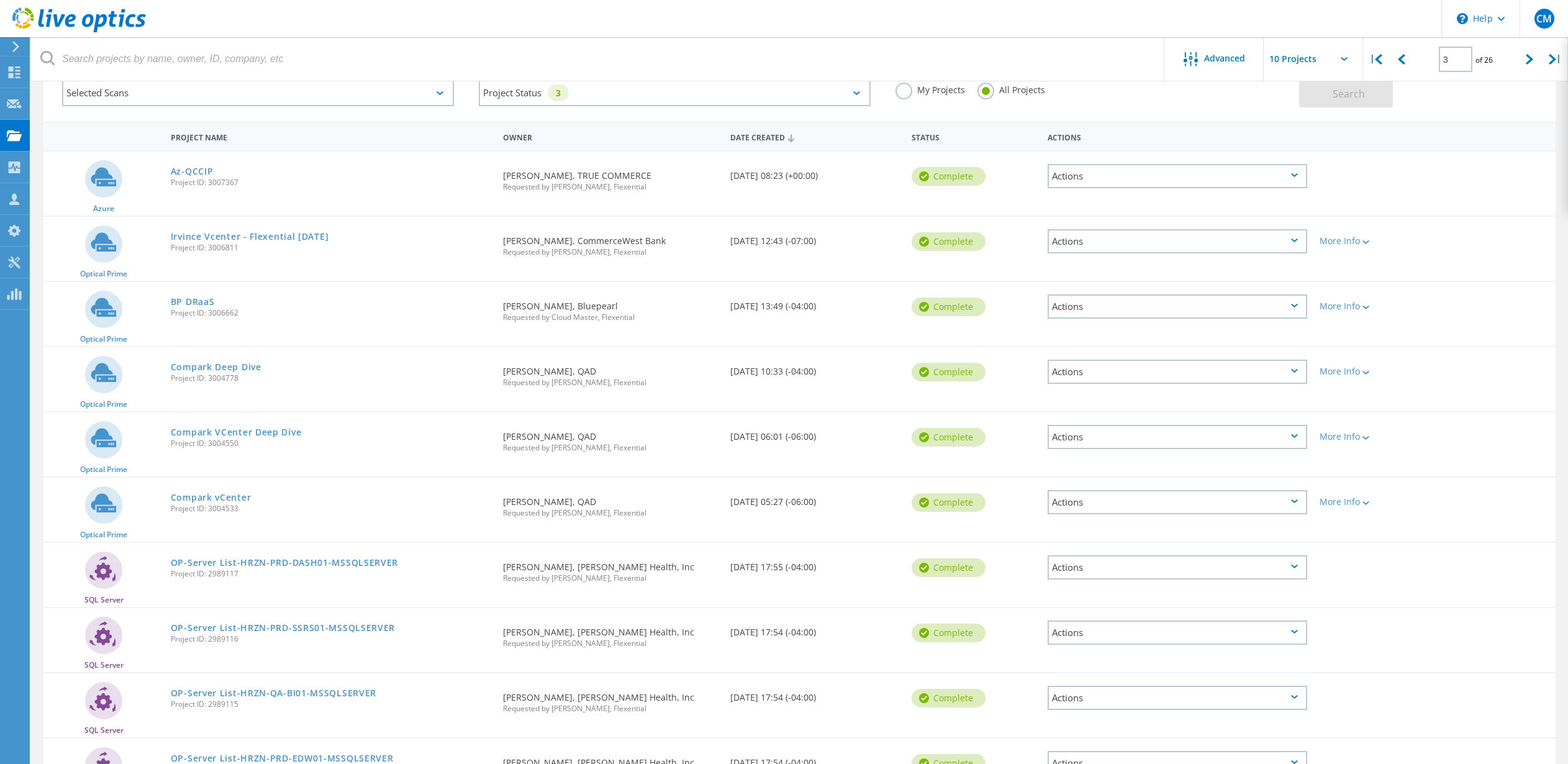
scroll to position [166, 0]
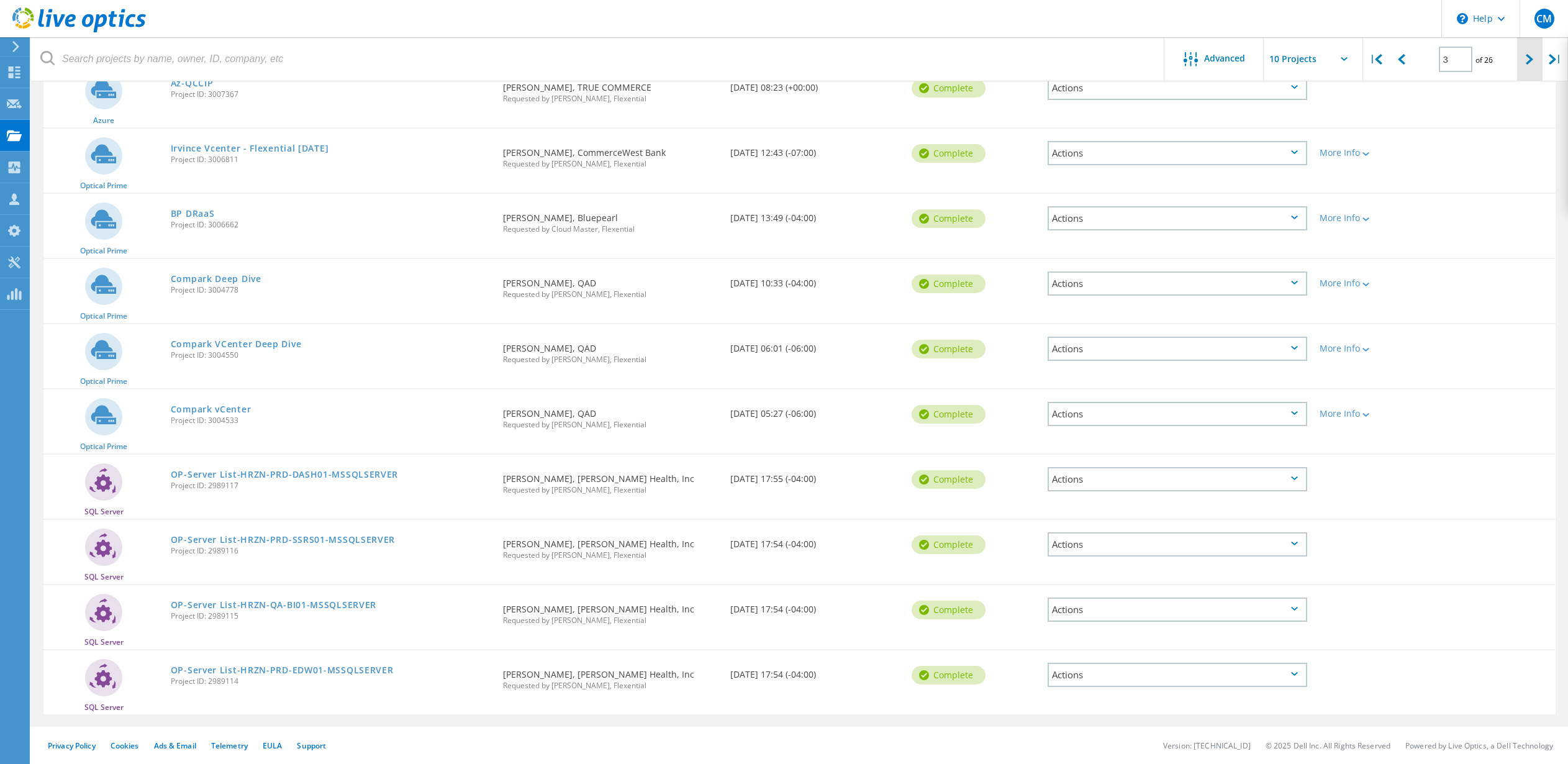
click at [1529, 59] on icon at bounding box center [1530, 60] width 7 height 11
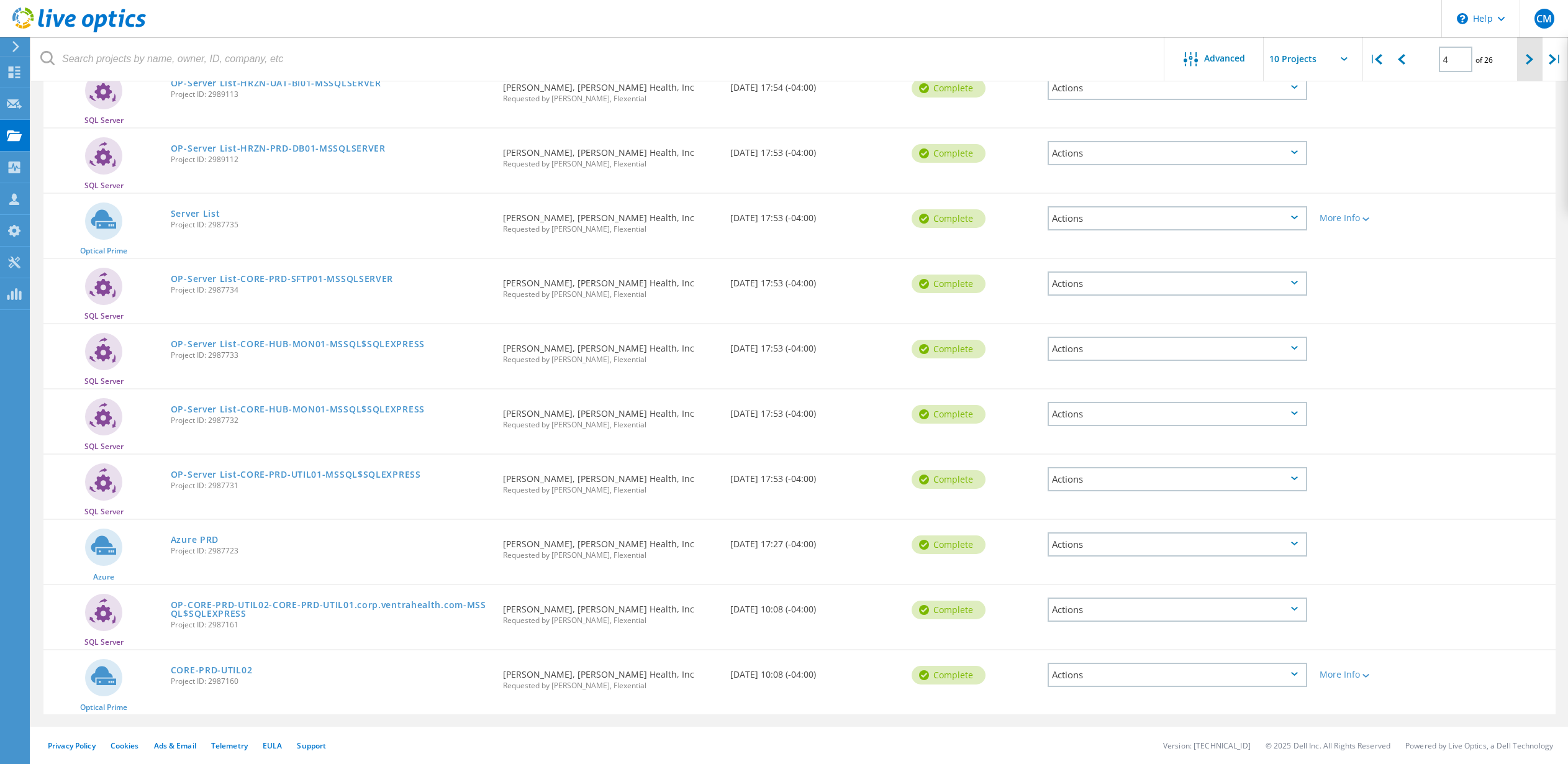
click at [1531, 61] on icon at bounding box center [1530, 60] width 7 height 11
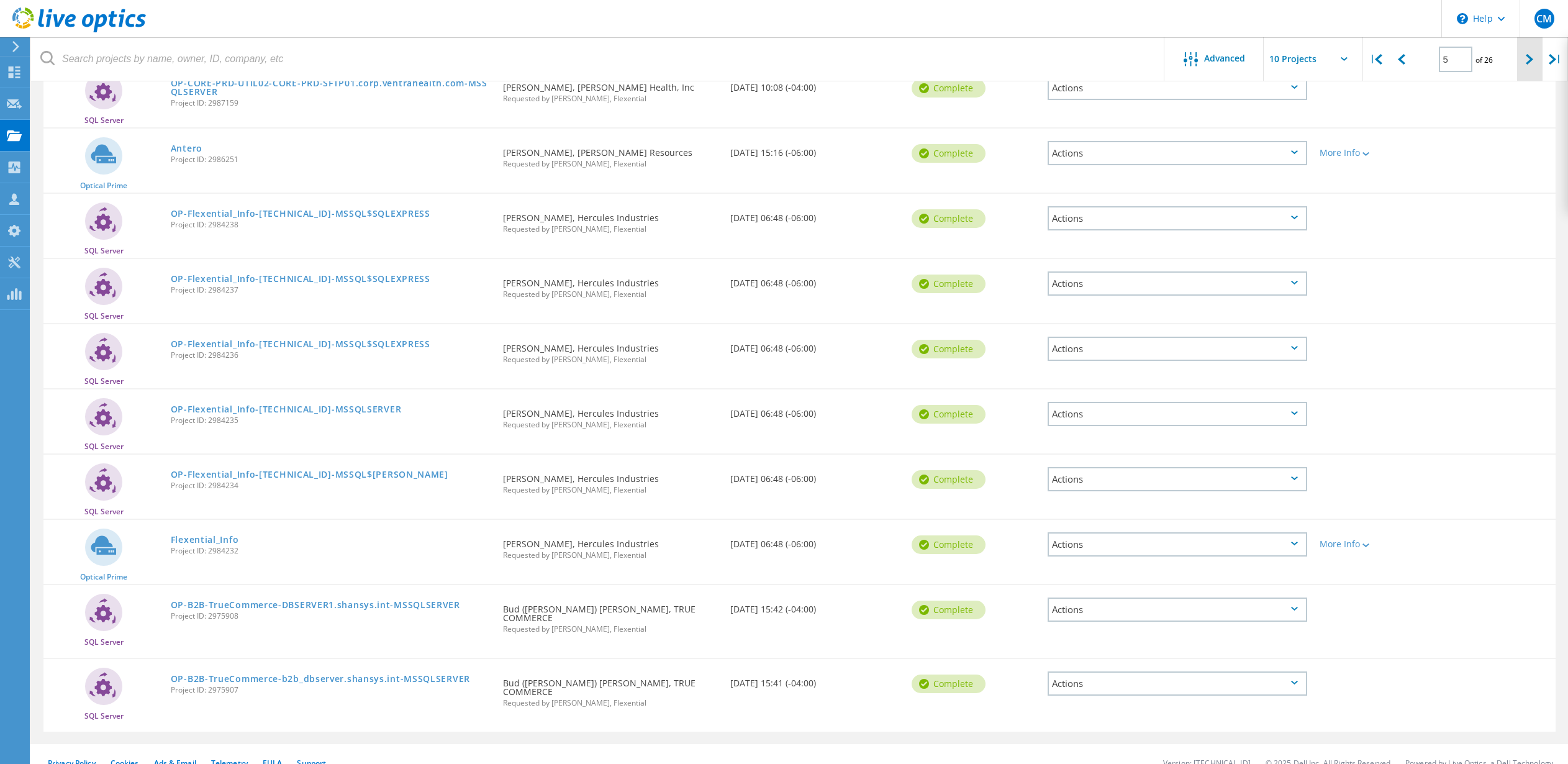
click at [1527, 61] on icon at bounding box center [1530, 60] width 7 height 11
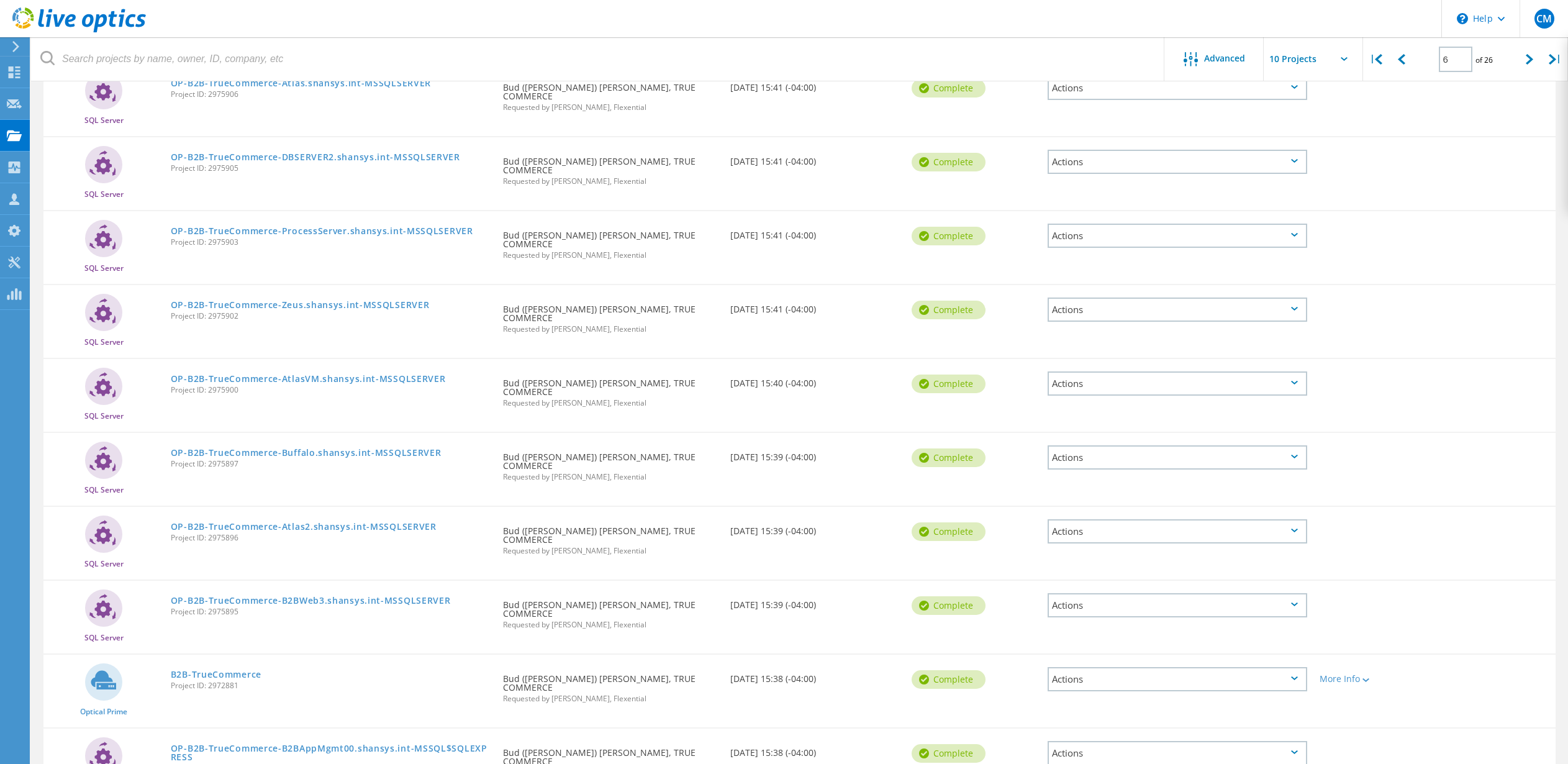
scroll to position [0, 0]
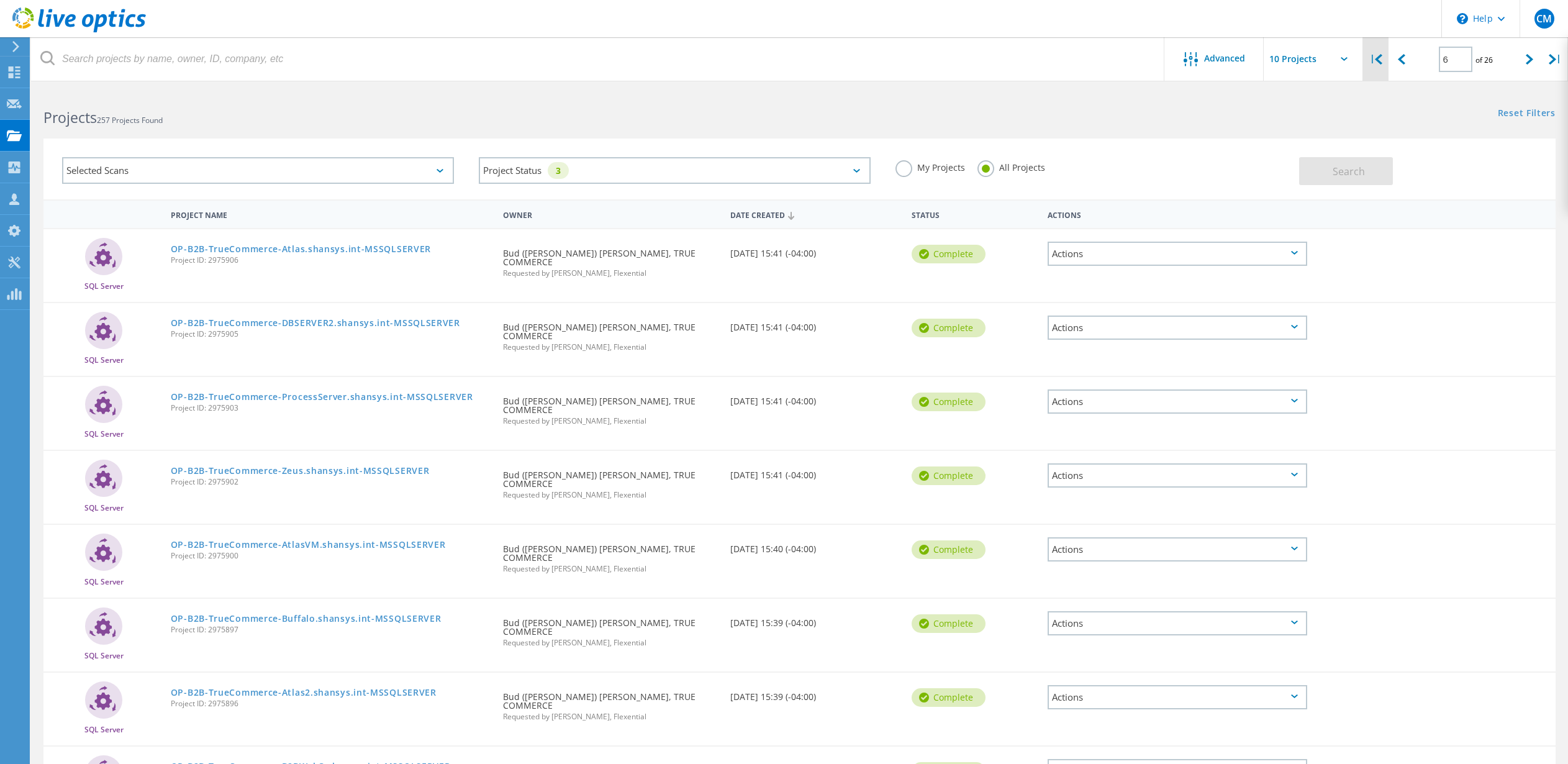
click at [1381, 56] on icon at bounding box center [1379, 60] width 7 height 11
type input "1"
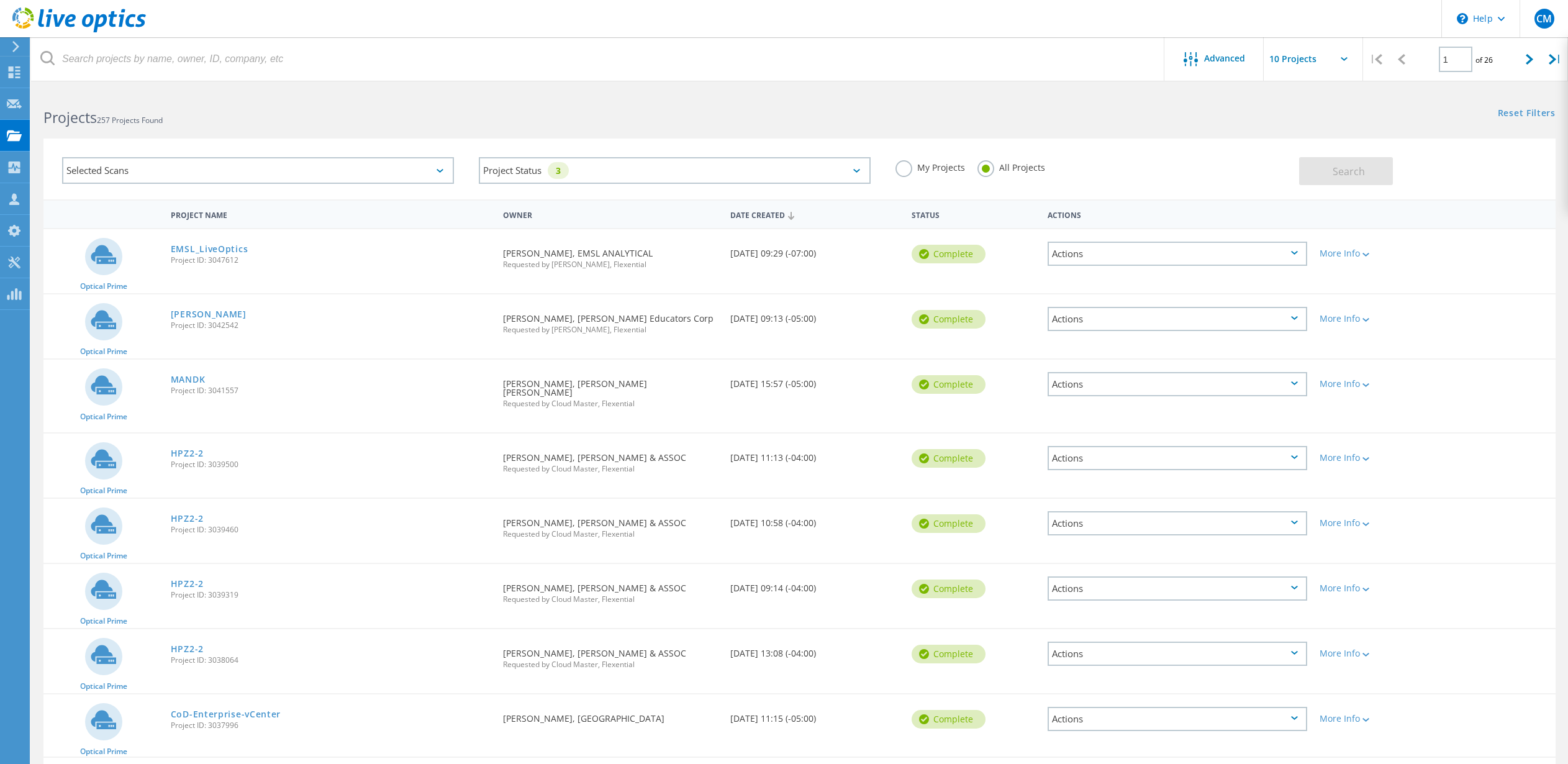
click at [1343, 54] on input "text" at bounding box center [1325, 59] width 124 height 44
click at [1292, 154] on div "Show 40 Projects" at bounding box center [1326, 153] width 123 height 21
type input "Show 40 Projects"
click at [1221, 59] on span "Advanced" at bounding box center [1224, 59] width 41 height 9
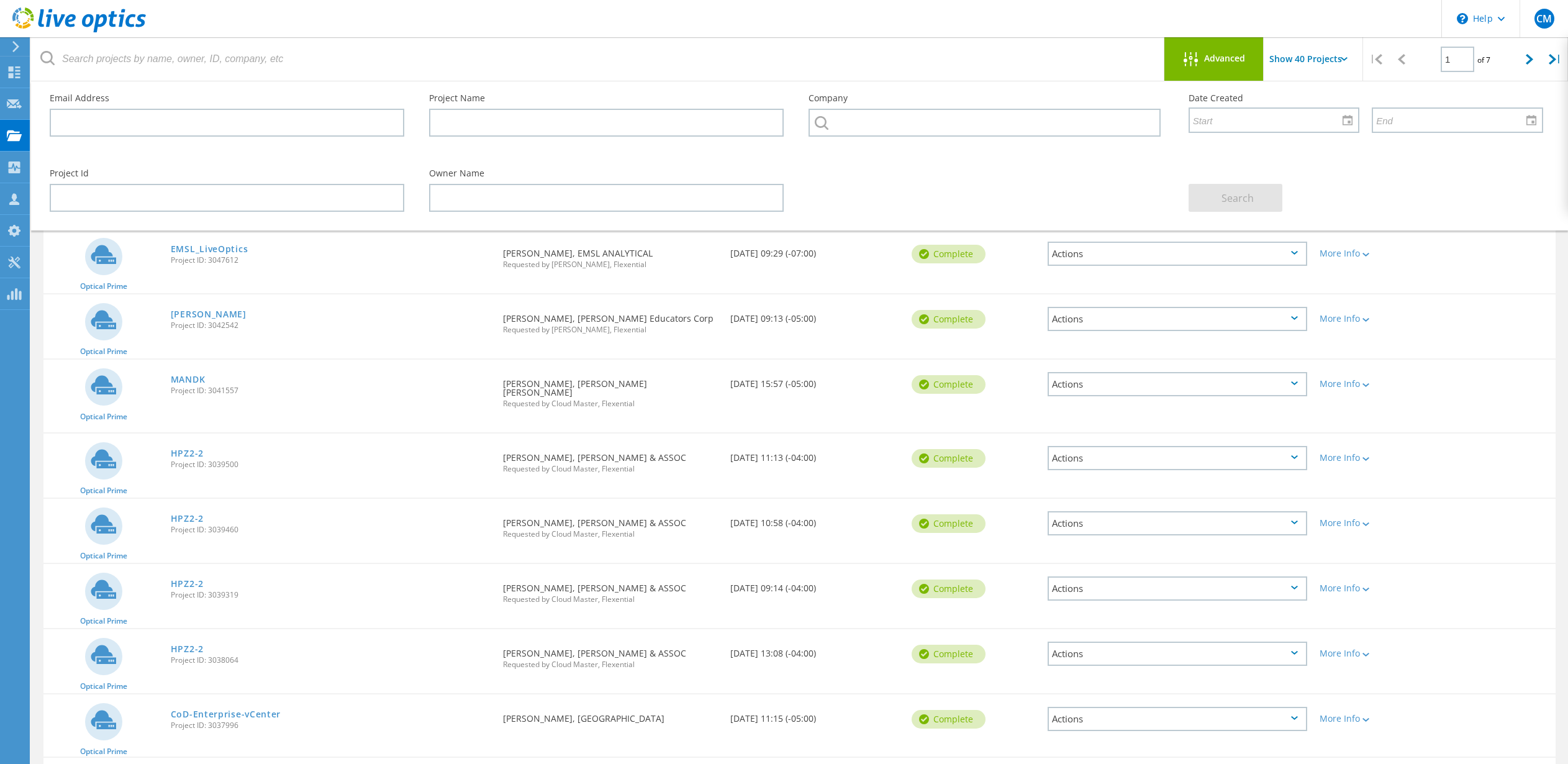
click at [1221, 58] on span "Advanced" at bounding box center [1224, 59] width 41 height 9
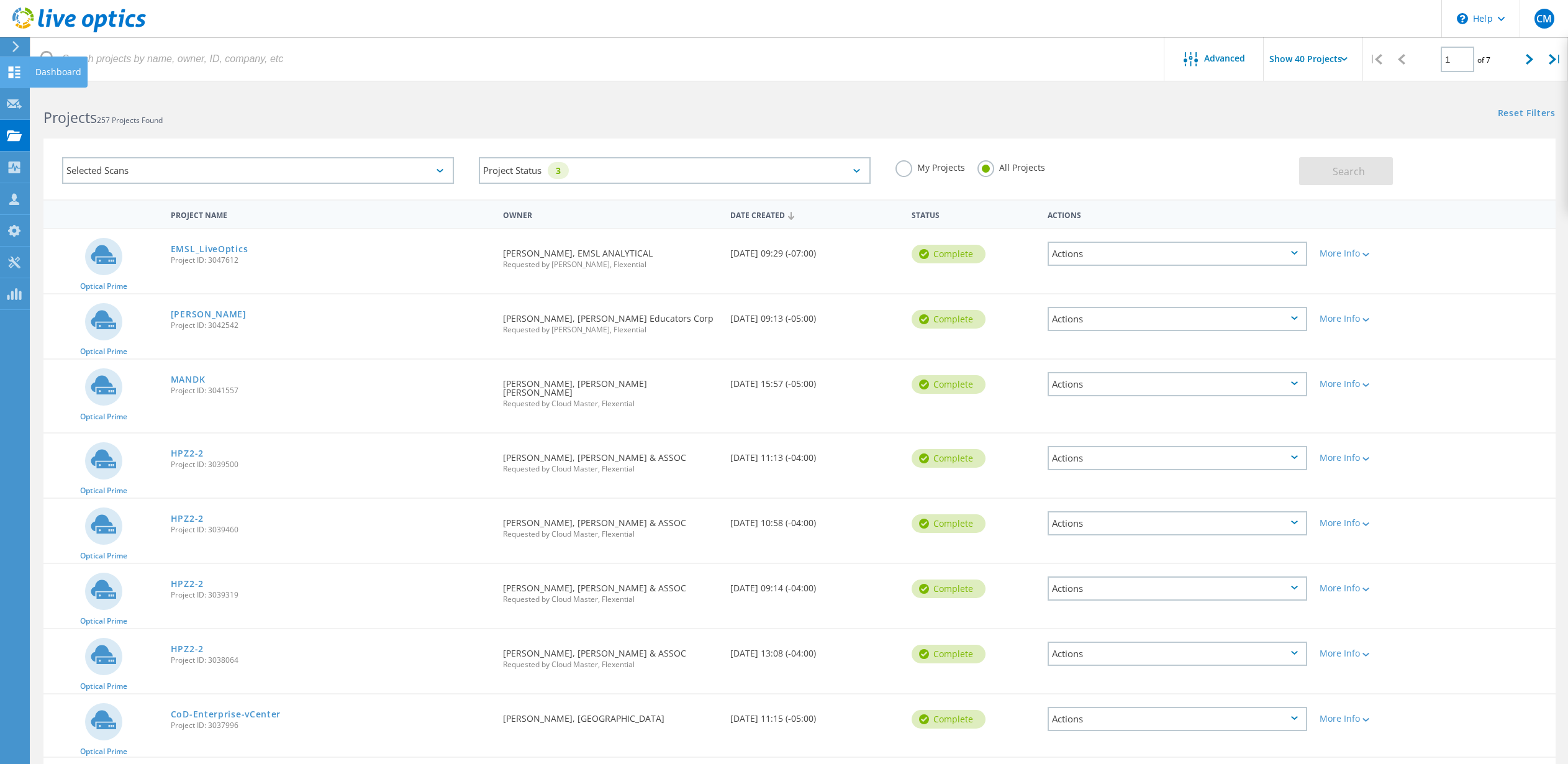
click at [12, 71] on use at bounding box center [14, 71] width 12 height 12
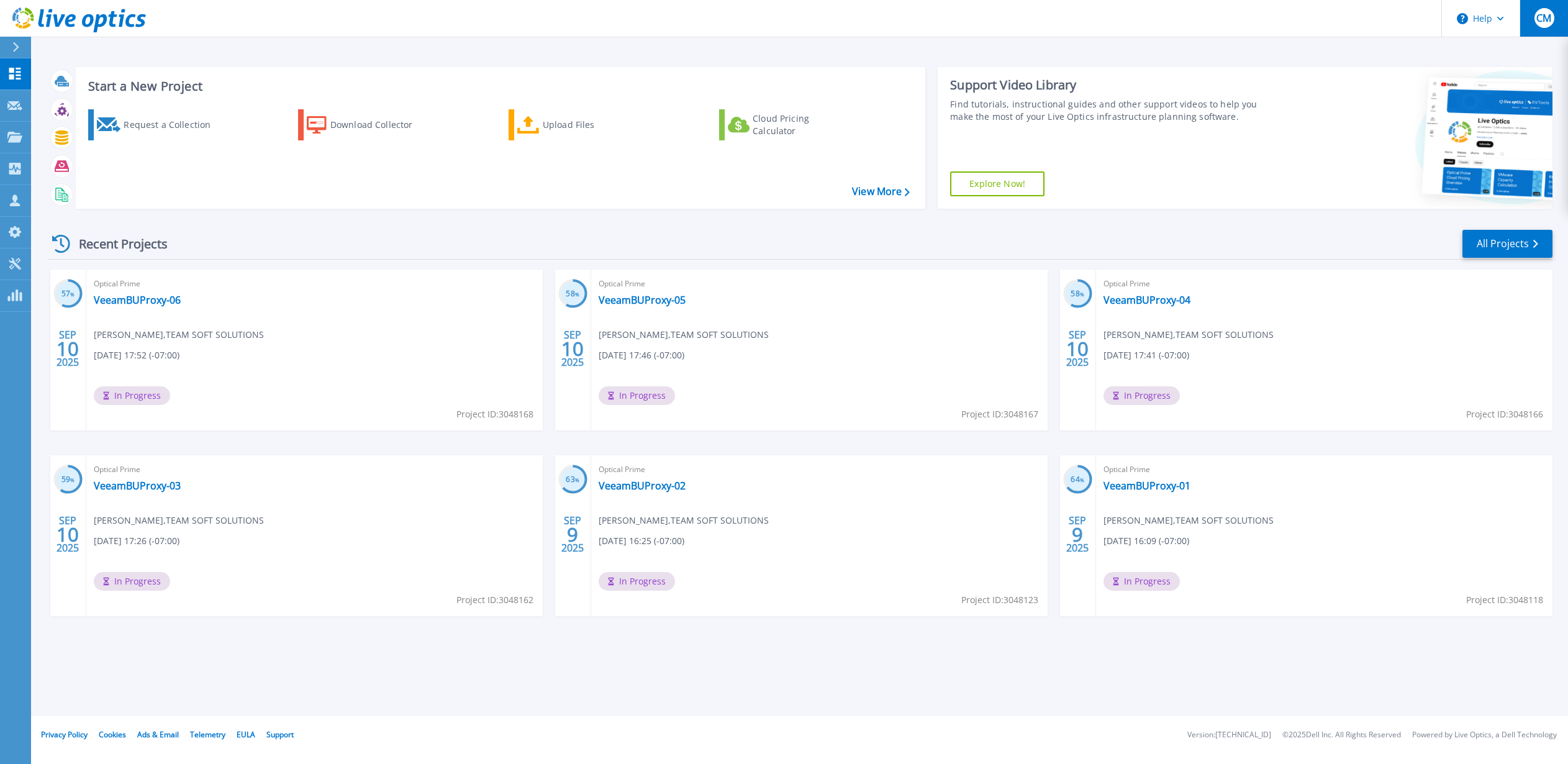
click at [1547, 13] on span "CM" at bounding box center [1544, 18] width 15 height 10
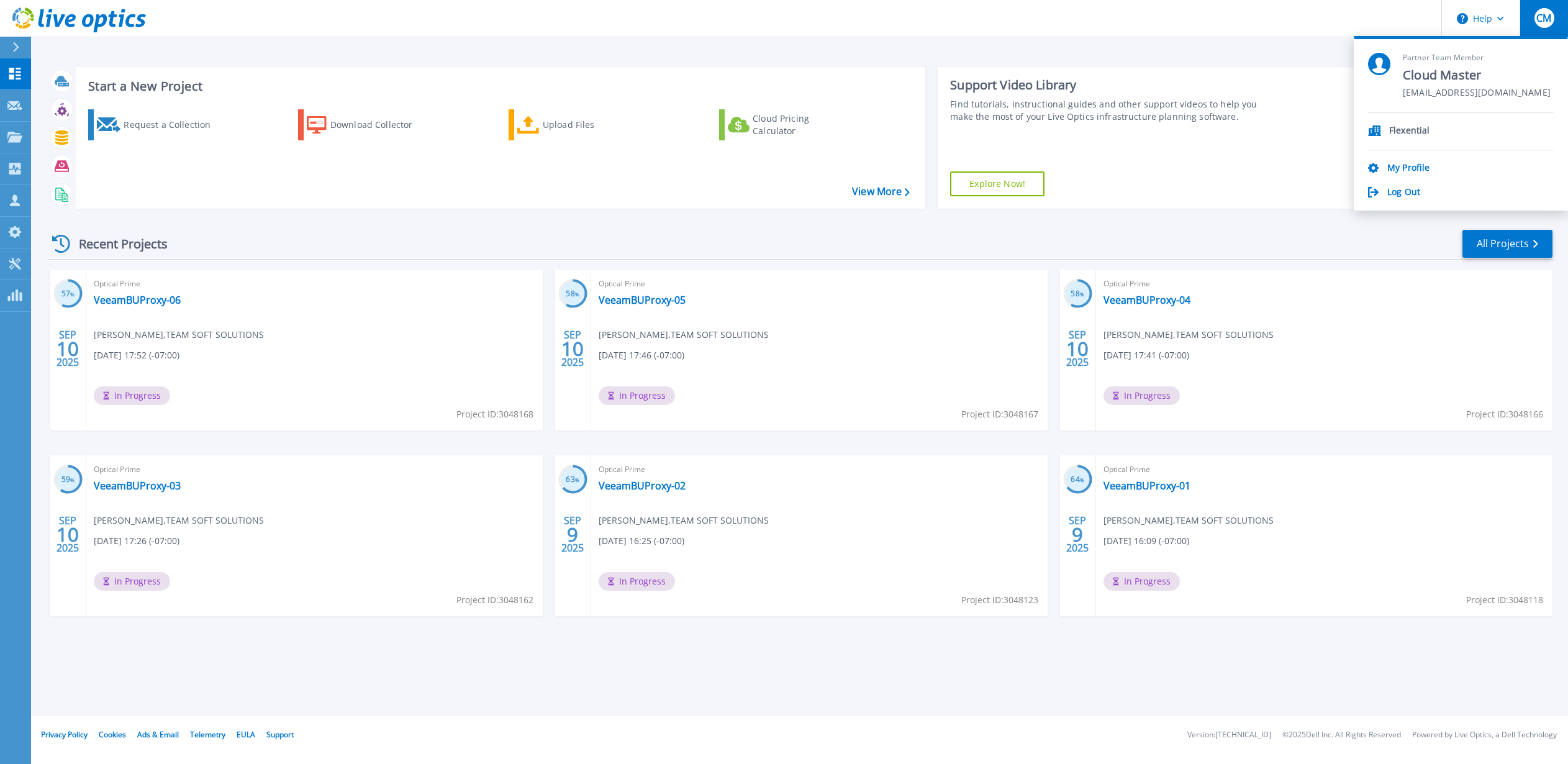
click at [1172, 61] on div "Start a New Project Request a Collection Download Collector Upload Files Cloud …" at bounding box center [801, 137] width 1505 height 162
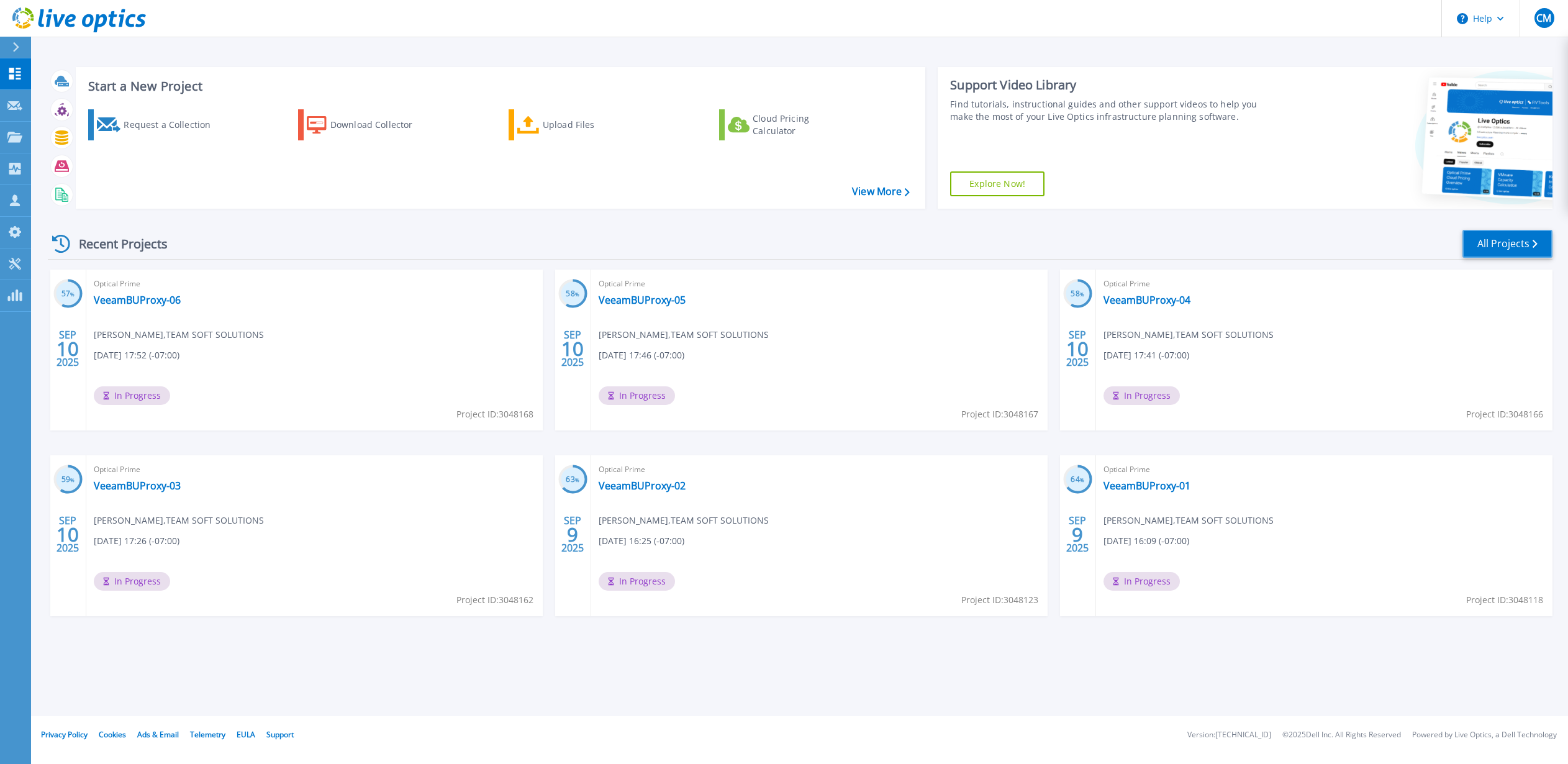
click at [1507, 238] on link "All Projects" at bounding box center [1507, 244] width 90 height 28
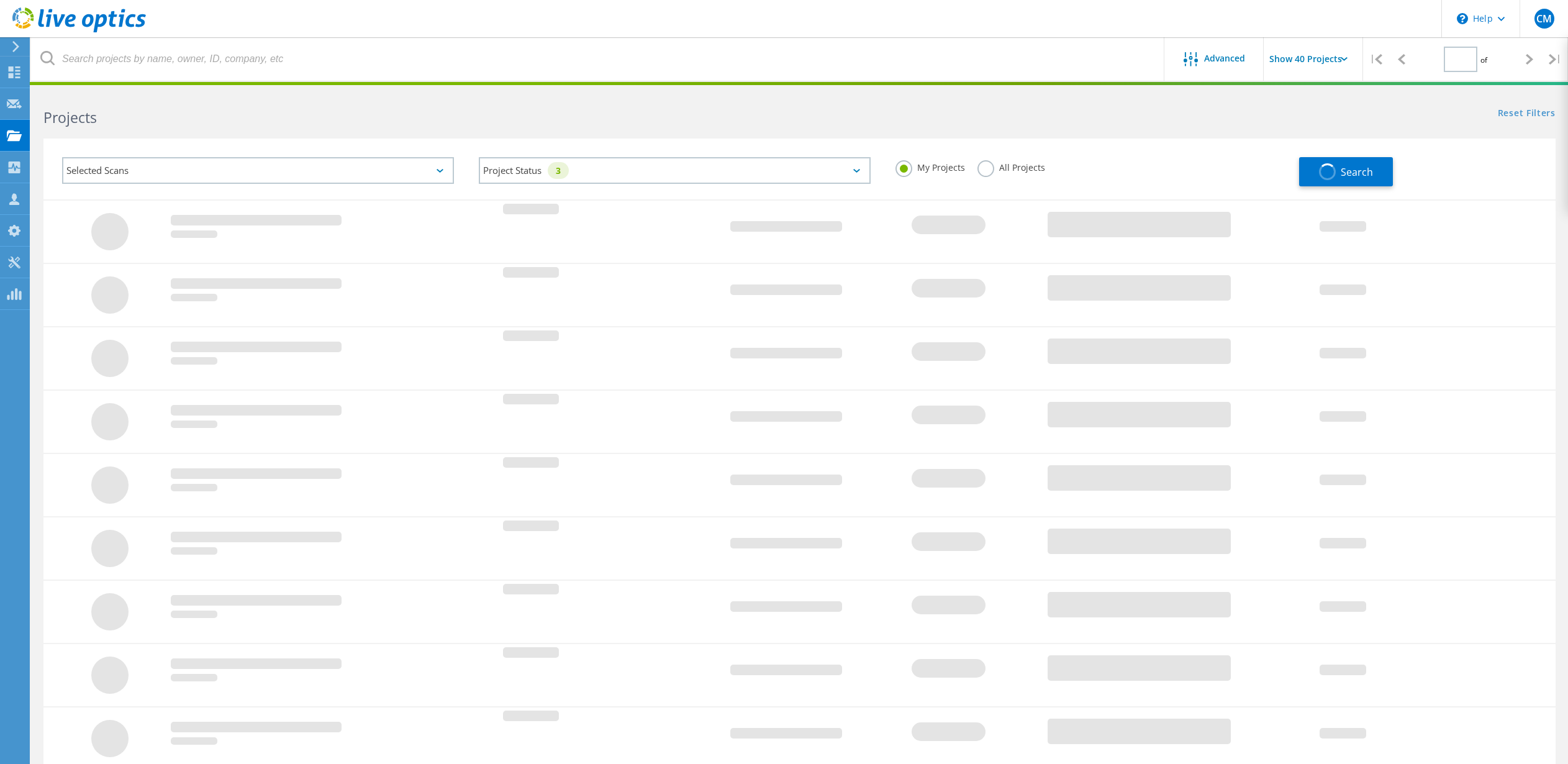
type input "1"
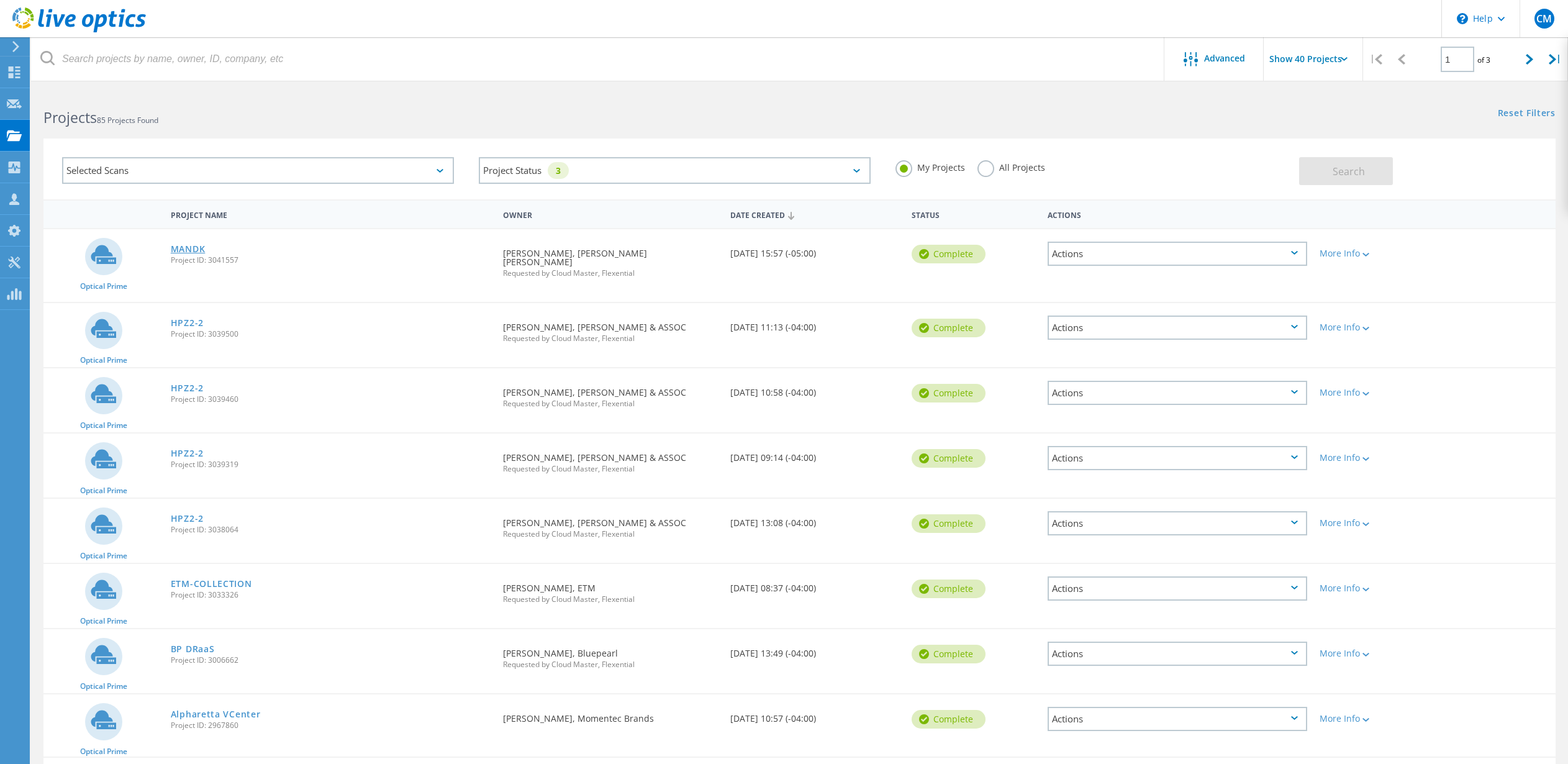
click at [187, 246] on link "MANDK" at bounding box center [187, 249] width 35 height 9
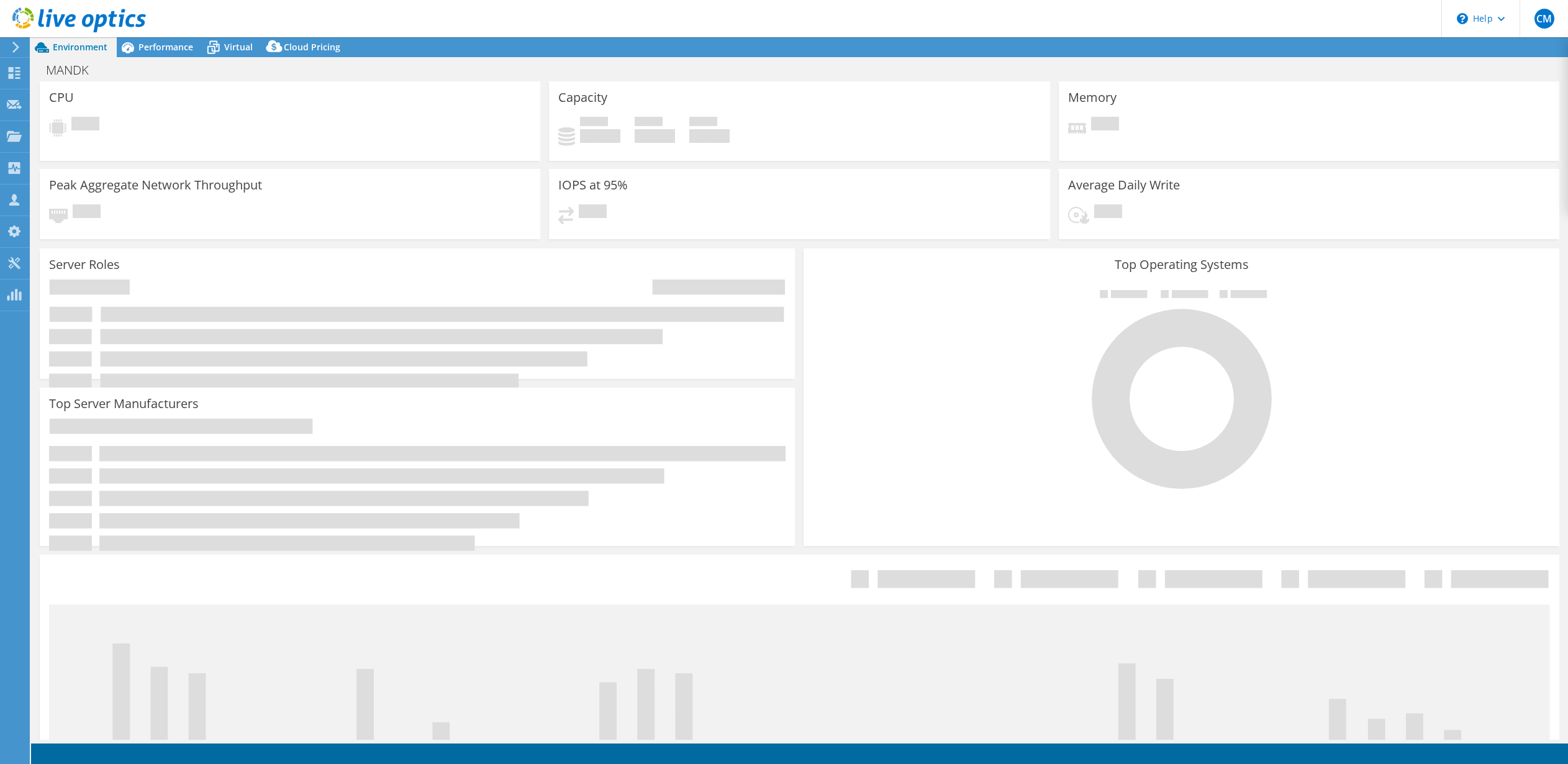
select select "USD"
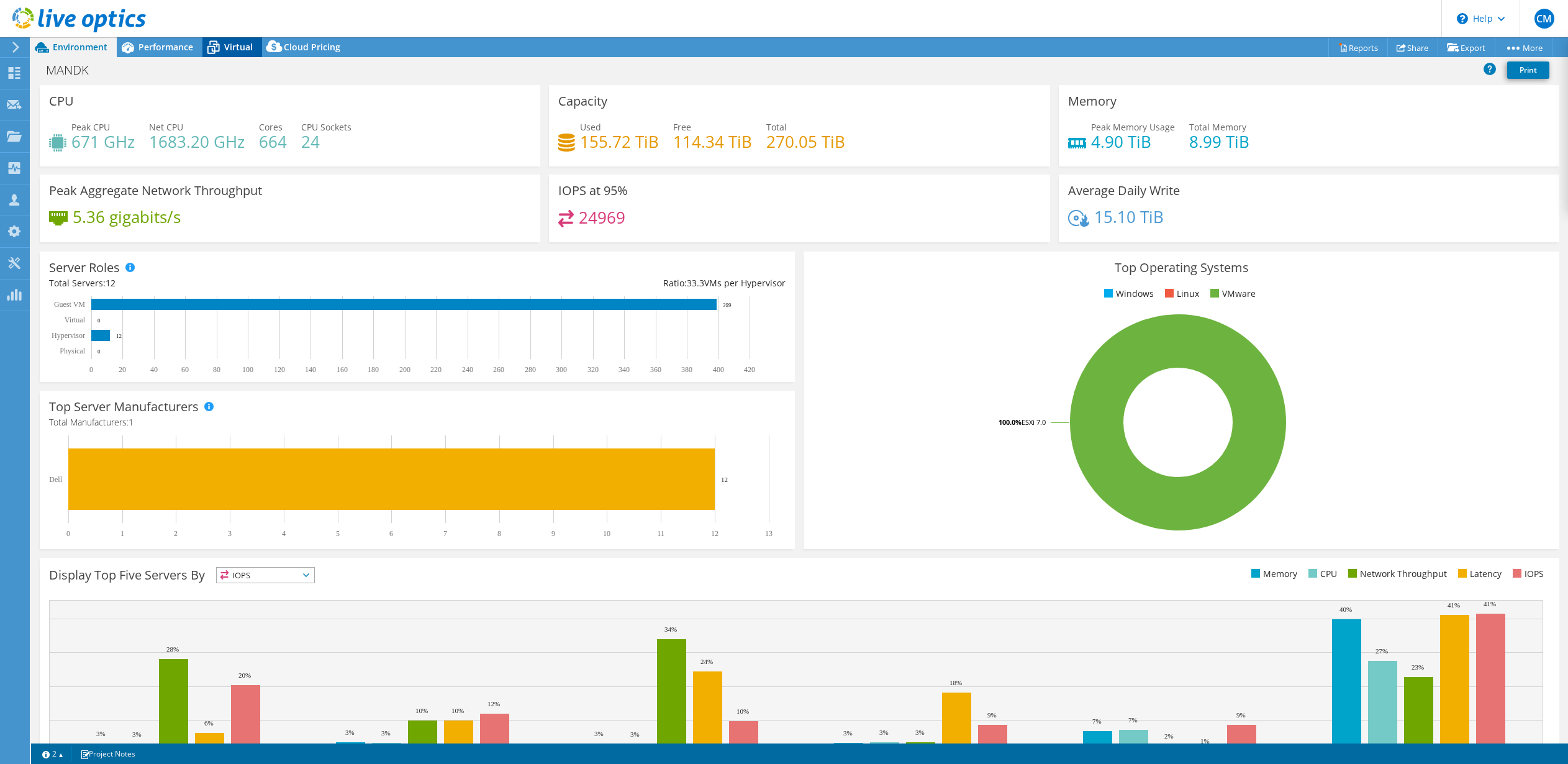
click at [232, 47] on span "Virtual" at bounding box center [238, 46] width 29 height 12
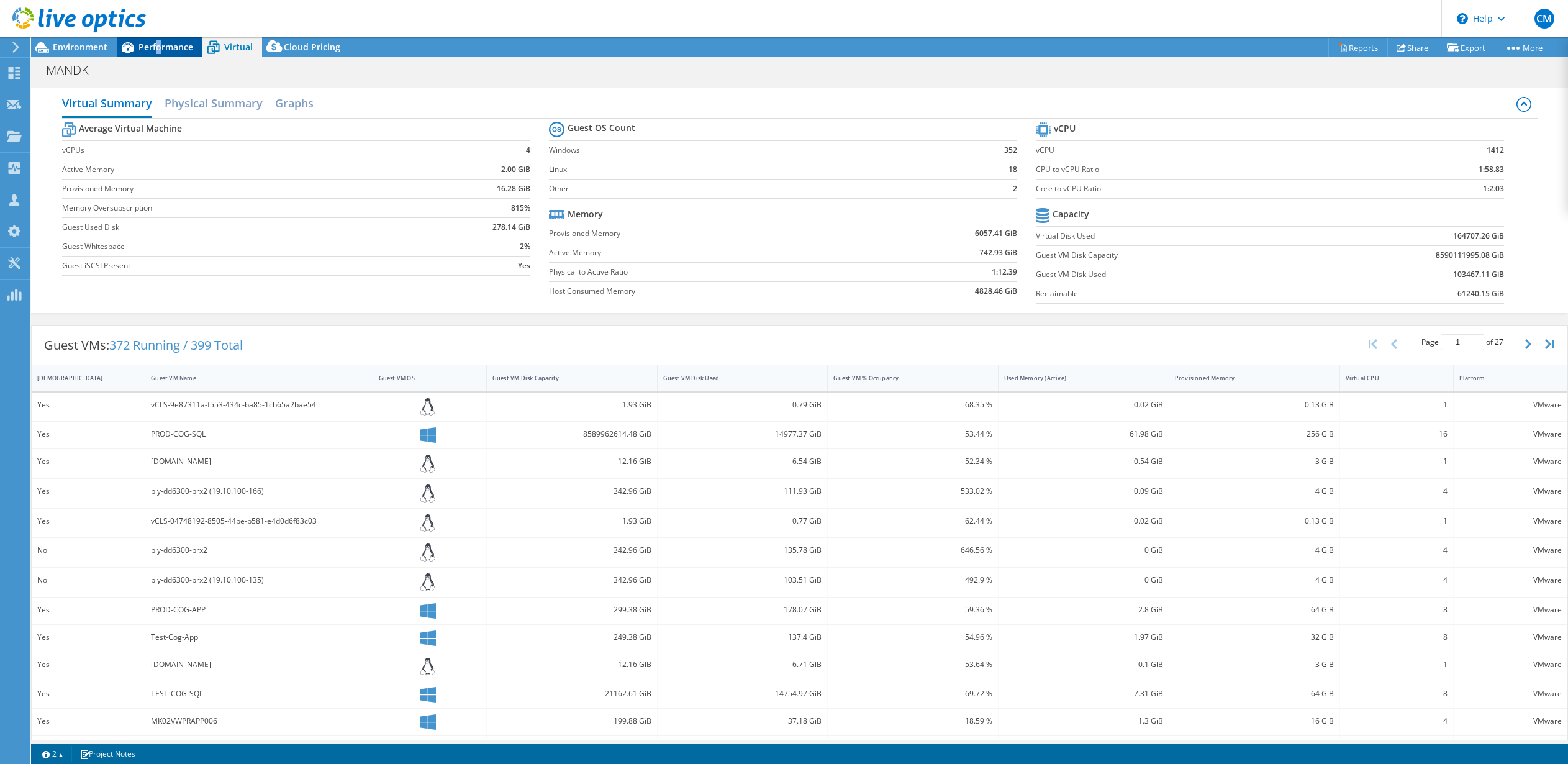
click at [158, 43] on span "Performance" at bounding box center [165, 46] width 54 height 12
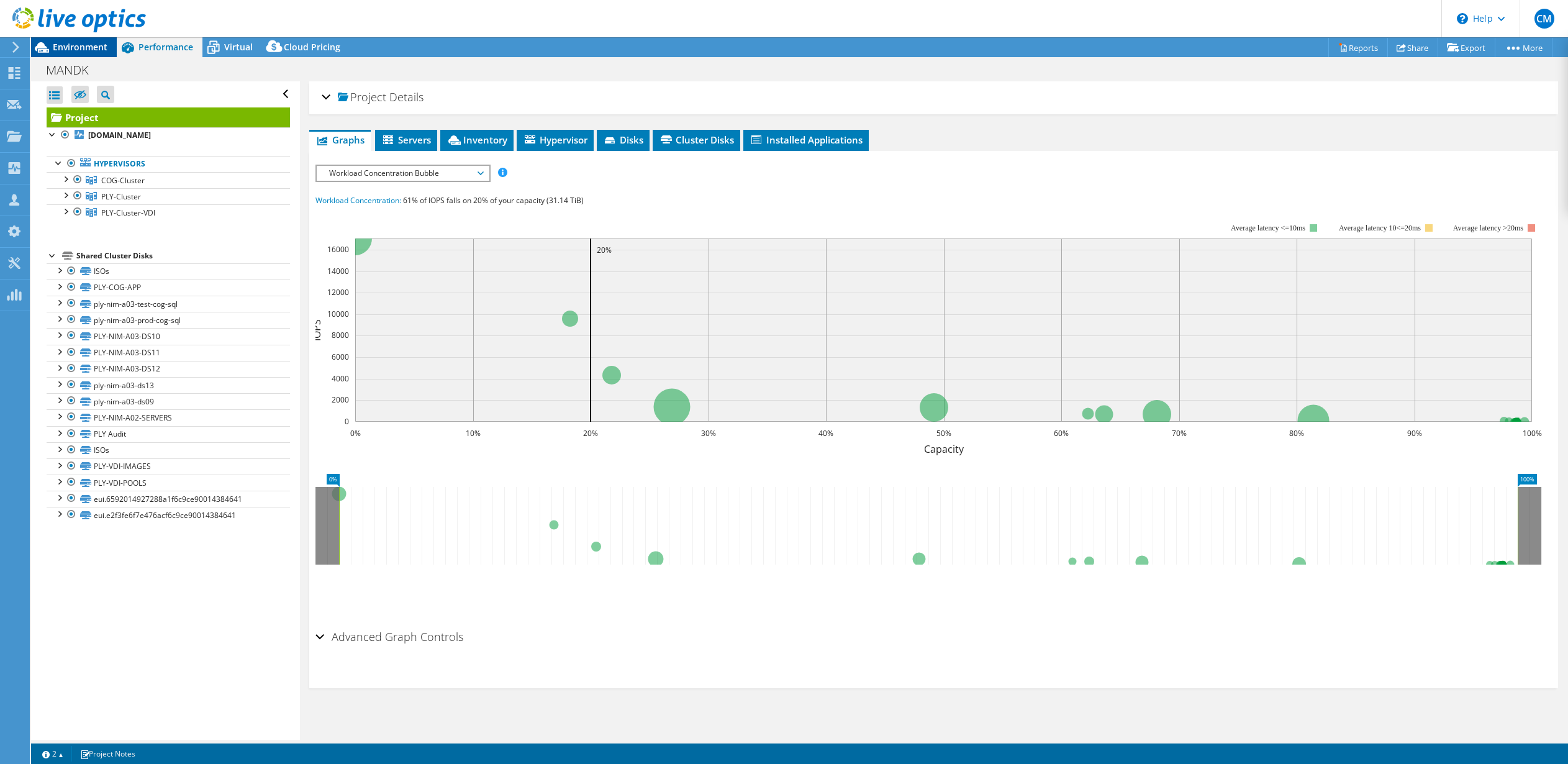
click at [79, 49] on span "Environment" at bounding box center [79, 46] width 54 height 12
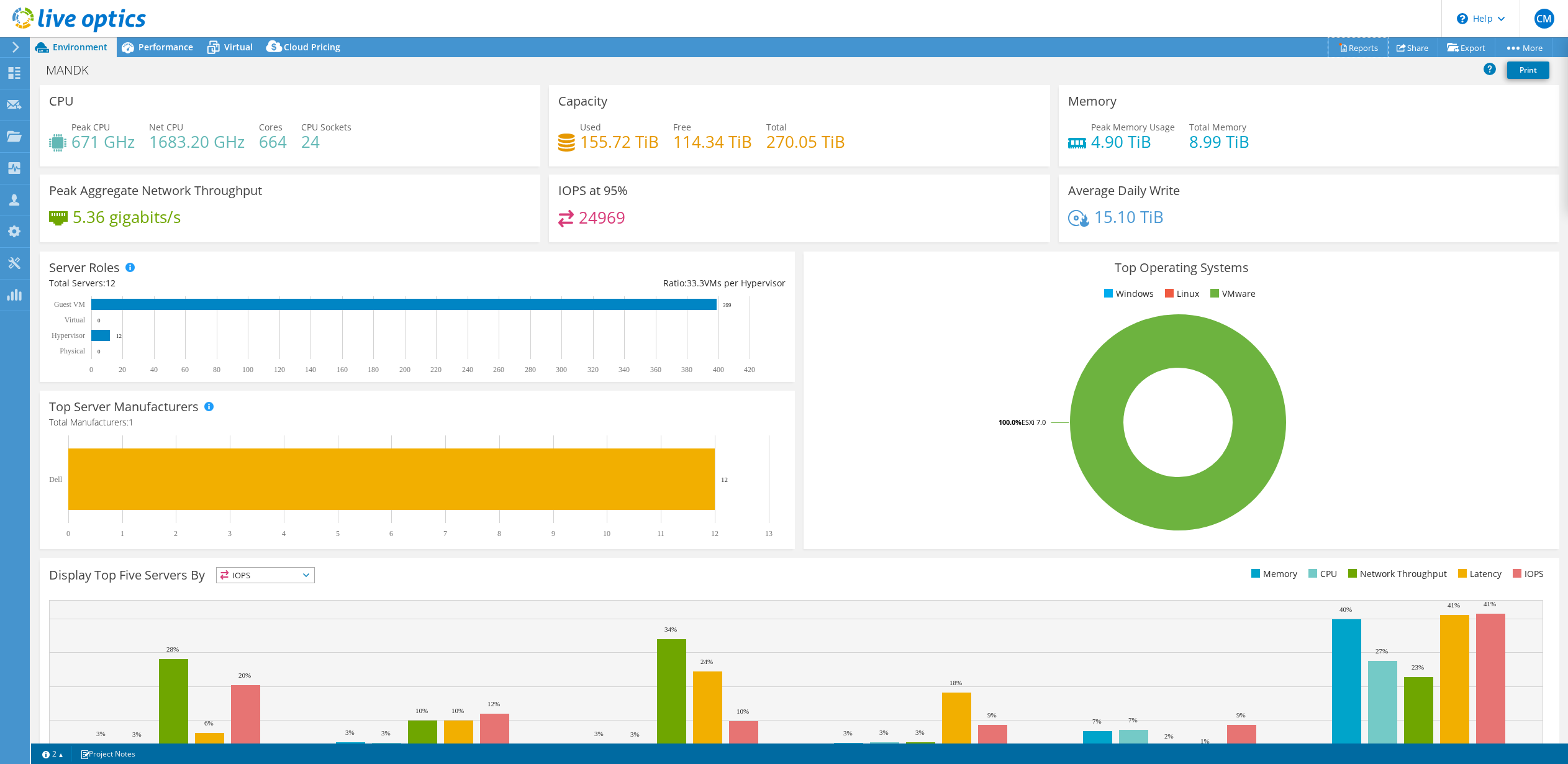
click at [1354, 50] on link "Reports" at bounding box center [1358, 47] width 60 height 20
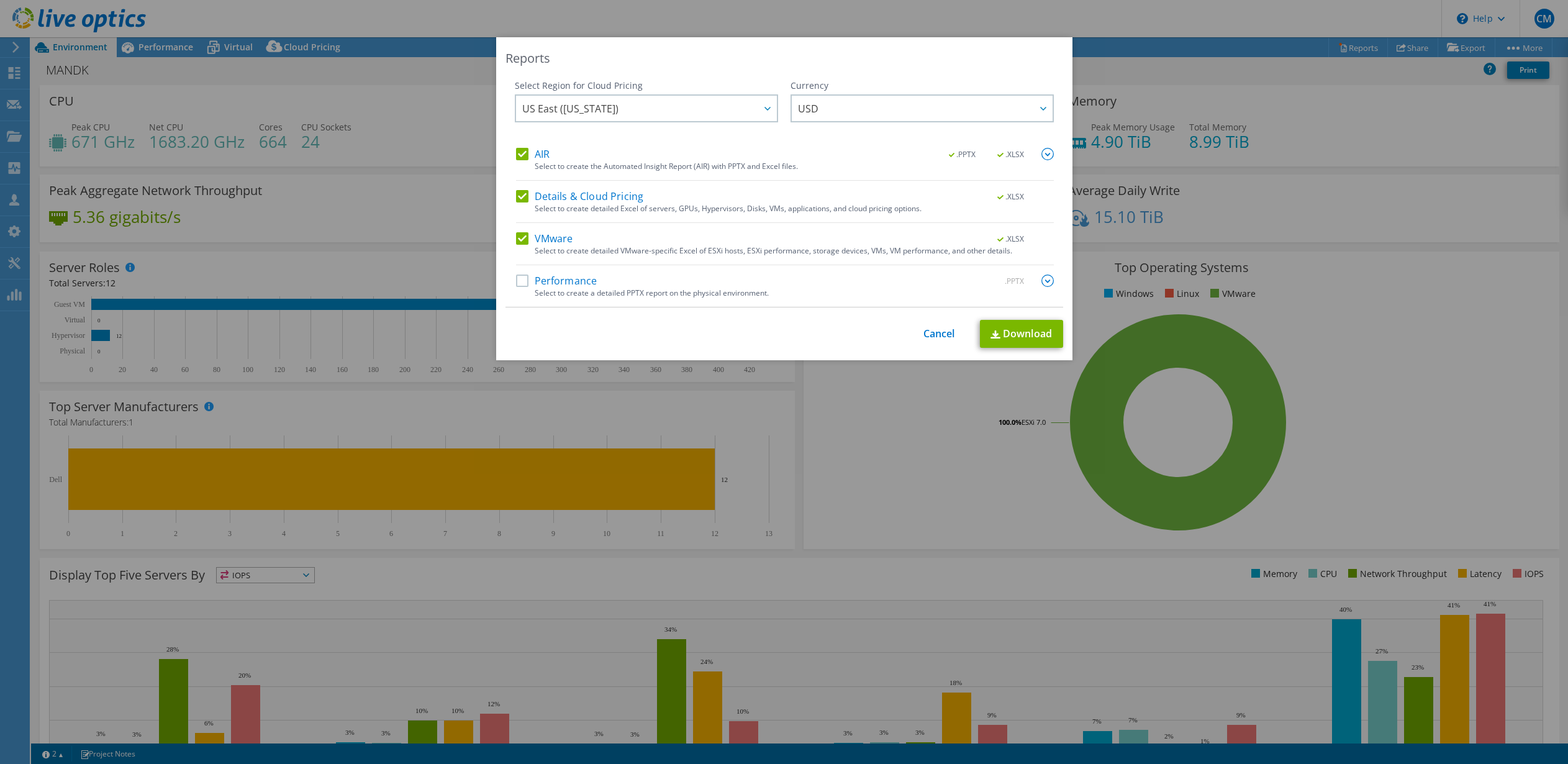
click at [546, 285] on label "Performance" at bounding box center [556, 281] width 81 height 12
click at [0, 0] on input "Performance" at bounding box center [0, 0] width 0 height 0
click at [1049, 281] on img at bounding box center [1048, 281] width 12 height 12
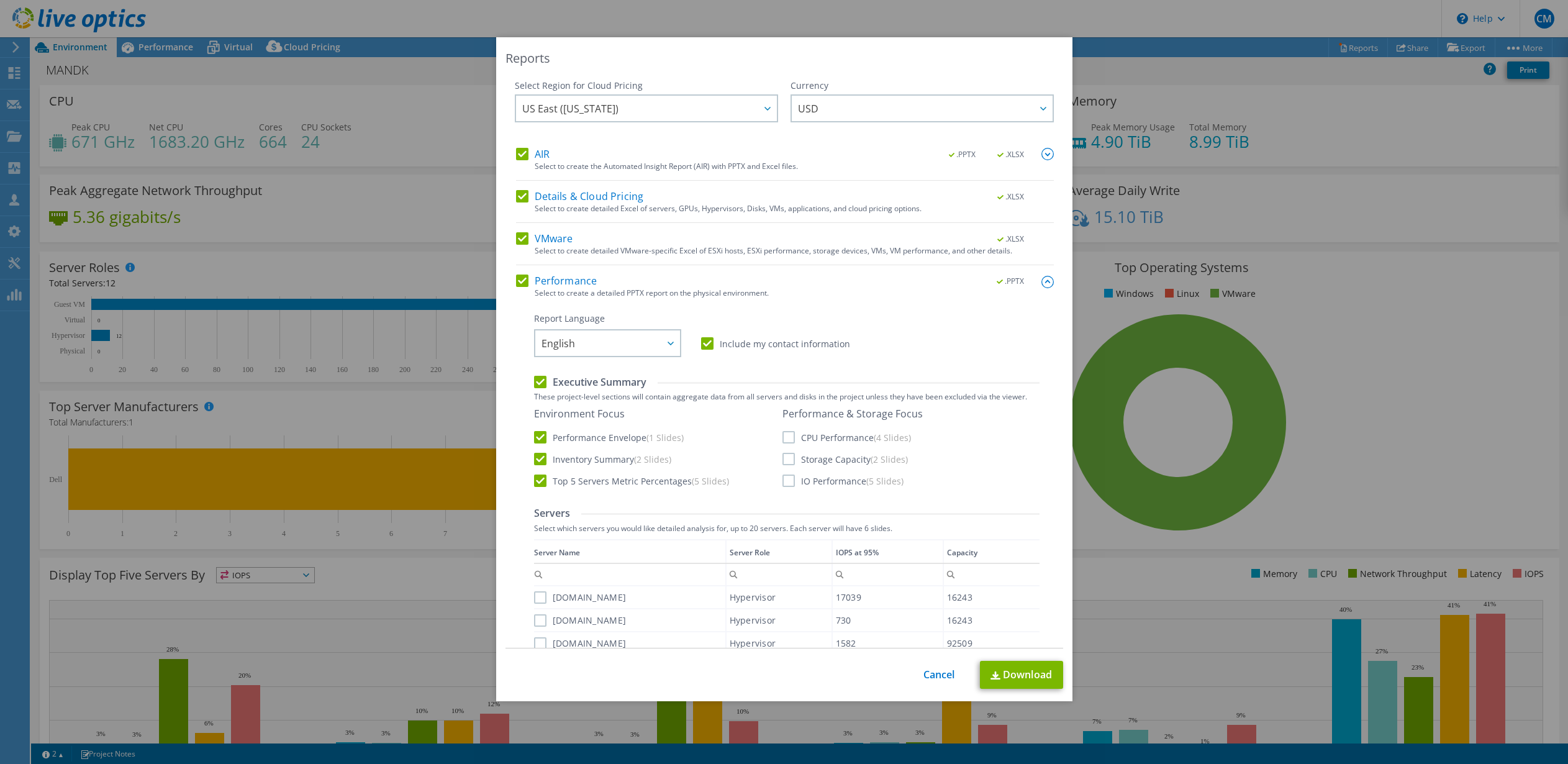
click at [790, 437] on label "CPU Performance (4 Slides)" at bounding box center [847, 437] width 129 height 12
click at [0, 0] on input "CPU Performance (4 Slides)" at bounding box center [0, 0] width 0 height 0
click at [790, 459] on label "Storage Capacity (2 Slides)" at bounding box center [845, 459] width 126 height 12
click at [0, 0] on input "Storage Capacity (2 Slides)" at bounding box center [0, 0] width 0 height 0
click at [790, 475] on label "IO Performance (5 Slides)" at bounding box center [843, 481] width 121 height 12
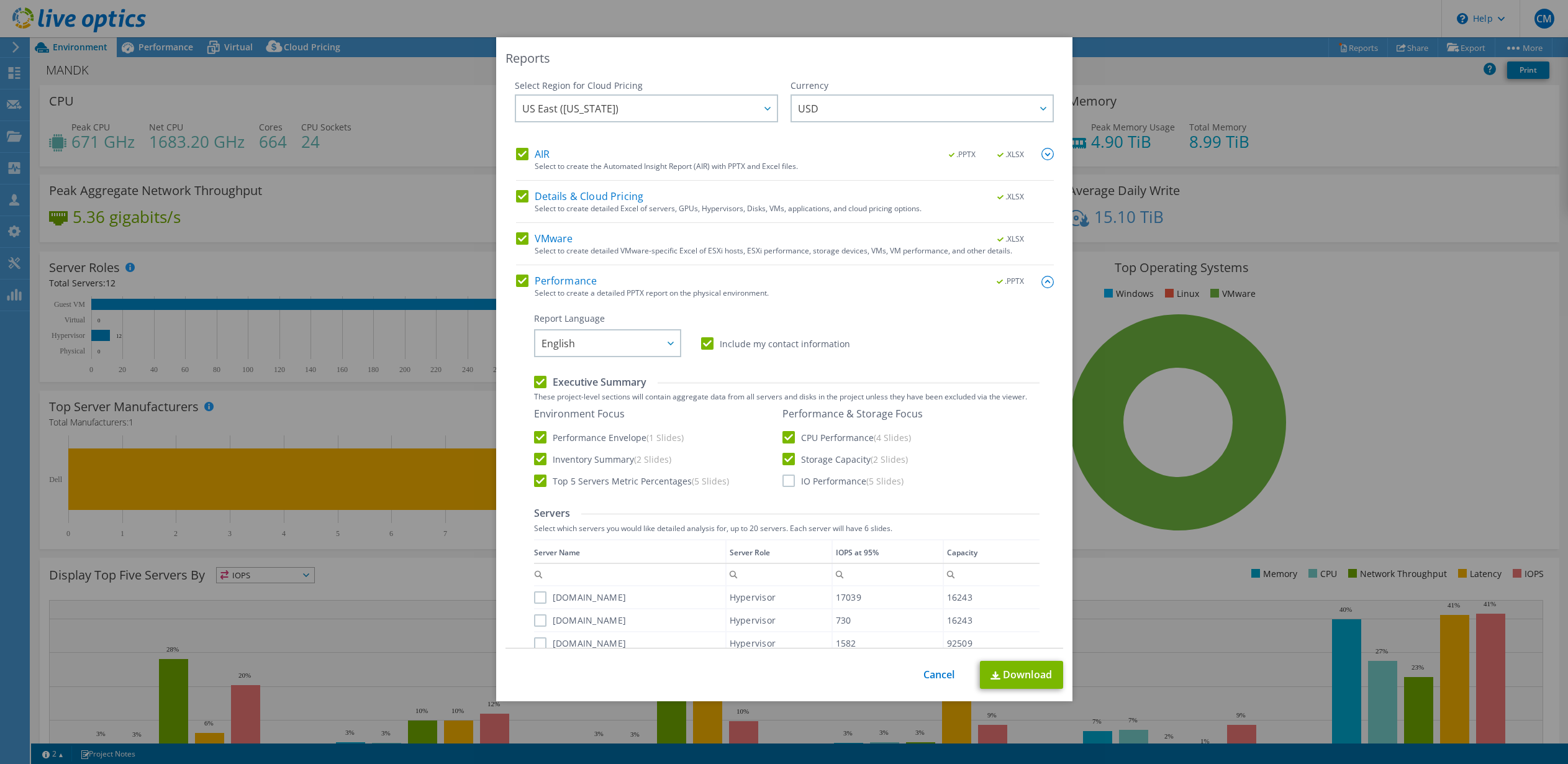
click at [0, 0] on input "IO Performance (5 Slides)" at bounding box center [0, 0] width 0 height 0
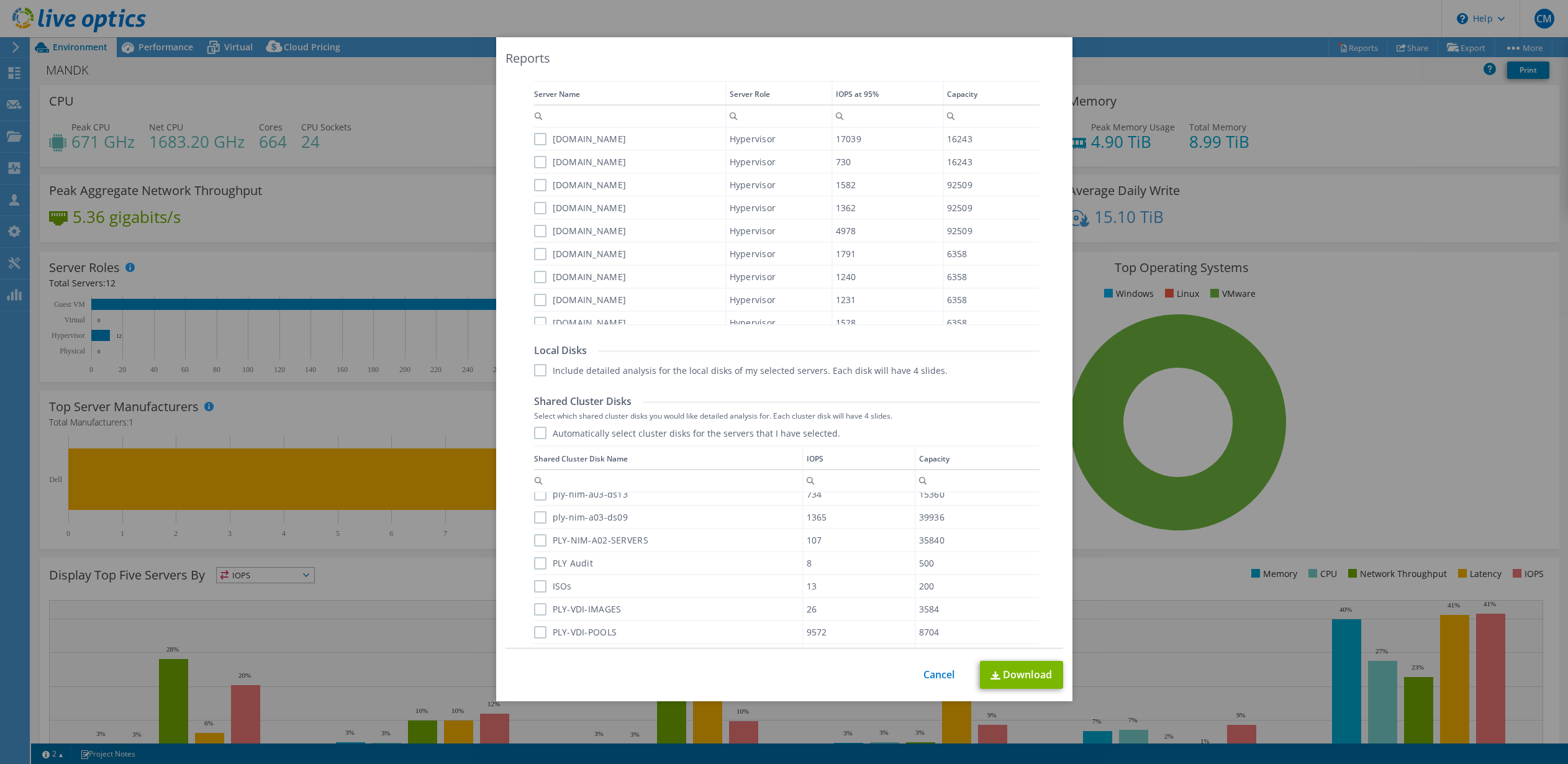
scroll to position [617, 0]
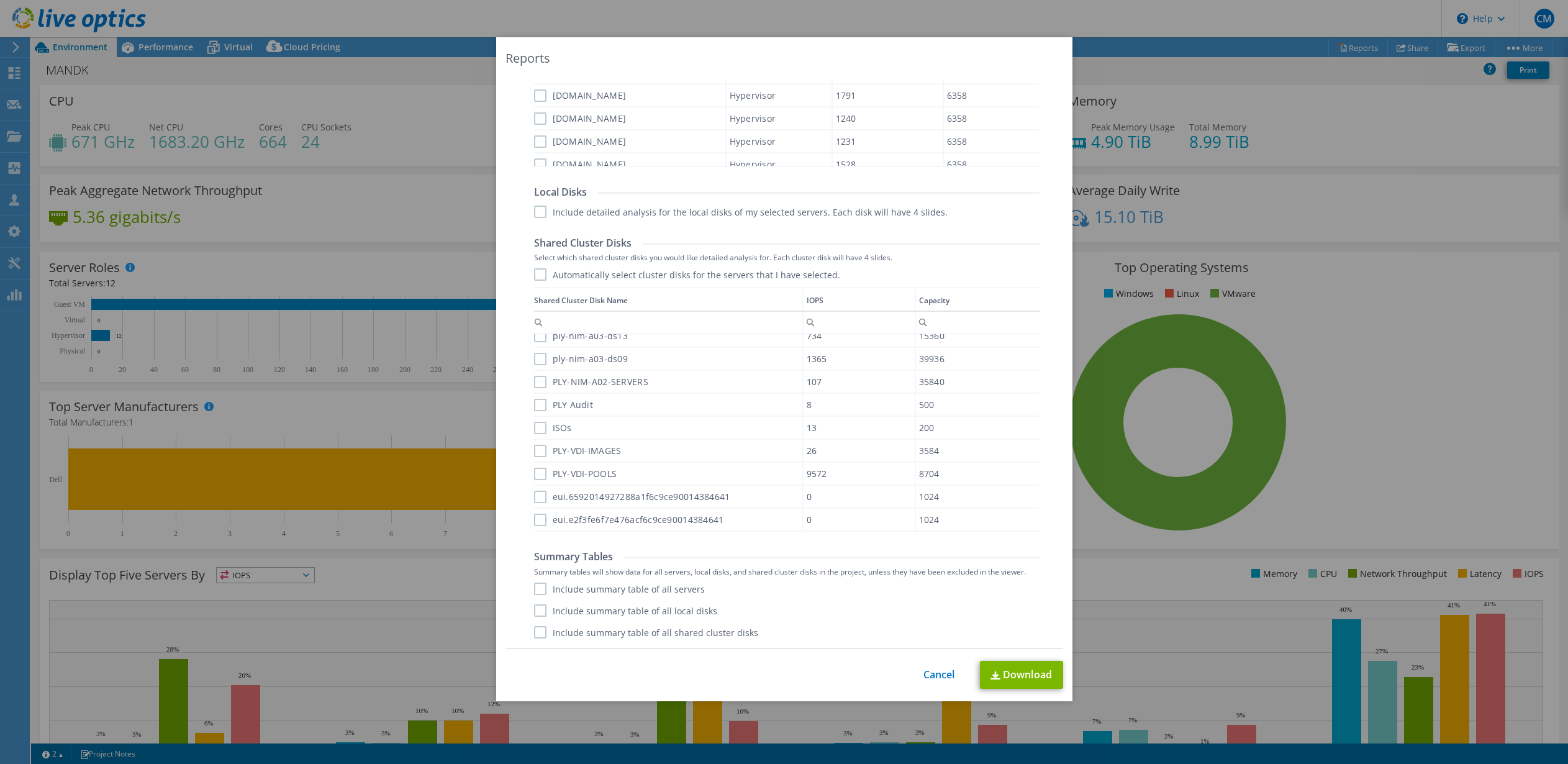
click at [543, 596] on div "Include summary table of all servers Include summary table of all local disks I…" at bounding box center [787, 610] width 506 height 56
click at [541, 587] on label "Include summary table of all servers" at bounding box center [619, 589] width 170 height 12
click at [0, 0] on input "Include summary table of all servers" at bounding box center [0, 0] width 0 height 0
click at [538, 609] on label "Include summary table of all local disks" at bounding box center [626, 610] width 183 height 12
click at [0, 0] on input "Include summary table of all local disks" at bounding box center [0, 0] width 0 height 0
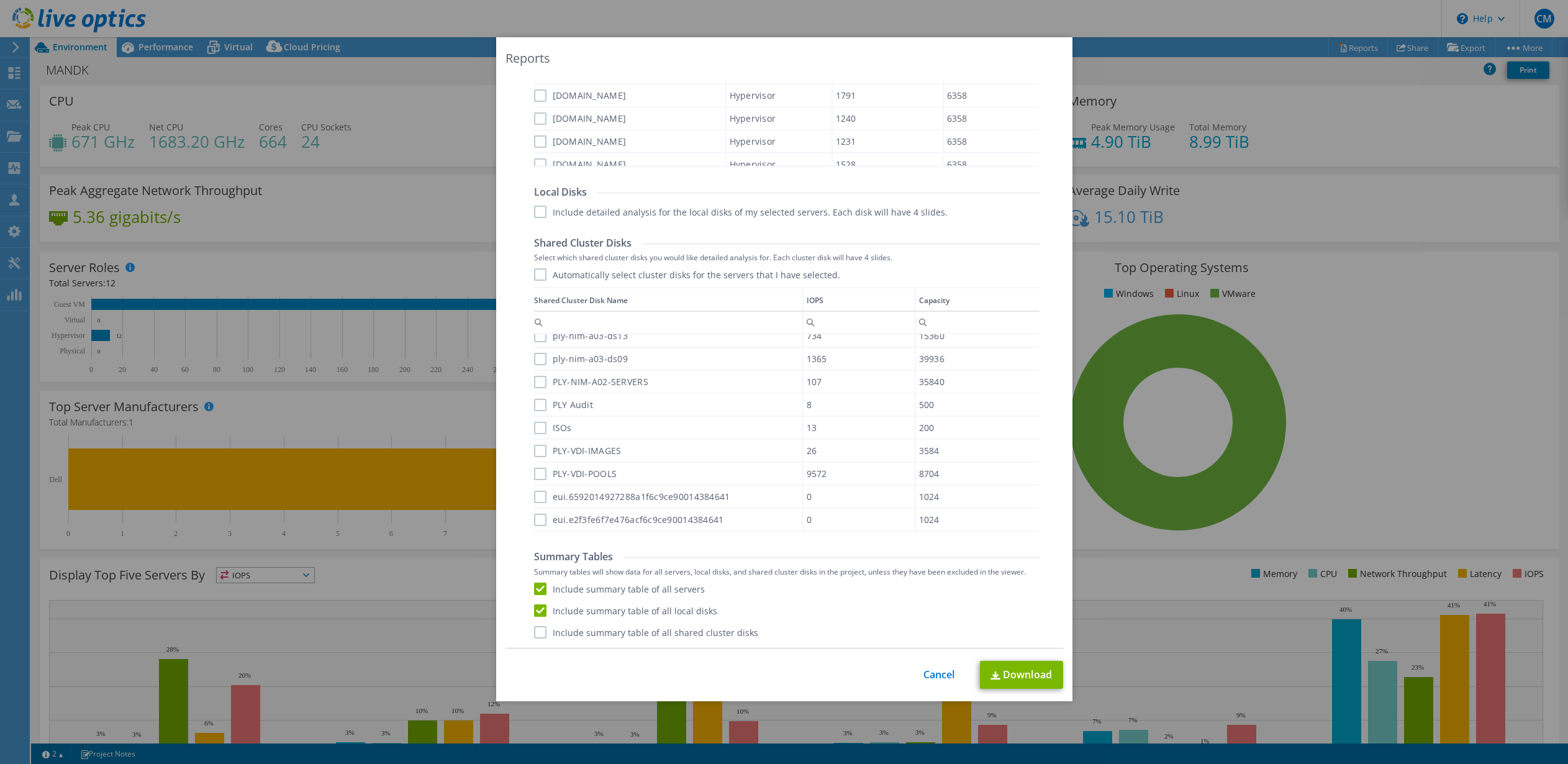
click at [540, 628] on label "Include summary table of all shared cluster disks" at bounding box center [646, 633] width 224 height 12
click at [0, 0] on input "Include summary table of all shared cluster disks" at bounding box center [0, 0] width 0 height 0
click at [1024, 677] on link "Download" at bounding box center [1021, 675] width 83 height 28
click at [937, 676] on link "Cancel" at bounding box center [939, 675] width 31 height 12
